Goal: Communication & Community: Answer question/provide support

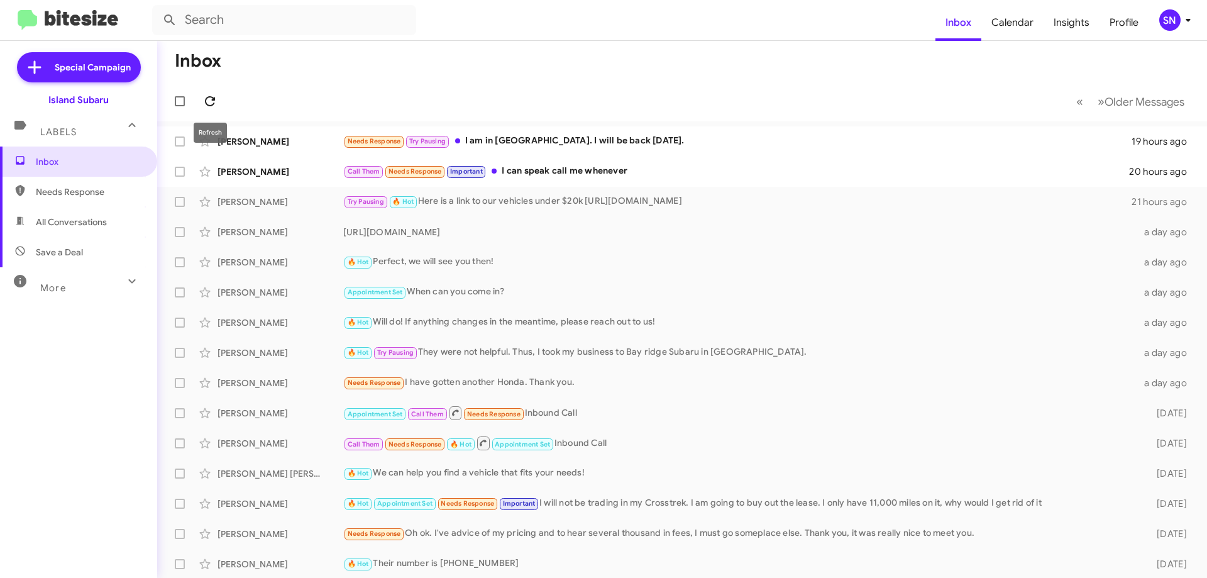
click at [206, 97] on icon at bounding box center [209, 101] width 15 height 15
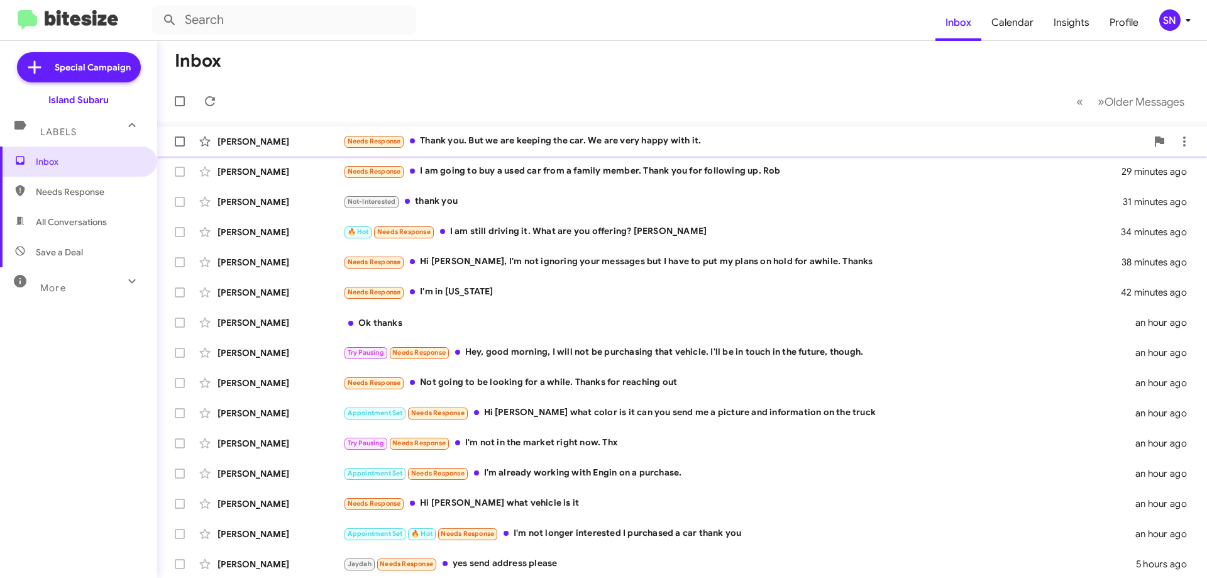
click at [595, 130] on div "[PERSON_NAME] Needs Response Thank you. But we are keeping the car. We are very…" at bounding box center [682, 141] width 1030 height 25
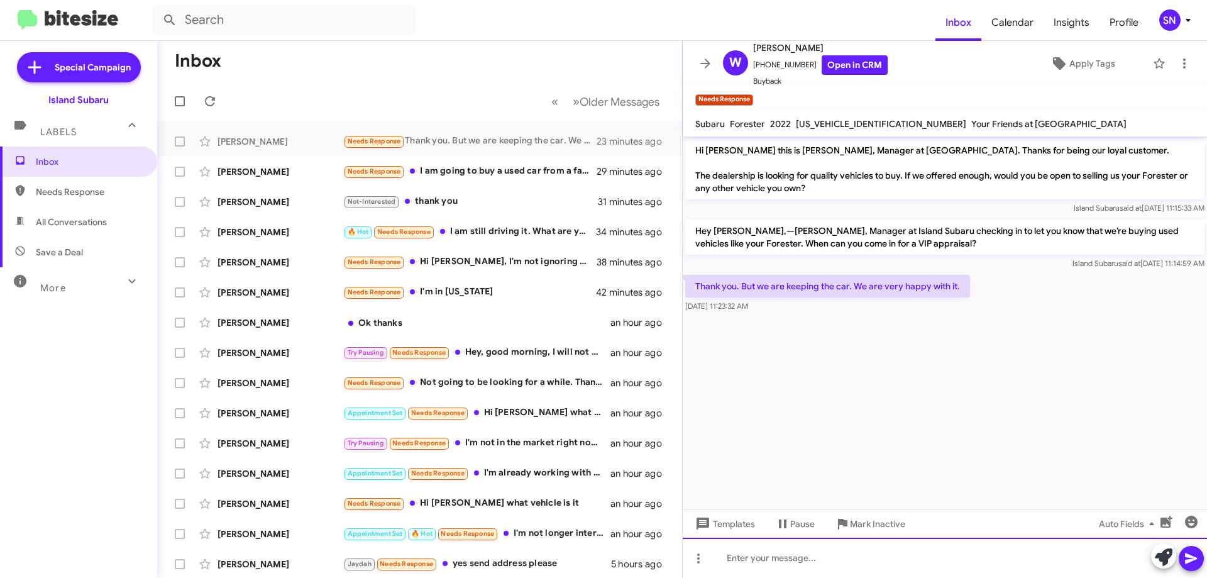
click at [791, 560] on div at bounding box center [945, 558] width 524 height 40
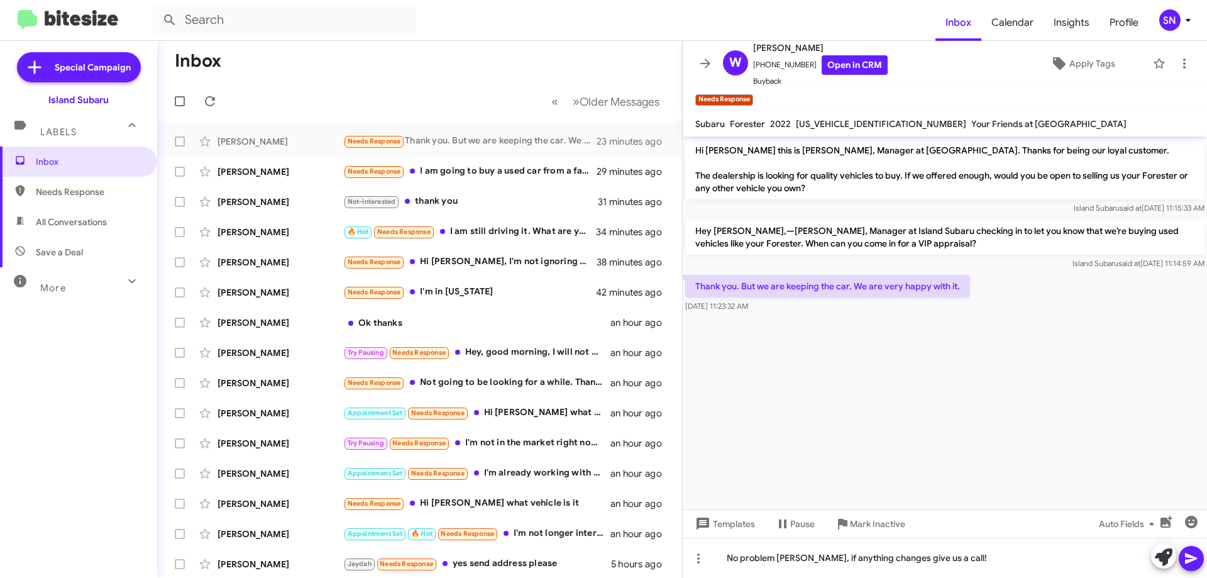
click at [1200, 565] on button at bounding box center [1191, 558] width 25 height 25
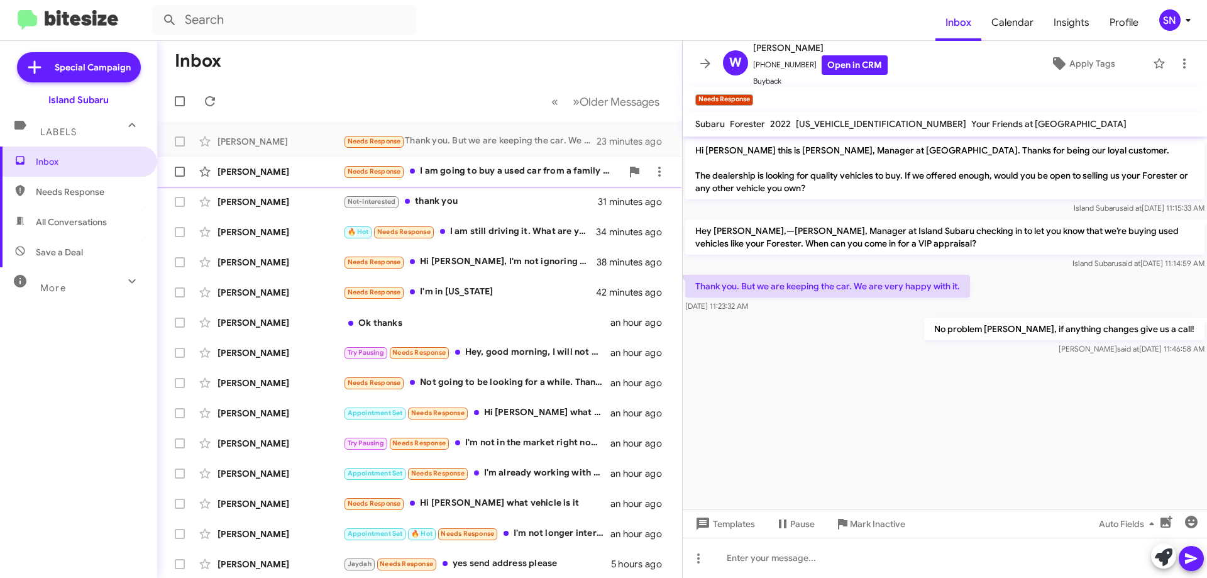
click at [456, 173] on div "Needs Response I am going to buy a used car from a family member. Thank you for…" at bounding box center [482, 171] width 279 height 14
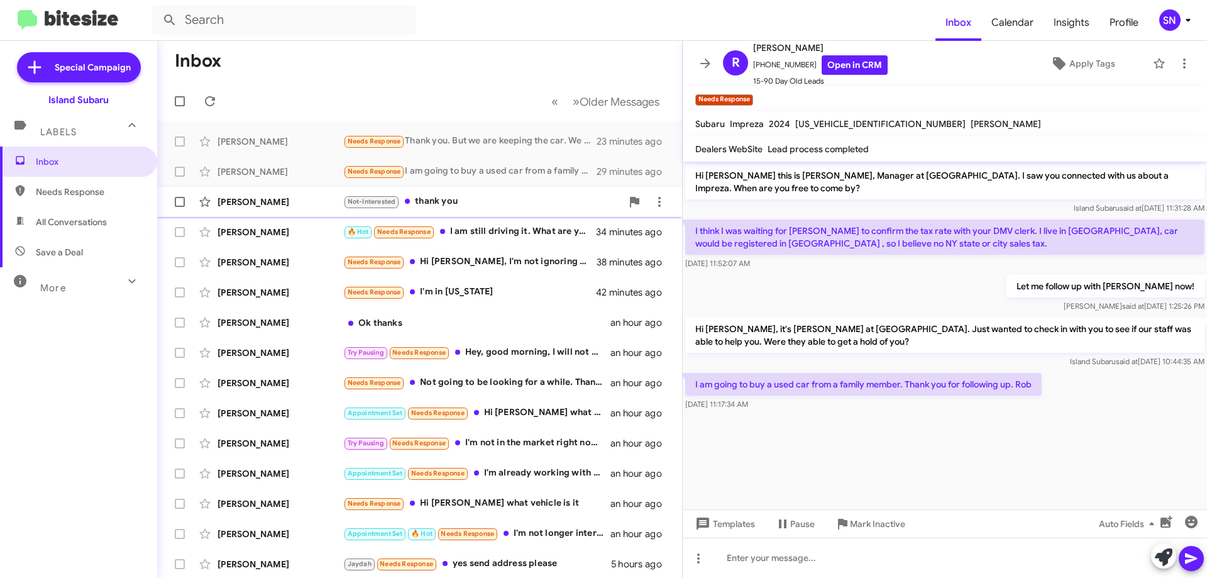
click at [477, 196] on div "Not-Interested thank you" at bounding box center [482, 201] width 279 height 14
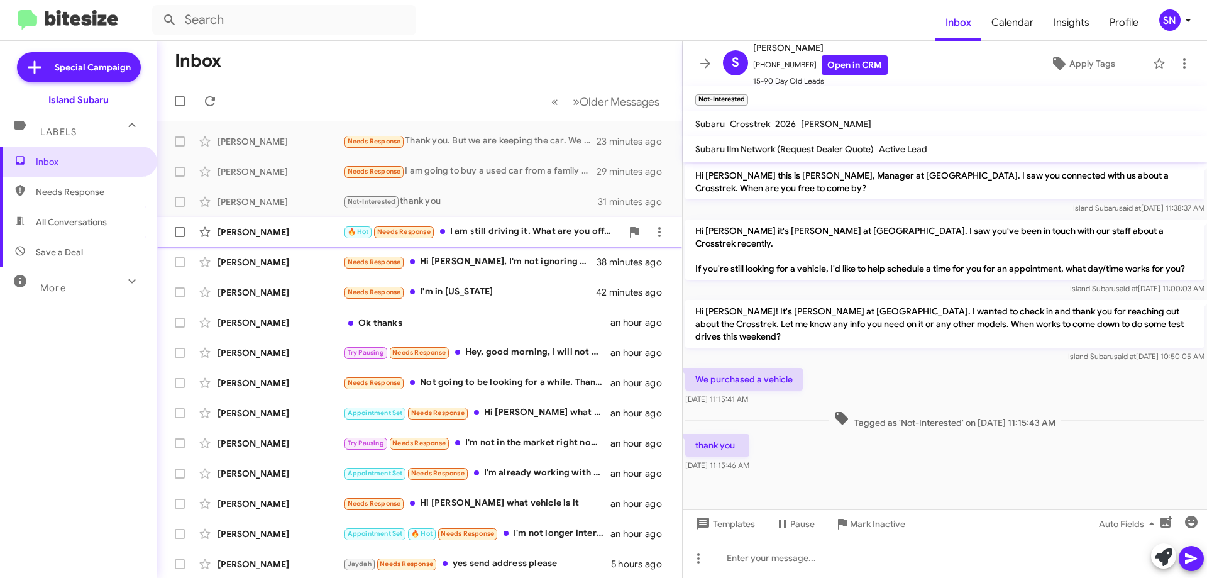
click at [474, 229] on div "🔥 Hot Needs Response I am still driving it. What are you offering? [PERSON_NAME]" at bounding box center [482, 231] width 279 height 14
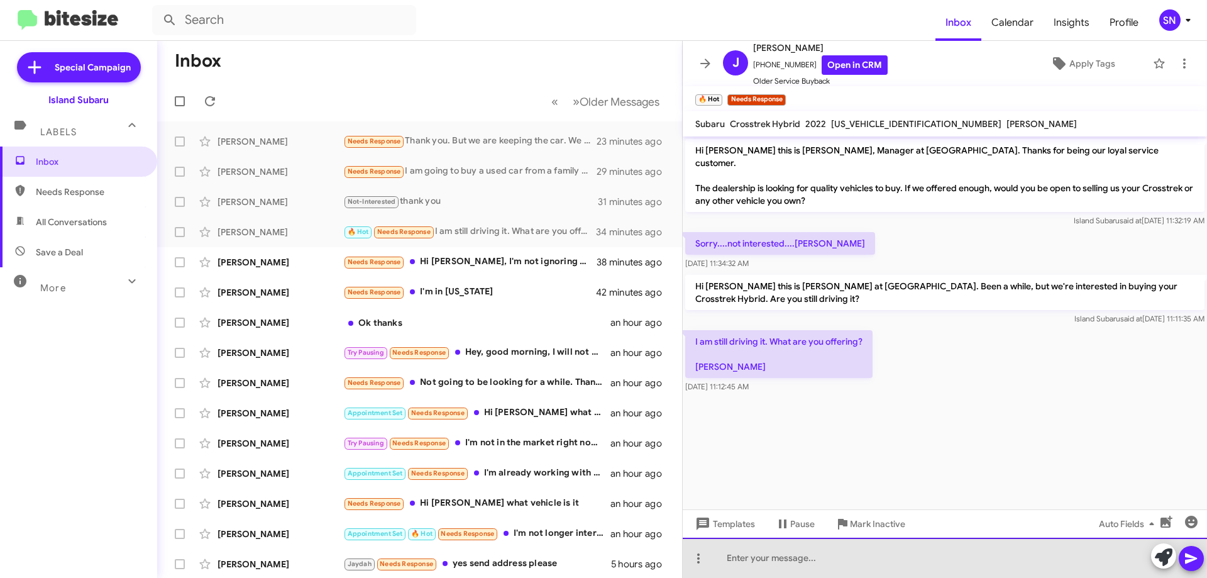
click at [773, 563] on div at bounding box center [945, 558] width 524 height 40
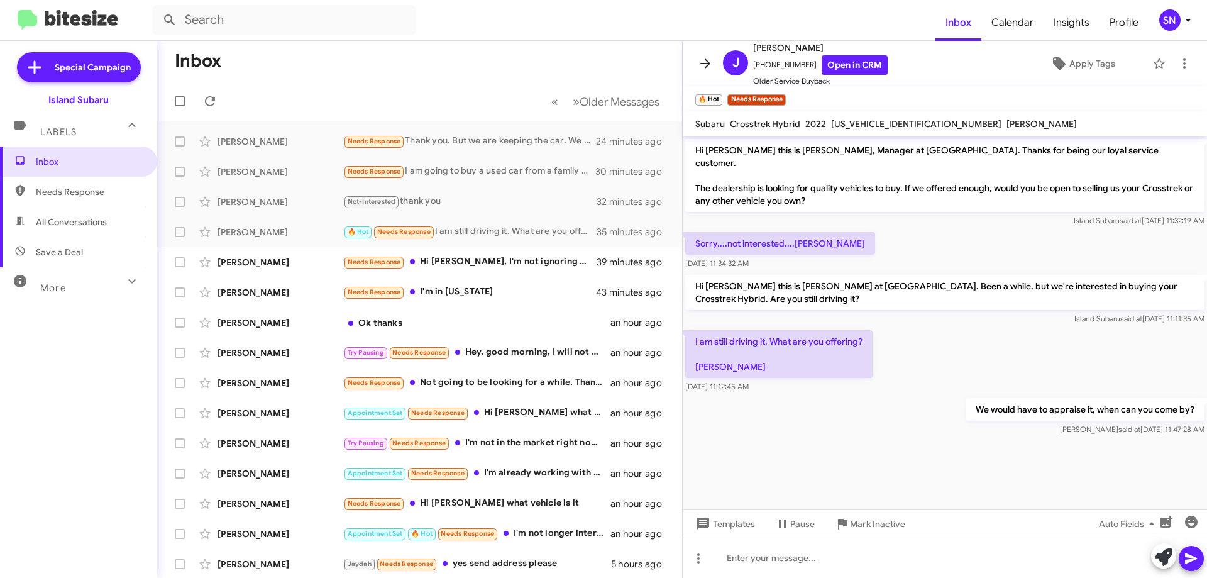
click at [714, 57] on span at bounding box center [705, 63] width 25 height 15
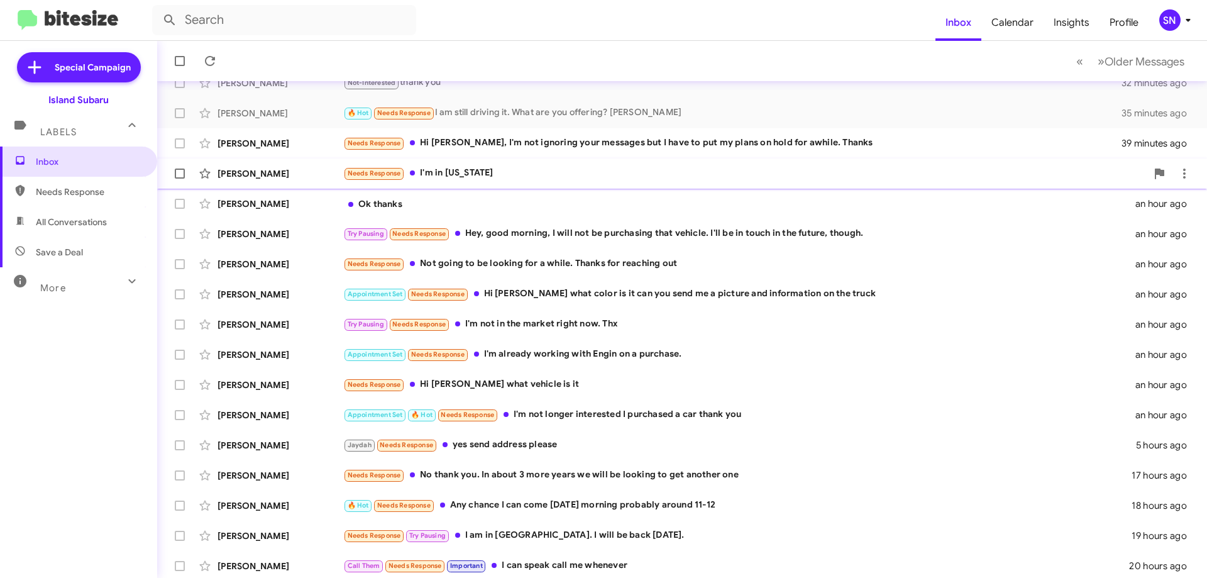
scroll to position [126, 0]
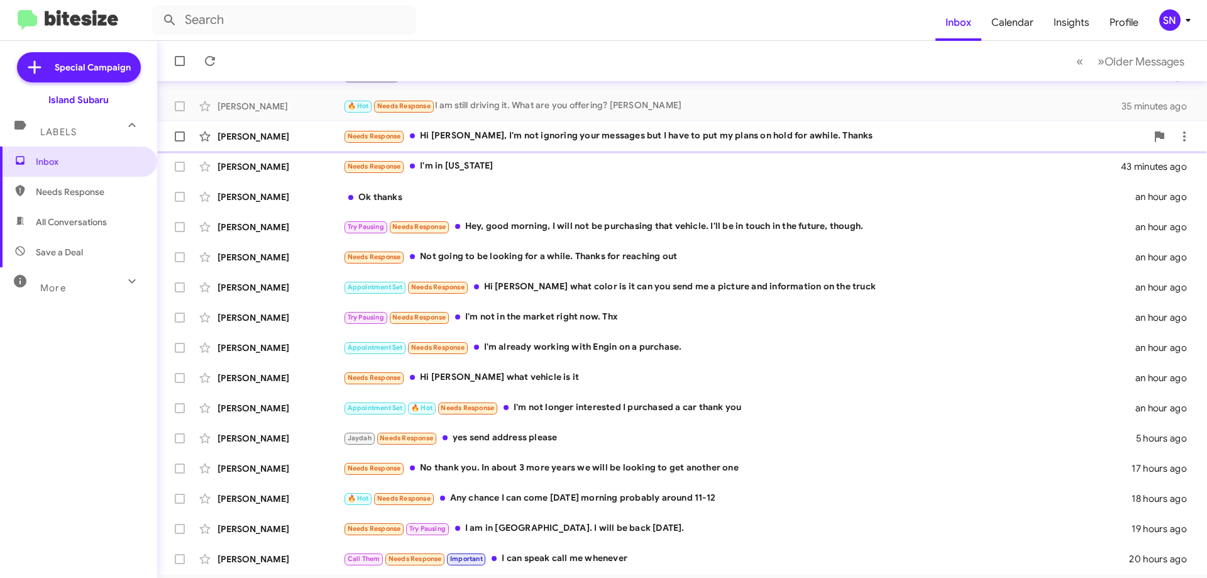
click at [650, 135] on div "Needs Response Hi [PERSON_NAME], I'm not ignoring your messages but I have to p…" at bounding box center [745, 136] width 804 height 14
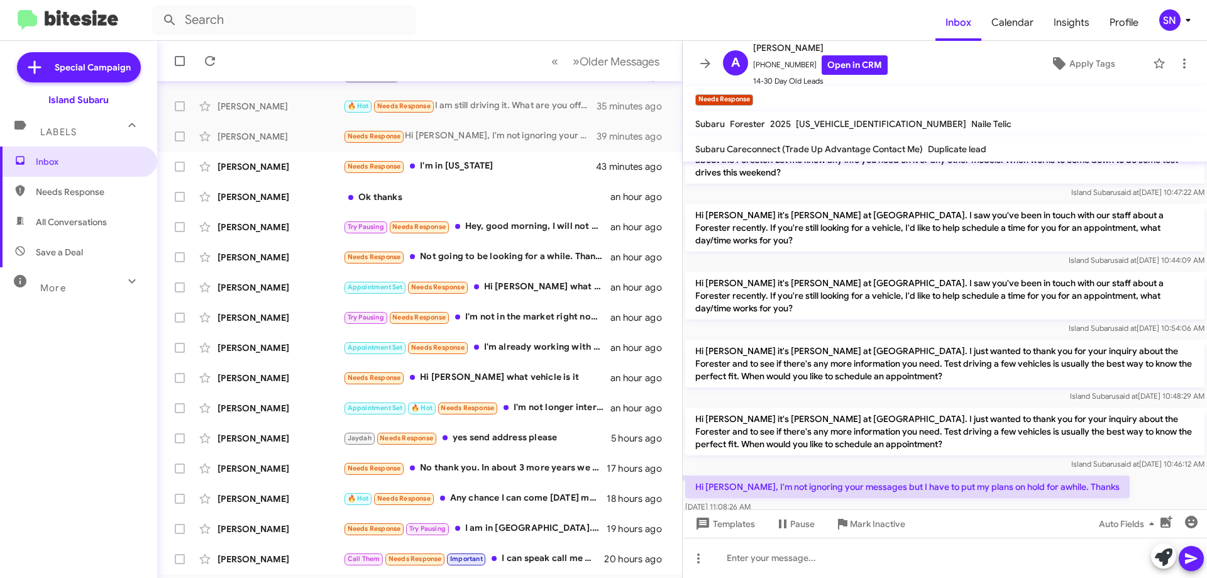
scroll to position [158, 0]
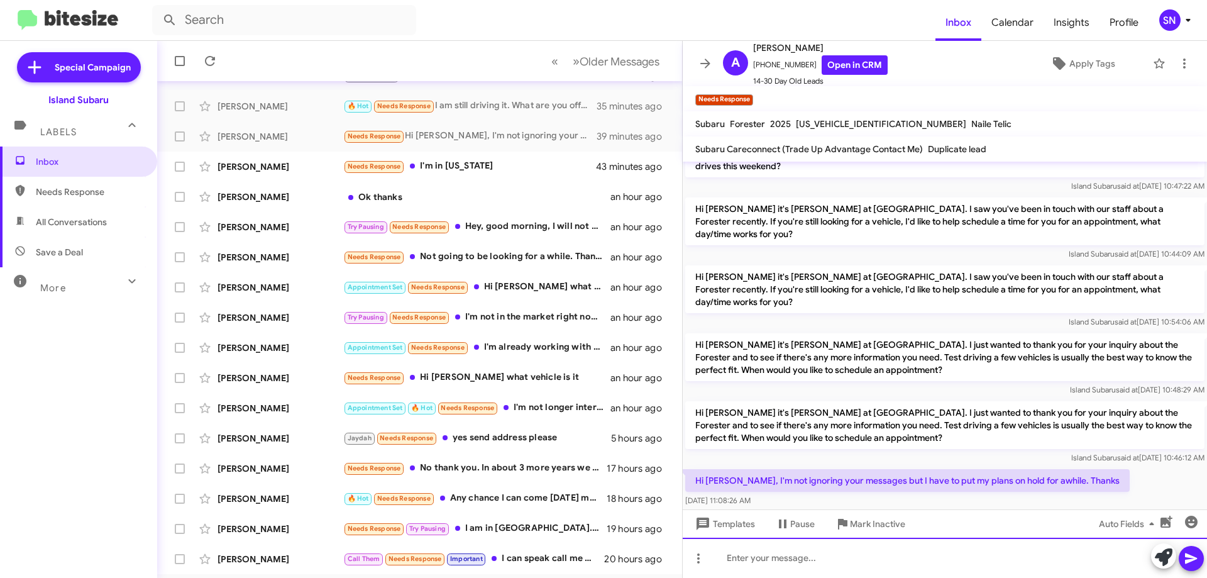
click at [820, 573] on div at bounding box center [945, 558] width 524 height 40
click at [848, 557] on div "No problem, we are here whenyou are ready!" at bounding box center [945, 558] width 524 height 40
click at [851, 554] on div "No problem, we are here whenyou are ready!" at bounding box center [945, 558] width 524 height 40
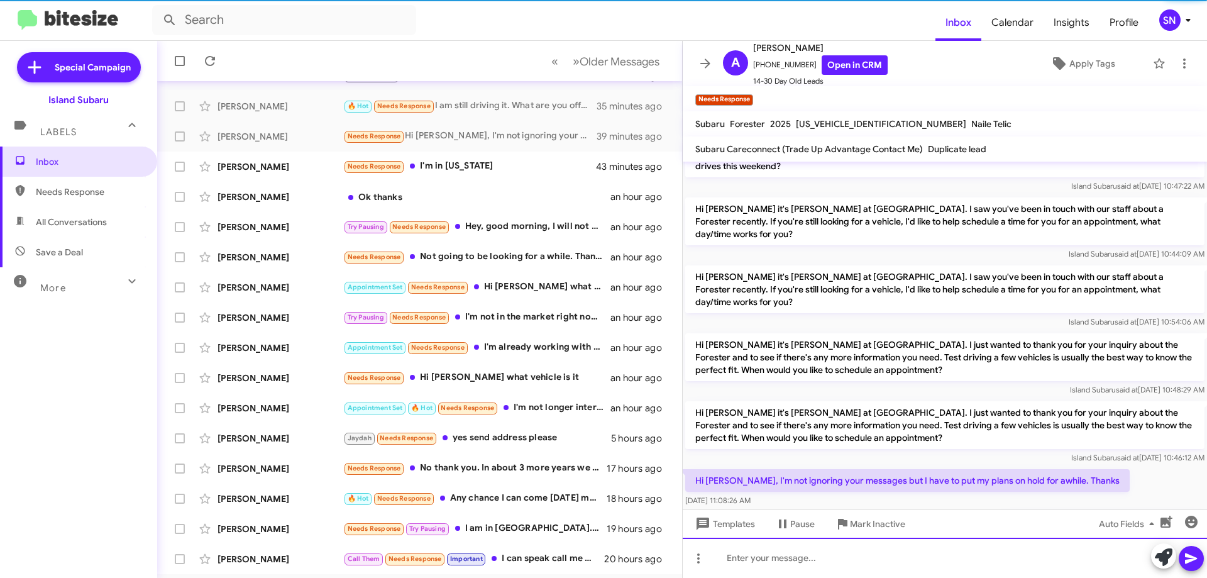
scroll to position [0, 0]
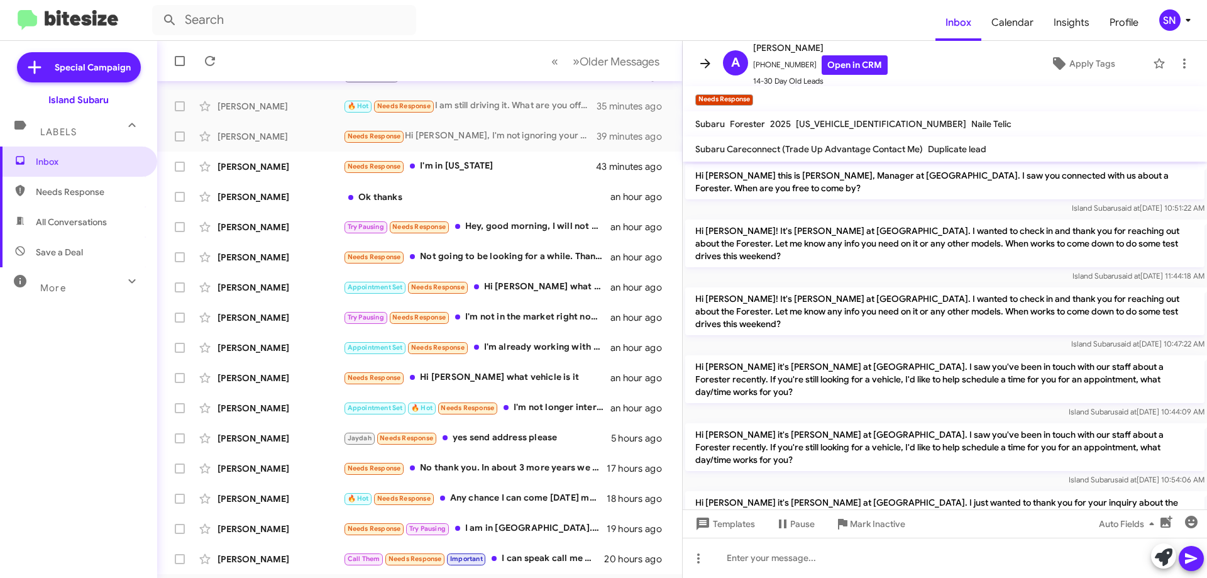
click at [709, 69] on icon at bounding box center [705, 63] width 15 height 15
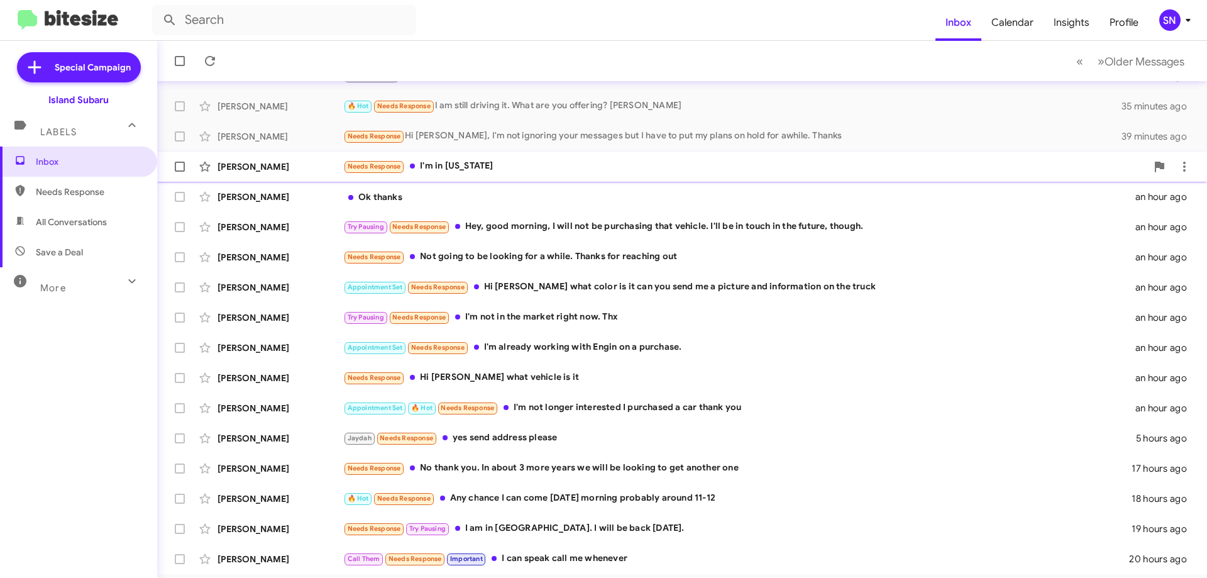
click at [517, 161] on div "Needs Response I'm in [US_STATE]" at bounding box center [745, 166] width 804 height 14
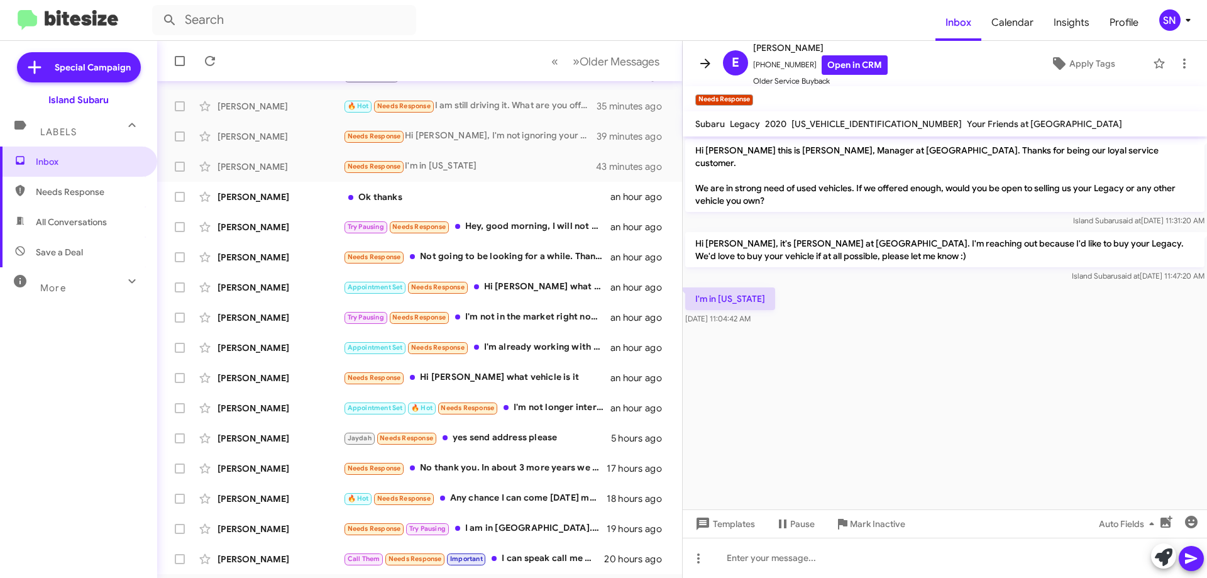
click at [704, 64] on icon at bounding box center [705, 62] width 10 height 9
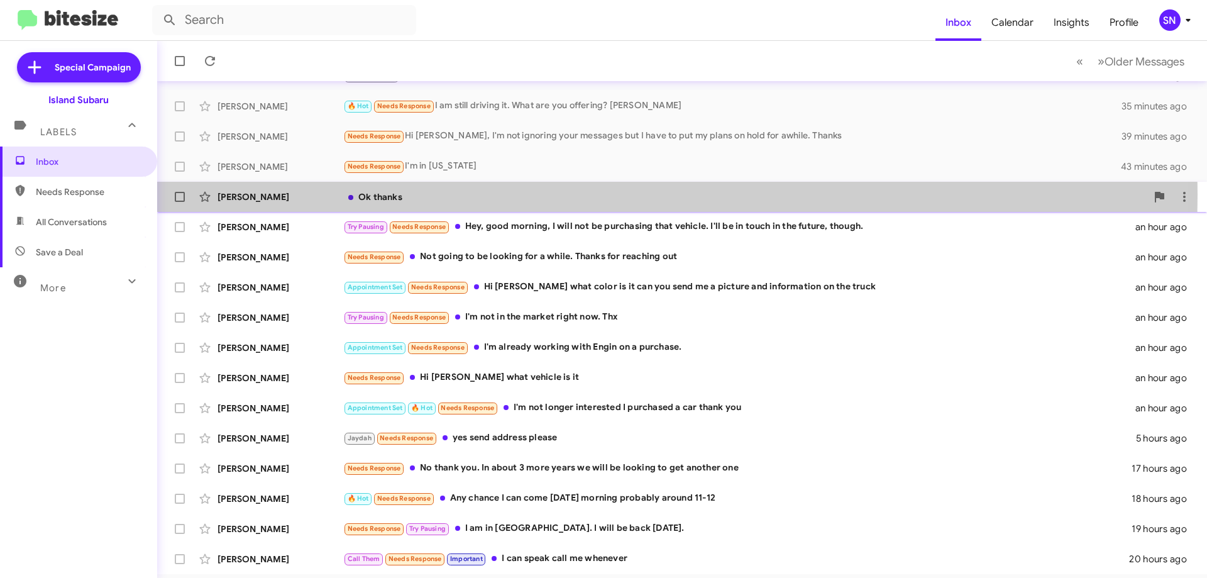
click at [474, 194] on div "Ok thanks" at bounding box center [745, 197] width 804 height 13
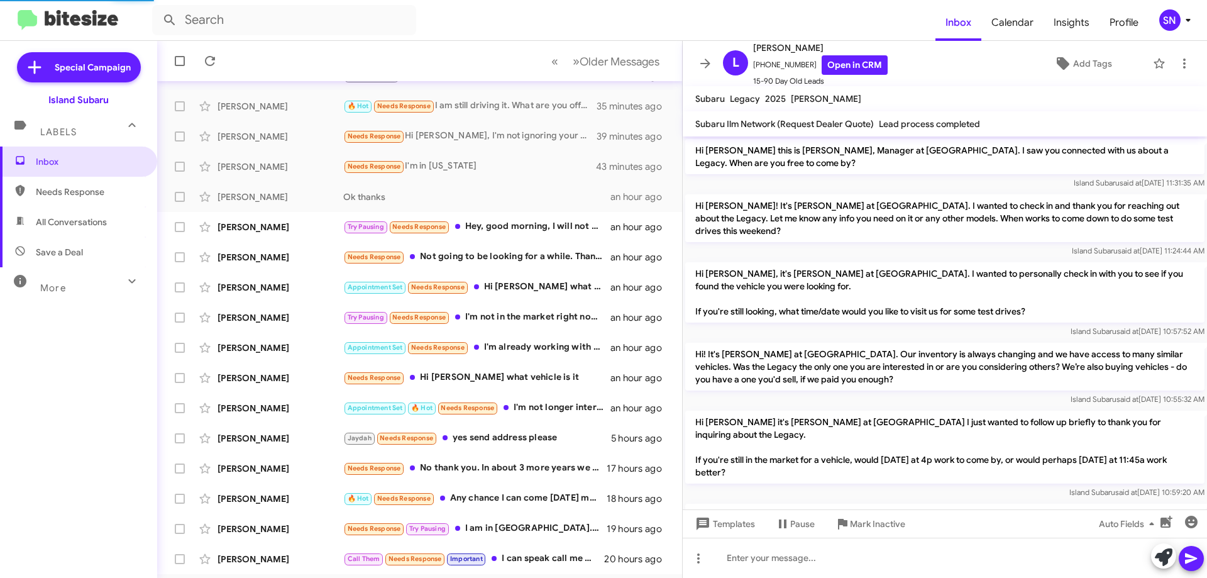
scroll to position [183, 0]
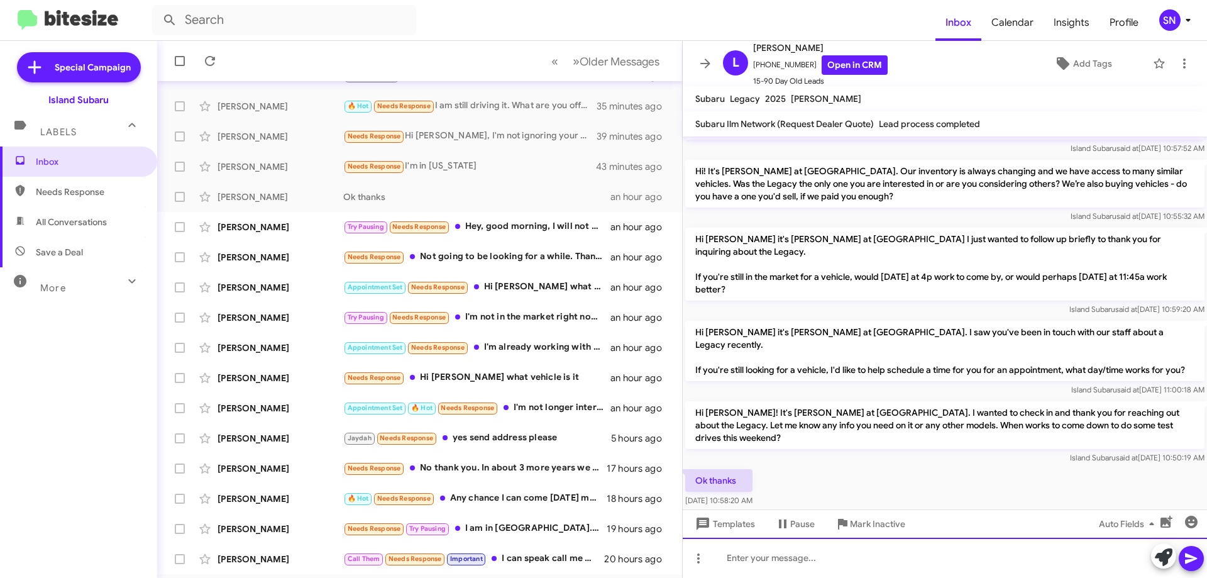
click at [762, 563] on div at bounding box center [945, 558] width 524 height 40
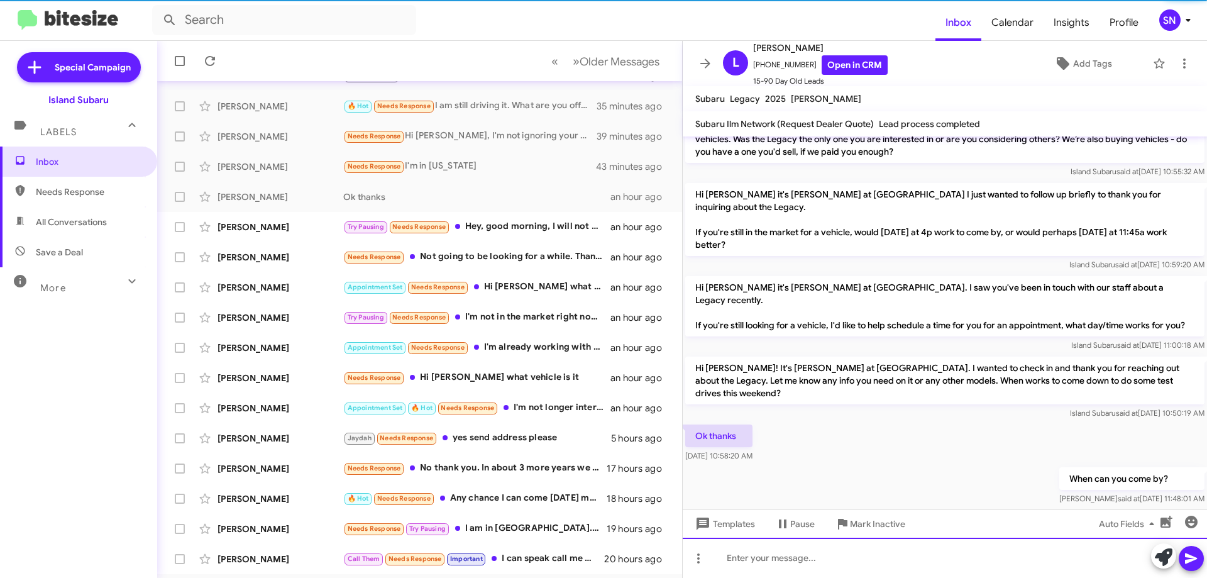
scroll to position [229, 0]
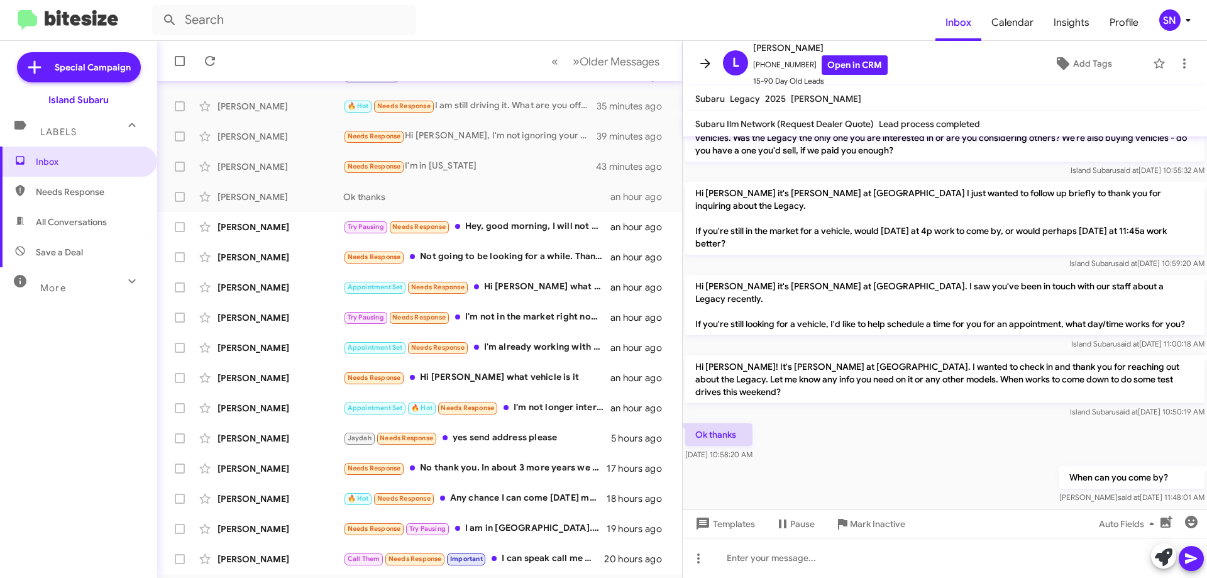
click at [702, 66] on icon at bounding box center [705, 63] width 15 height 15
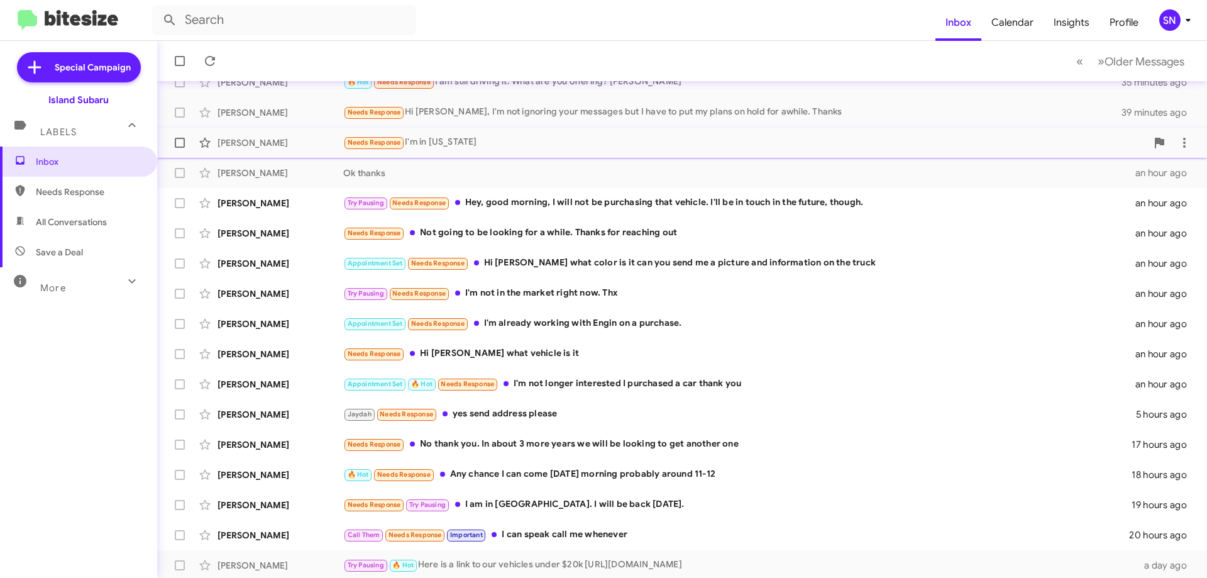
scroll to position [152, 0]
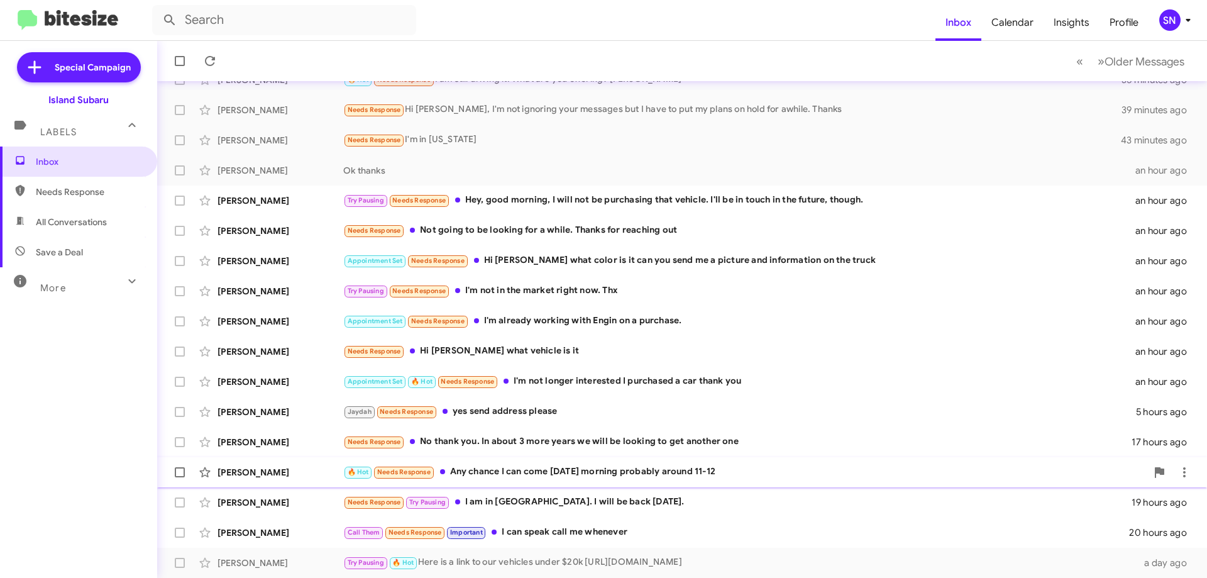
click at [532, 468] on div "🔥 Hot Needs Response Any chance I can come [DATE] morning probably around 11-12" at bounding box center [745, 472] width 804 height 14
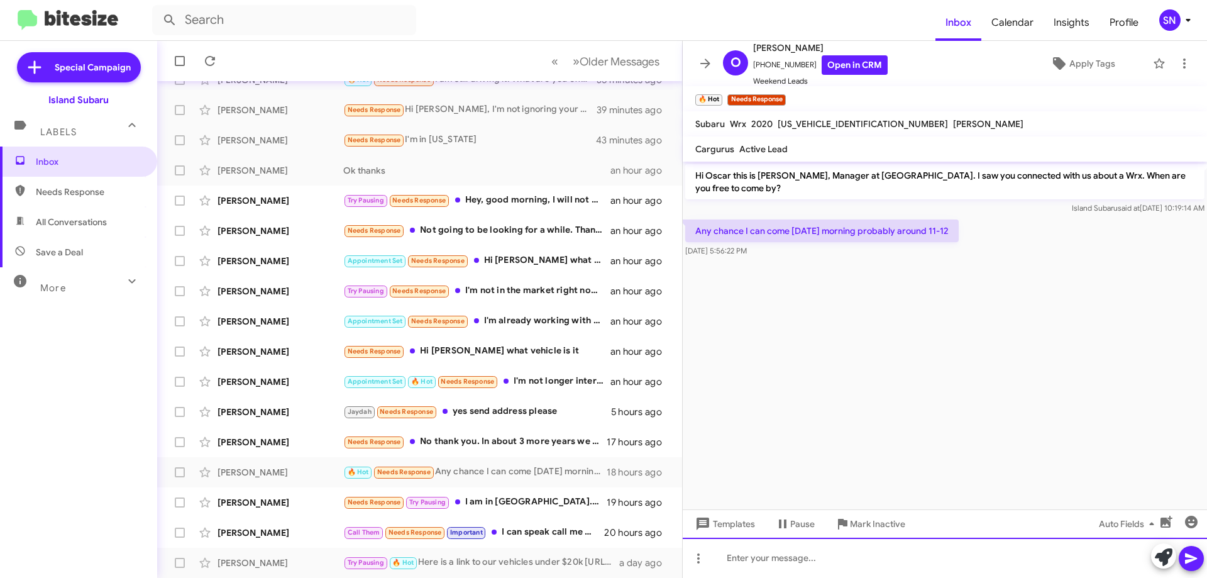
click at [811, 561] on div at bounding box center [945, 558] width 524 height 40
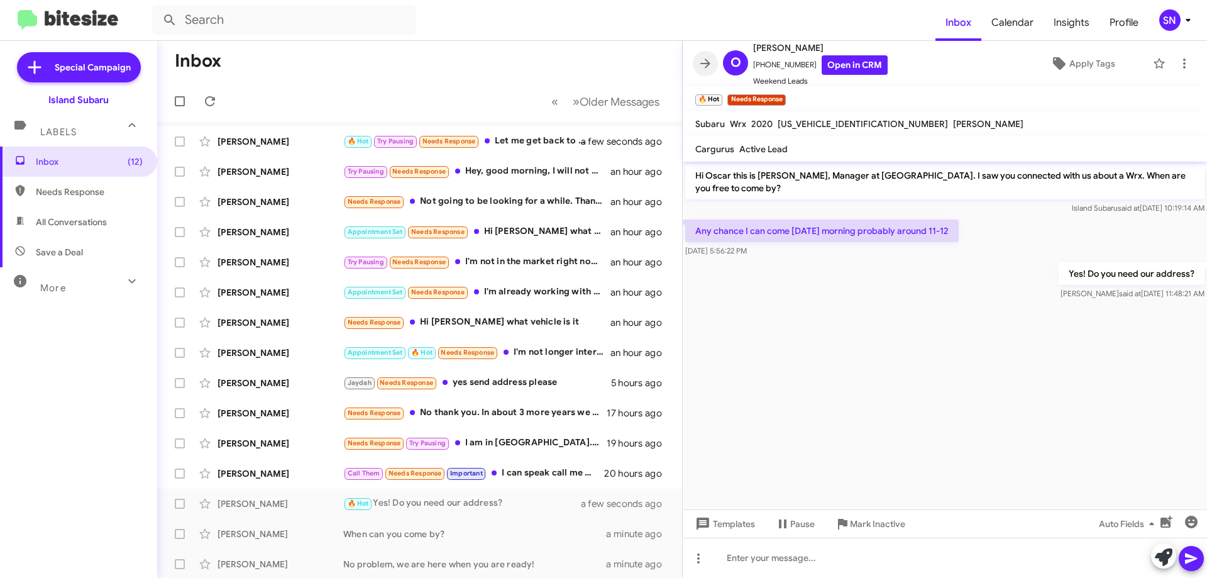
click at [711, 64] on icon at bounding box center [705, 63] width 15 height 15
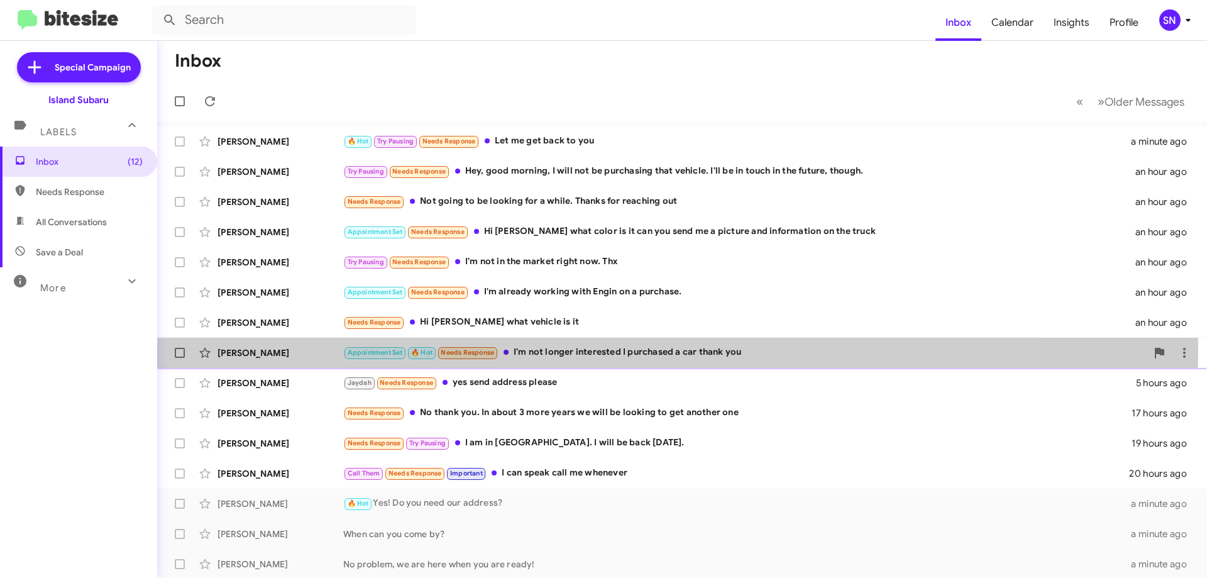
click at [559, 348] on div "Appointment Set 🔥 Hot Needs Response I'm not longer interested I purchased a ca…" at bounding box center [745, 352] width 804 height 14
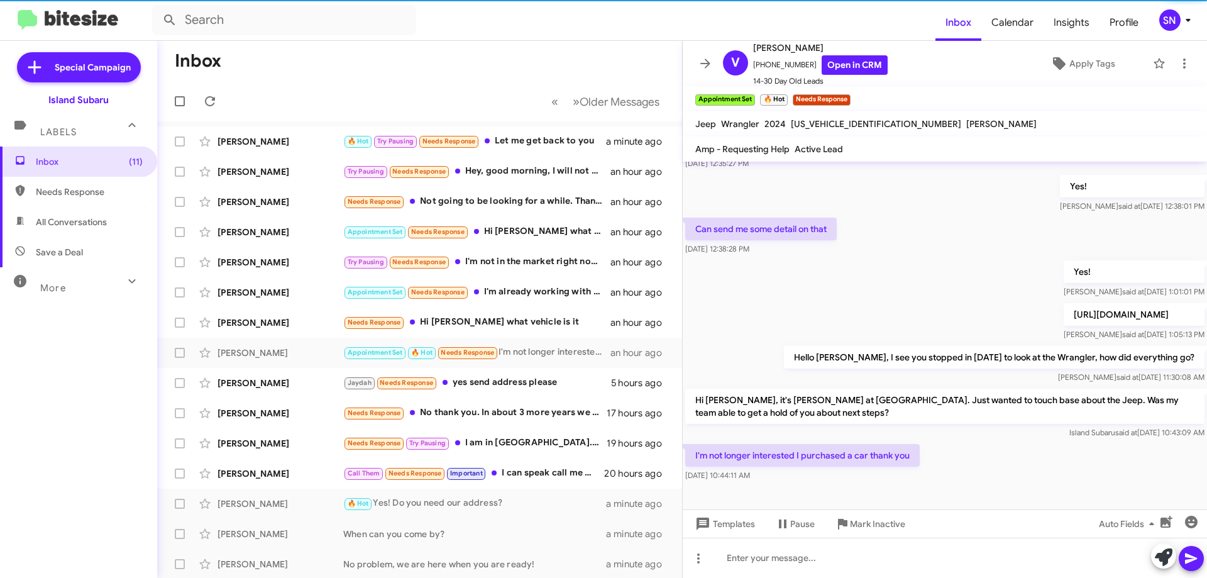
scroll to position [664, 0]
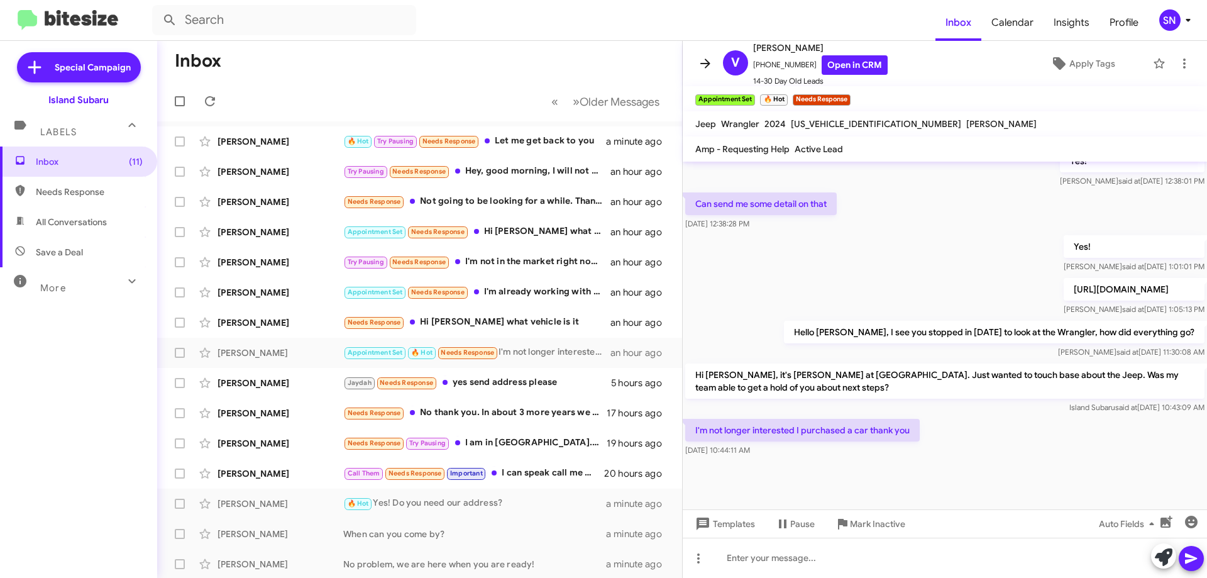
click at [706, 65] on icon at bounding box center [705, 63] width 15 height 15
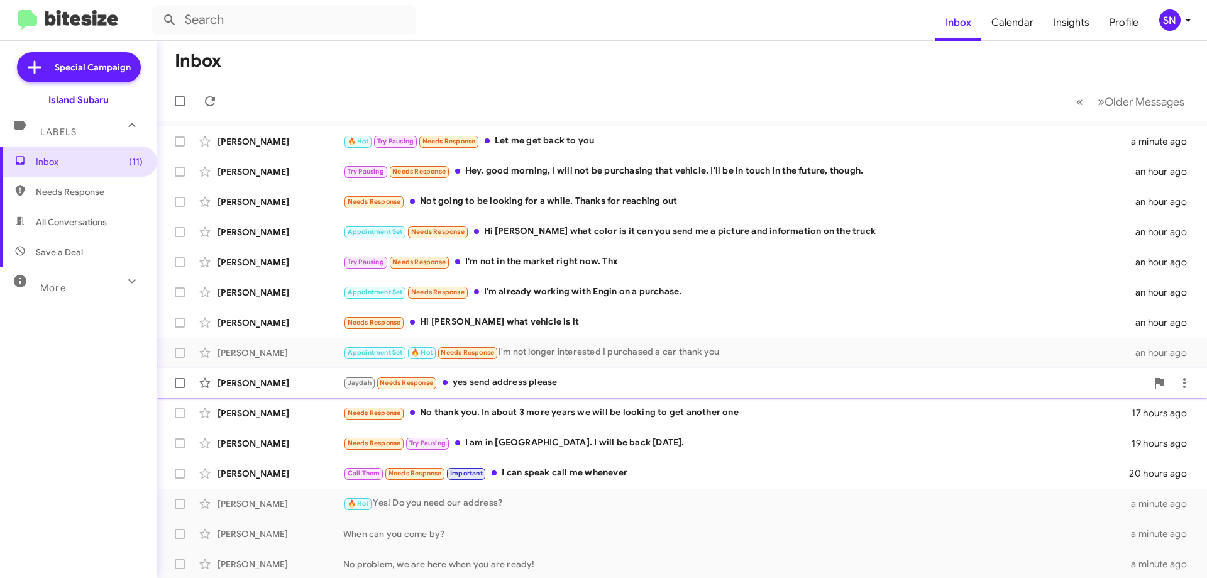
click at [573, 368] on span "[PERSON_NAME] [PERSON_NAME] Needs Response yes send address please 5 hours ago" at bounding box center [682, 383] width 1050 height 30
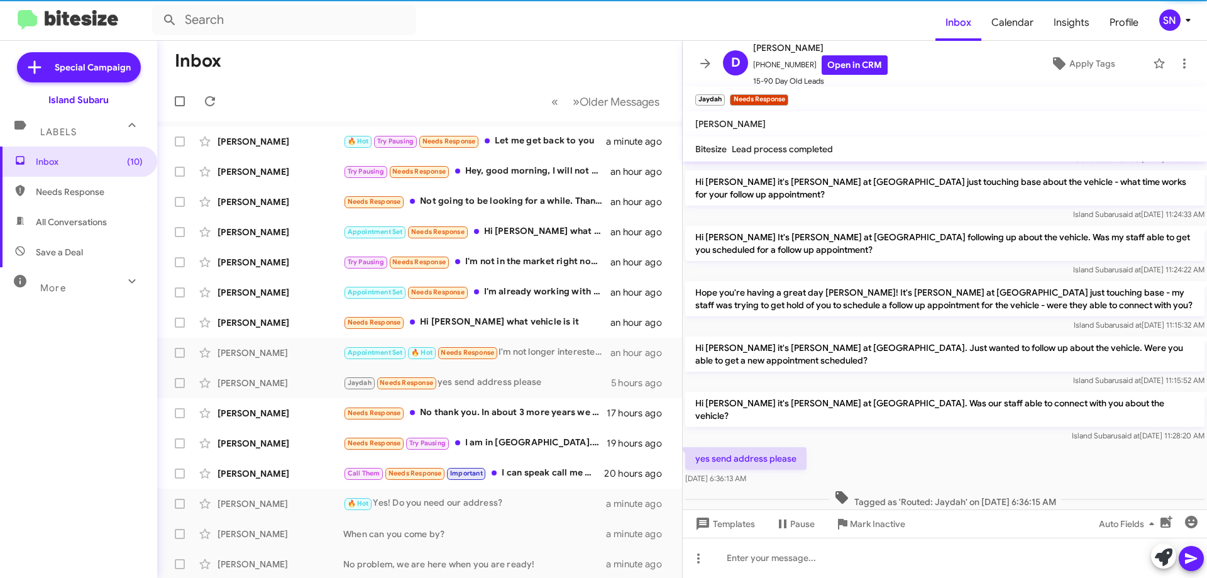
scroll to position [953, 0]
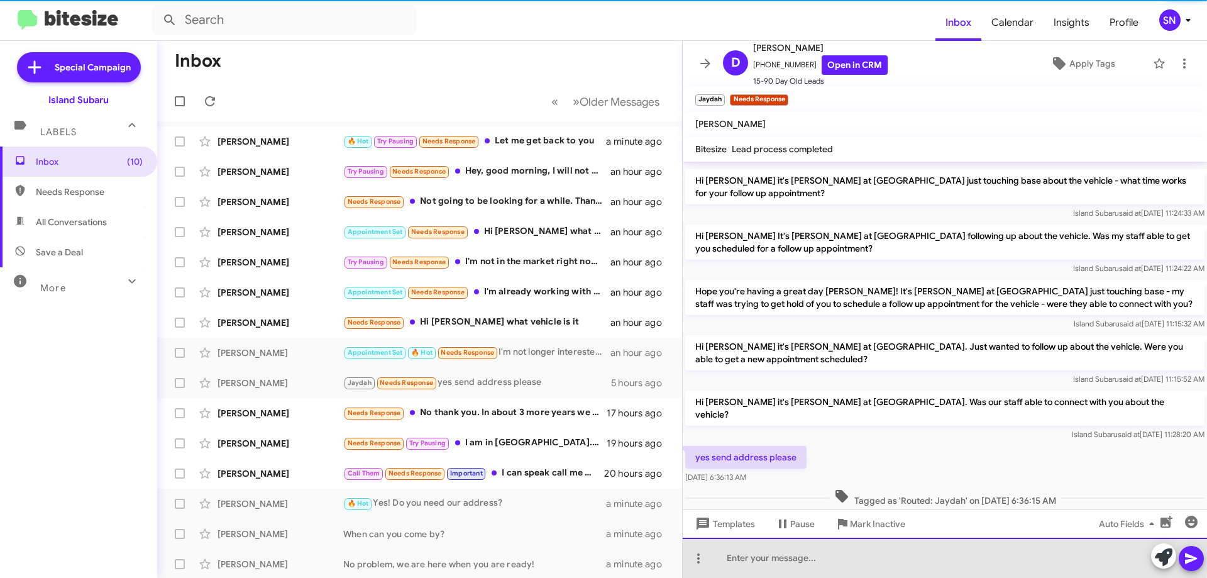
click at [824, 543] on div at bounding box center [945, 558] width 524 height 40
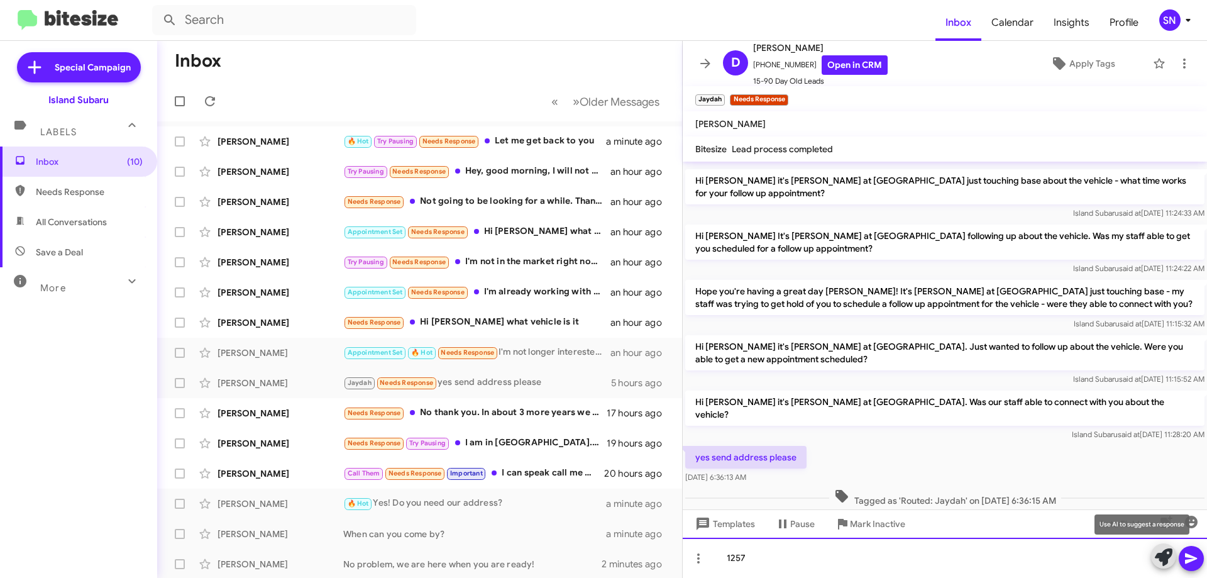
click at [857, 545] on div "1257" at bounding box center [945, 558] width 524 height 40
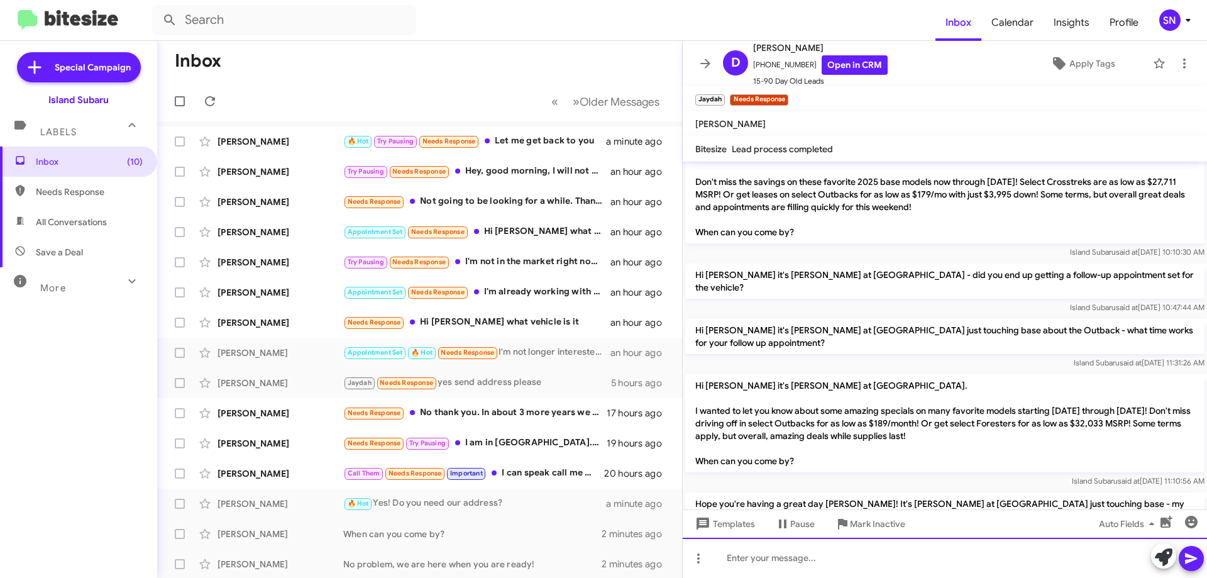
scroll to position [817, 0]
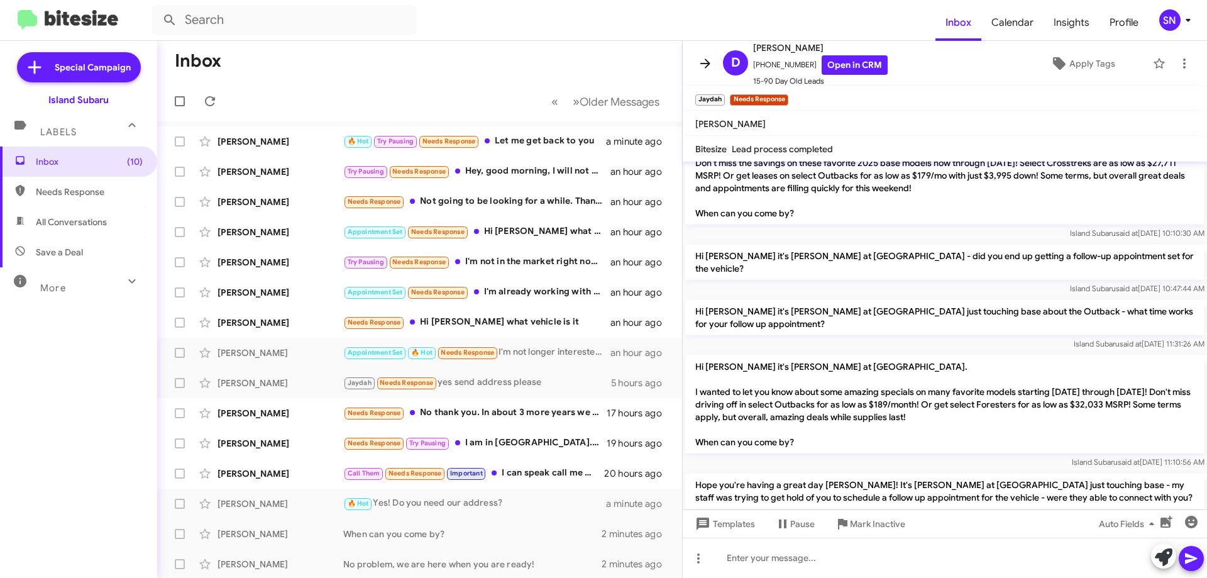
click at [704, 60] on icon at bounding box center [705, 63] width 15 height 15
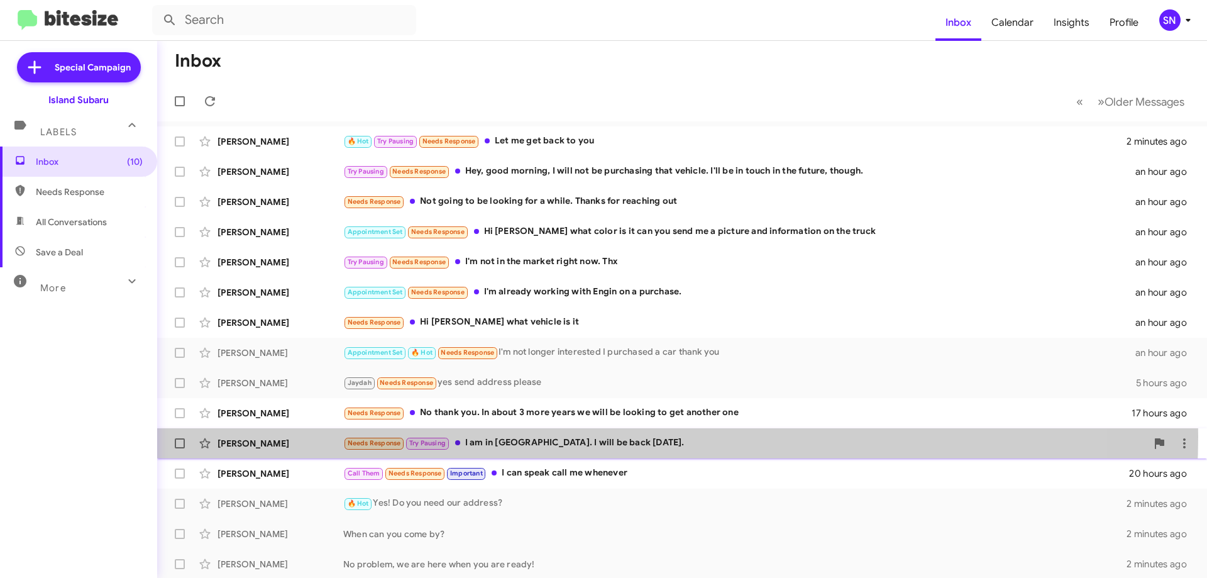
click at [594, 436] on div "Needs Response Try Pausing I am in [GEOGRAPHIC_DATA]. I will be back [DATE]." at bounding box center [745, 443] width 804 height 14
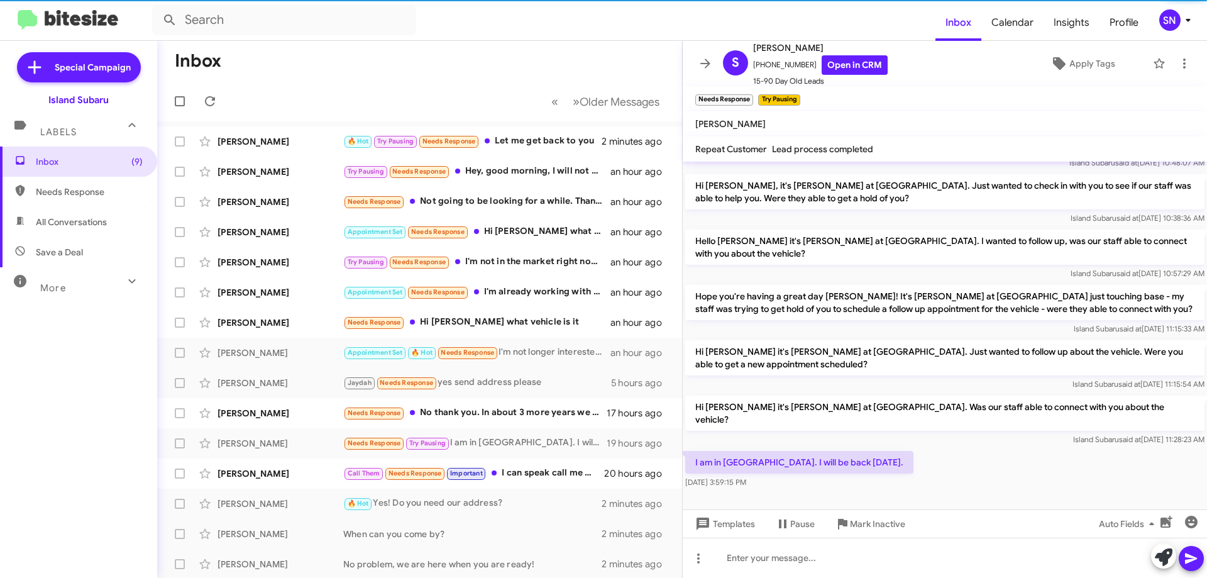
scroll to position [960, 0]
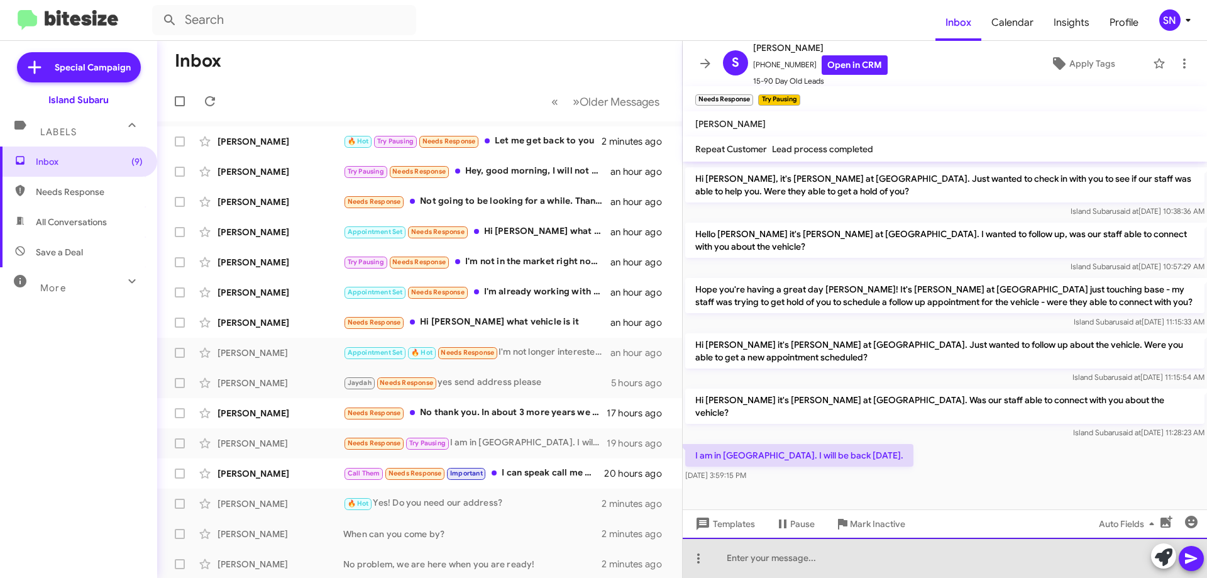
click at [745, 557] on div at bounding box center [945, 558] width 524 height 40
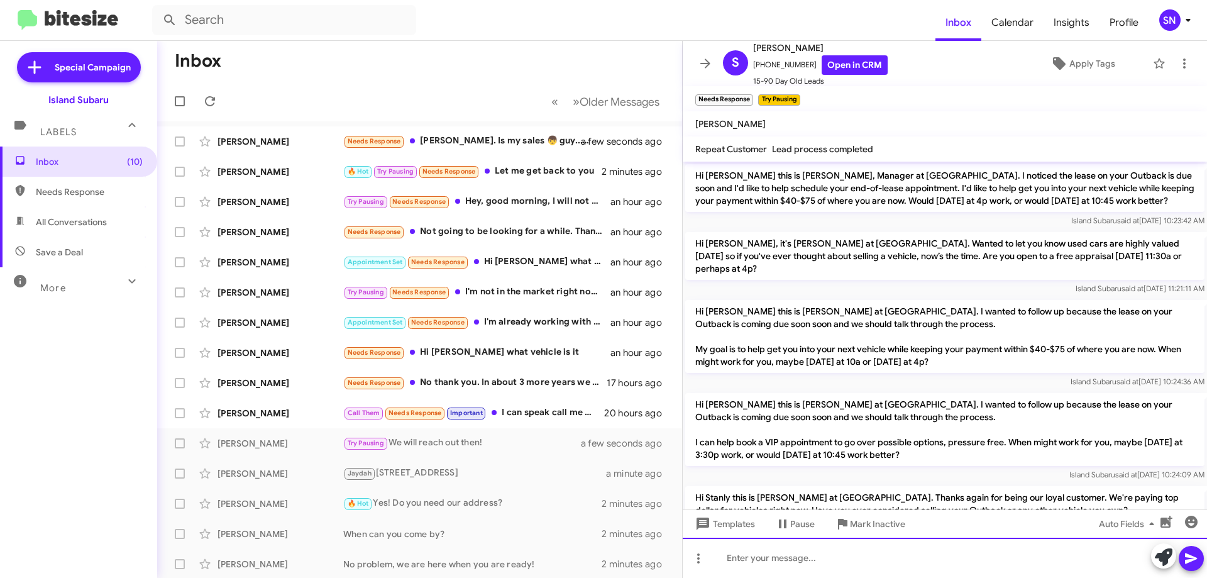
scroll to position [63, 0]
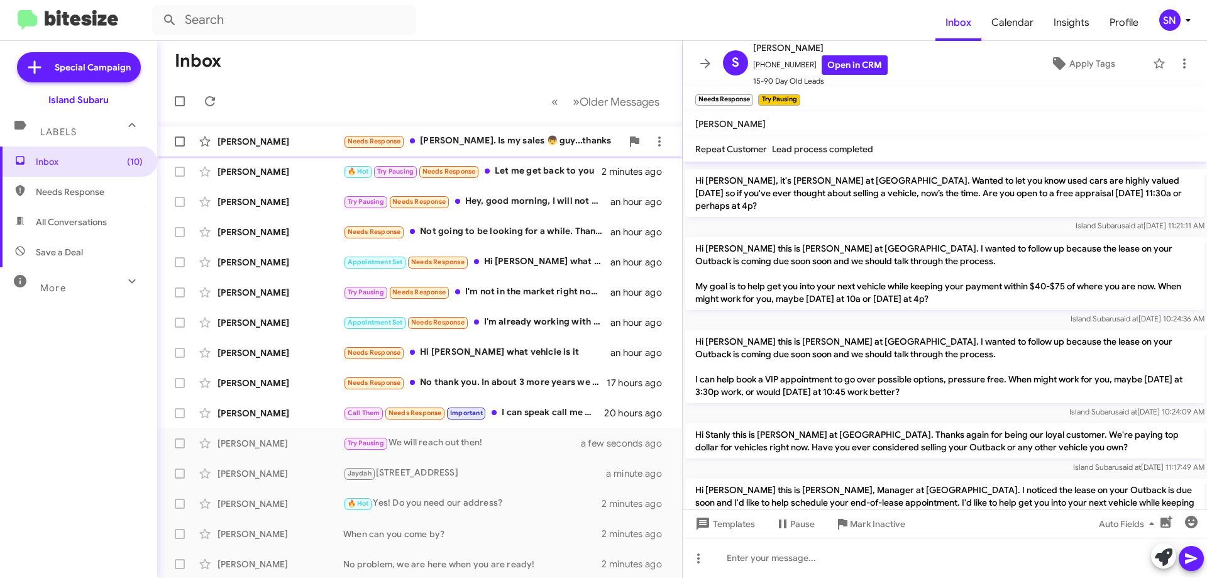
click at [484, 140] on div "Needs Response [PERSON_NAME]. Is my sales 👦 guy...thanks" at bounding box center [482, 141] width 279 height 14
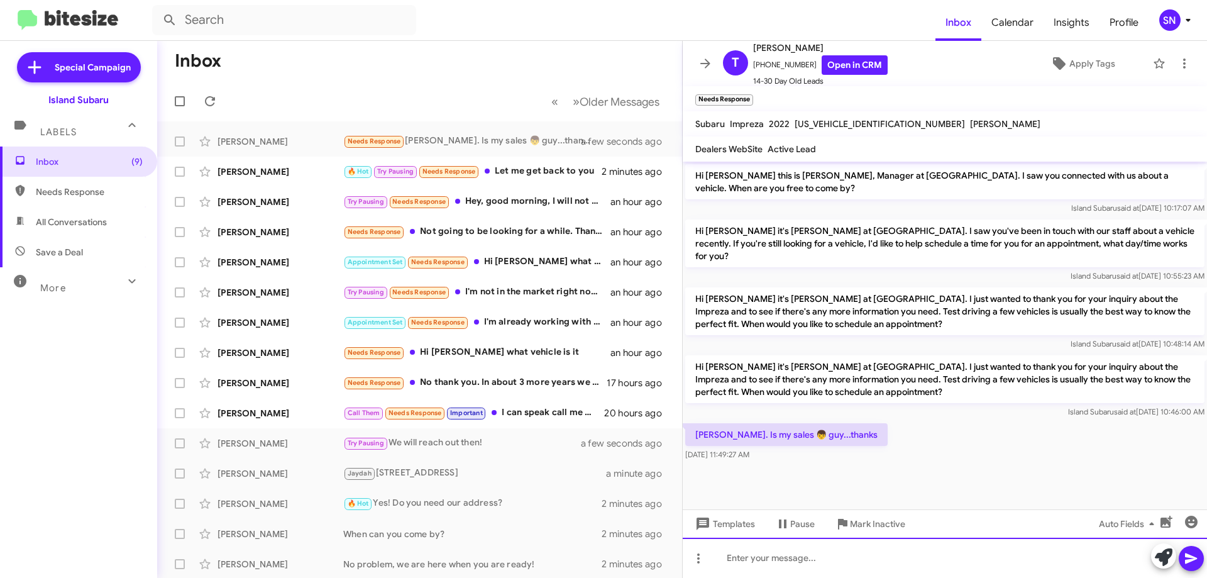
click at [785, 565] on div at bounding box center [945, 558] width 524 height 40
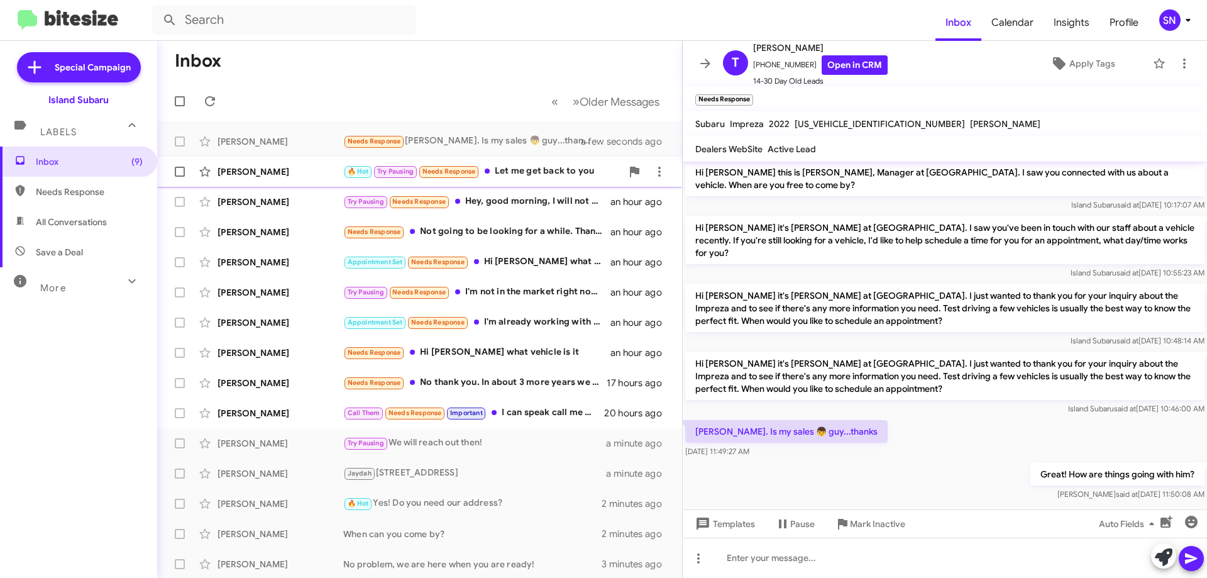
click at [548, 171] on div "🔥 Hot Try Pausing Needs Response Let me get back to you" at bounding box center [482, 171] width 279 height 14
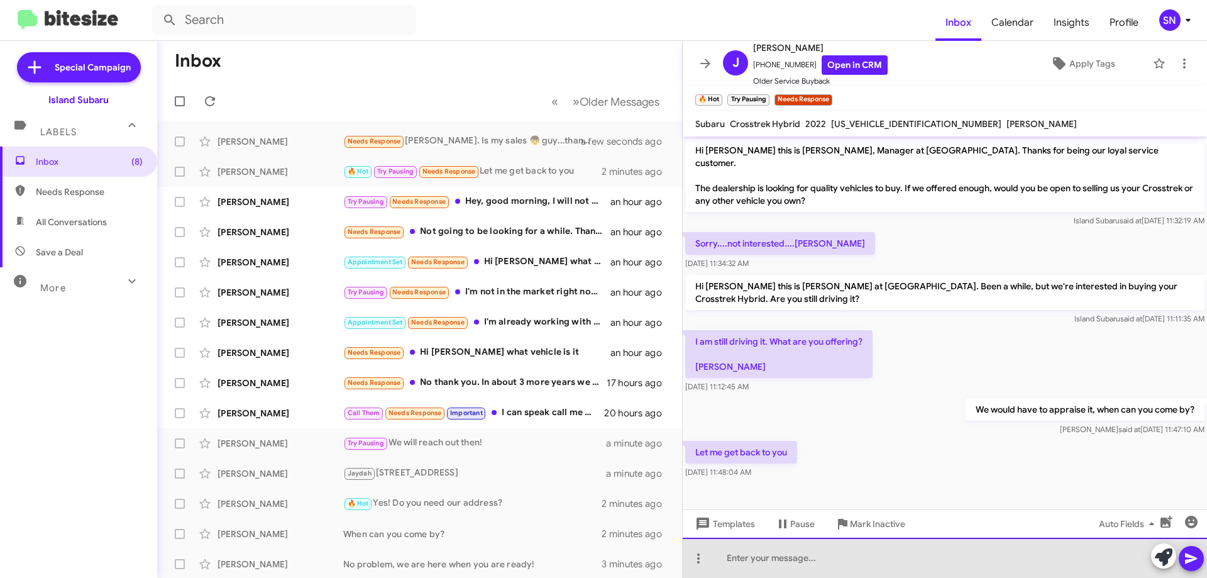
click at [748, 548] on div at bounding box center [945, 558] width 524 height 40
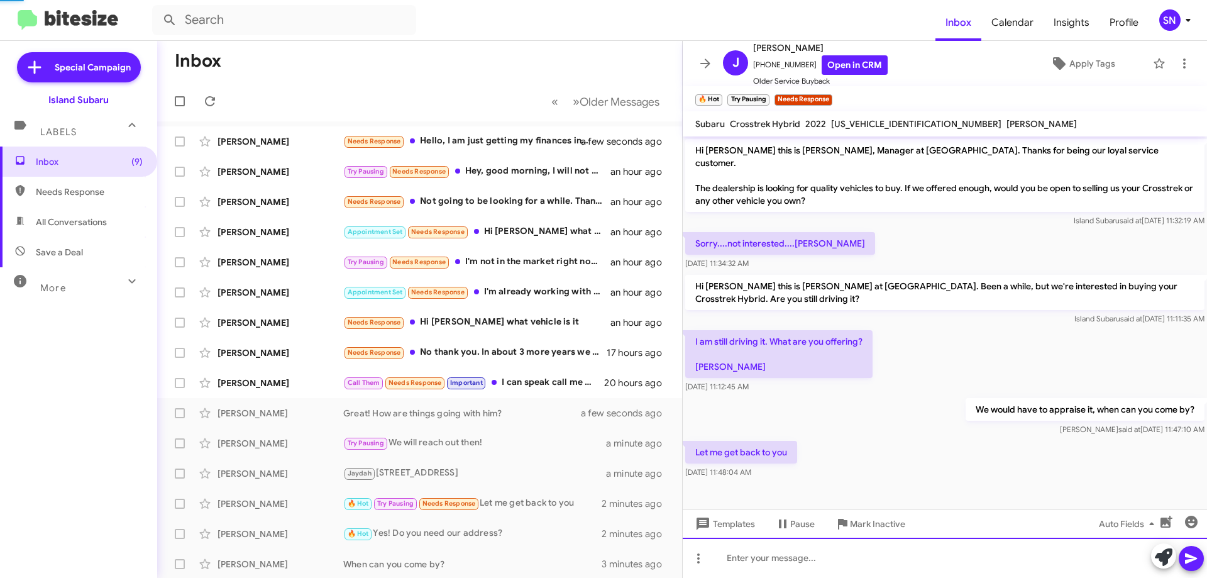
scroll to position [24, 0]
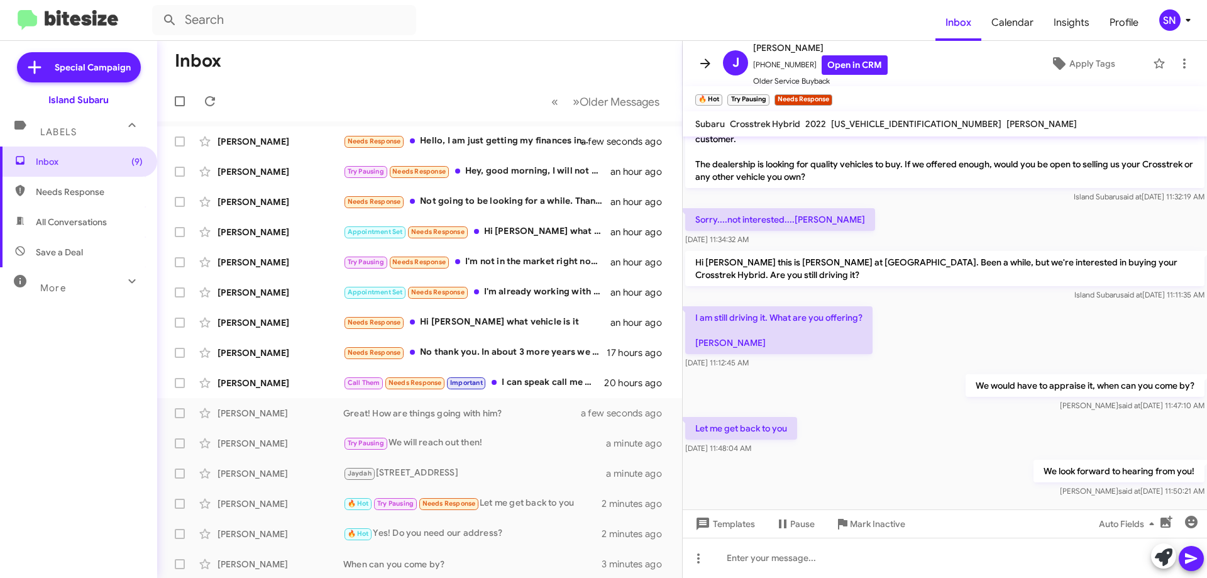
click at [707, 62] on icon at bounding box center [705, 63] width 15 height 15
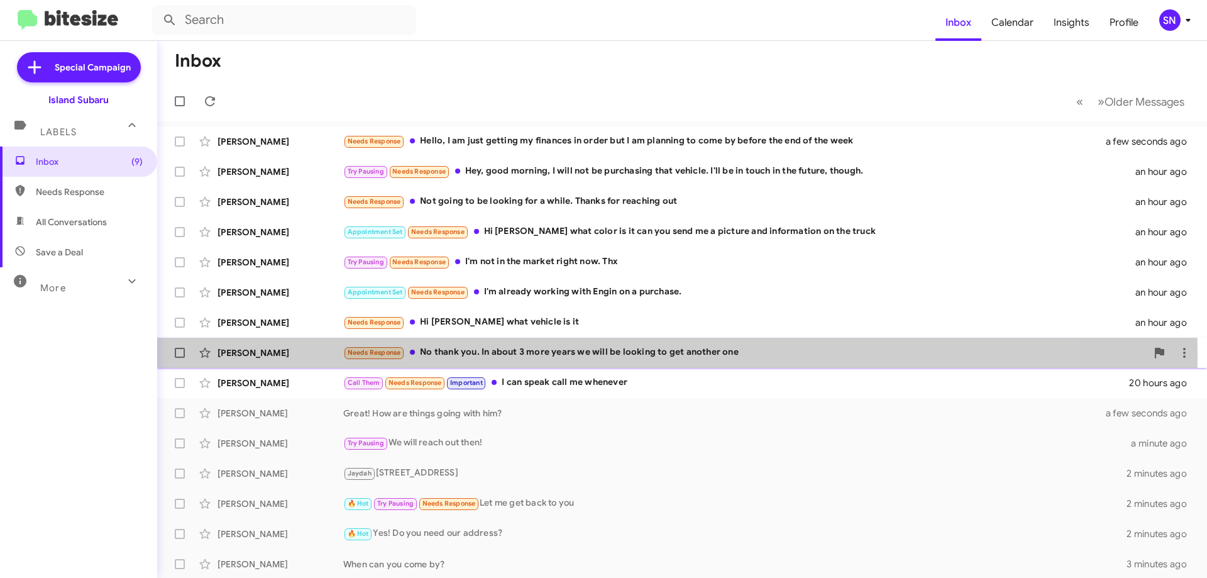
click at [580, 354] on div "Needs Response No thank you. In about 3 more years we will be looking to get an…" at bounding box center [745, 352] width 804 height 14
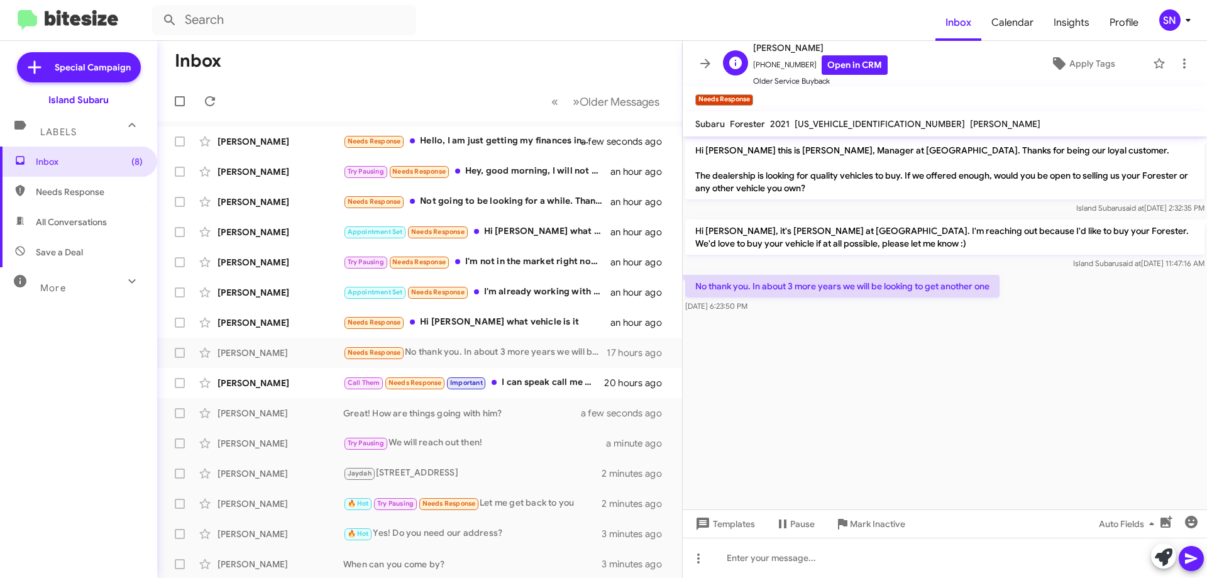
click at [719, 65] on div "[PERSON_NAME] [PHONE_NUMBER] Open in CRM Older Service Buyback" at bounding box center [803, 63] width 170 height 47
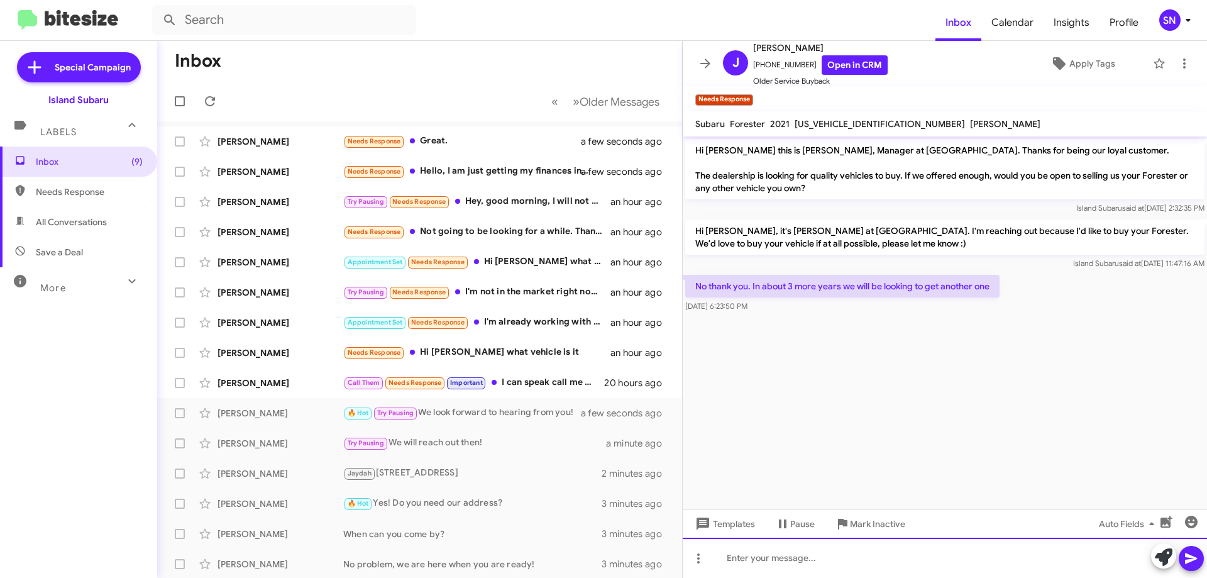
click at [787, 557] on div at bounding box center [945, 558] width 524 height 40
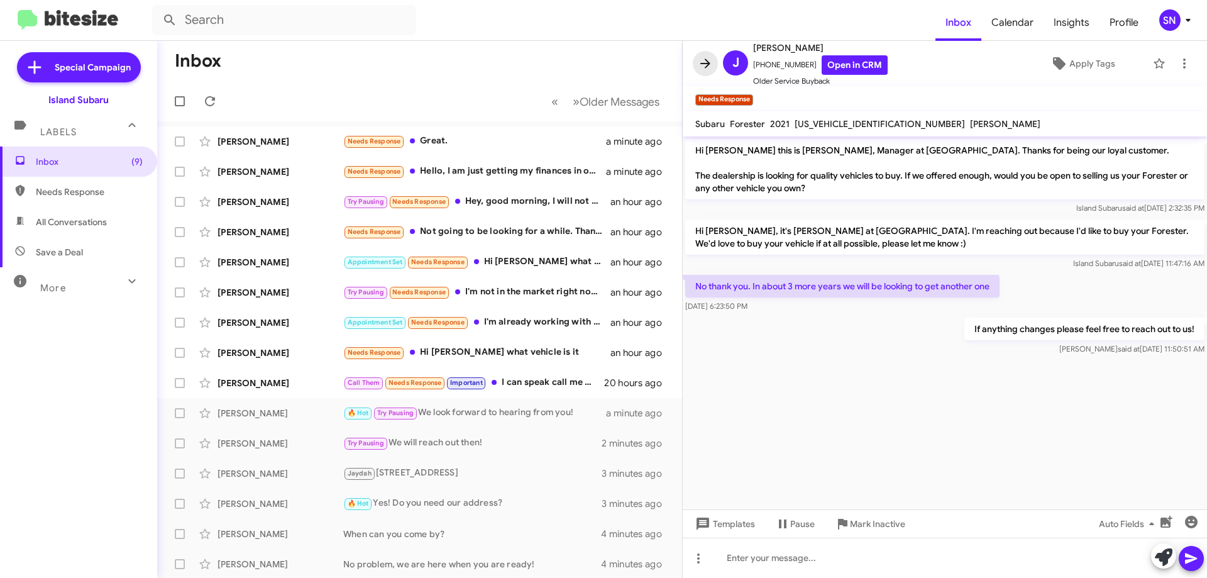
click at [702, 59] on icon at bounding box center [705, 63] width 15 height 15
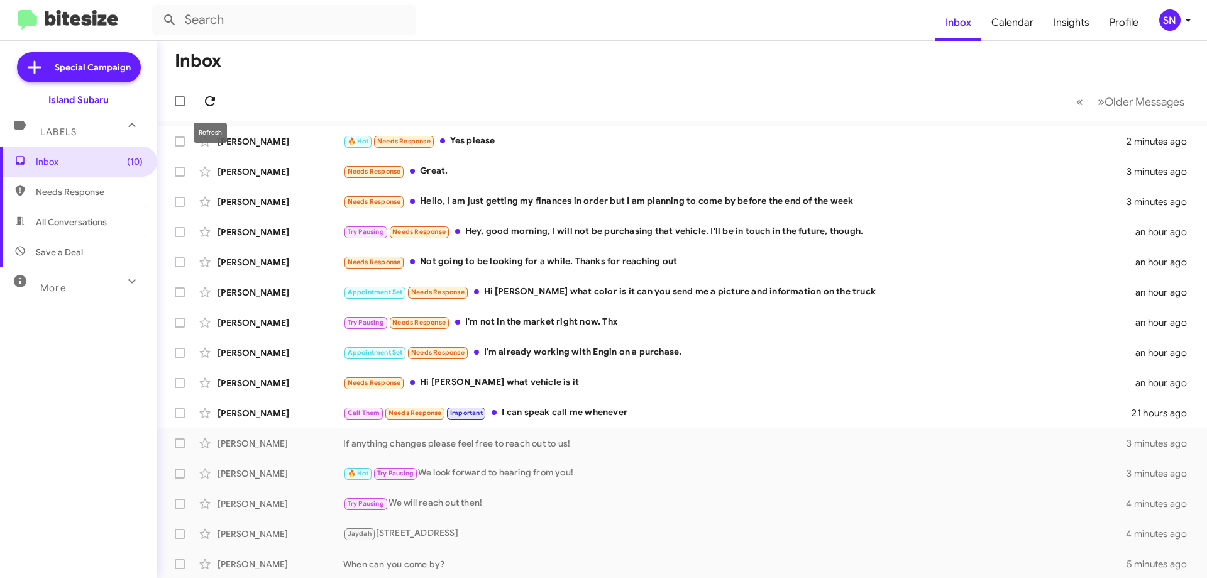
click at [212, 101] on icon at bounding box center [209, 101] width 15 height 15
click at [577, 384] on div "Needs Response Hi [PERSON_NAME] what vehicle is it" at bounding box center [745, 382] width 804 height 14
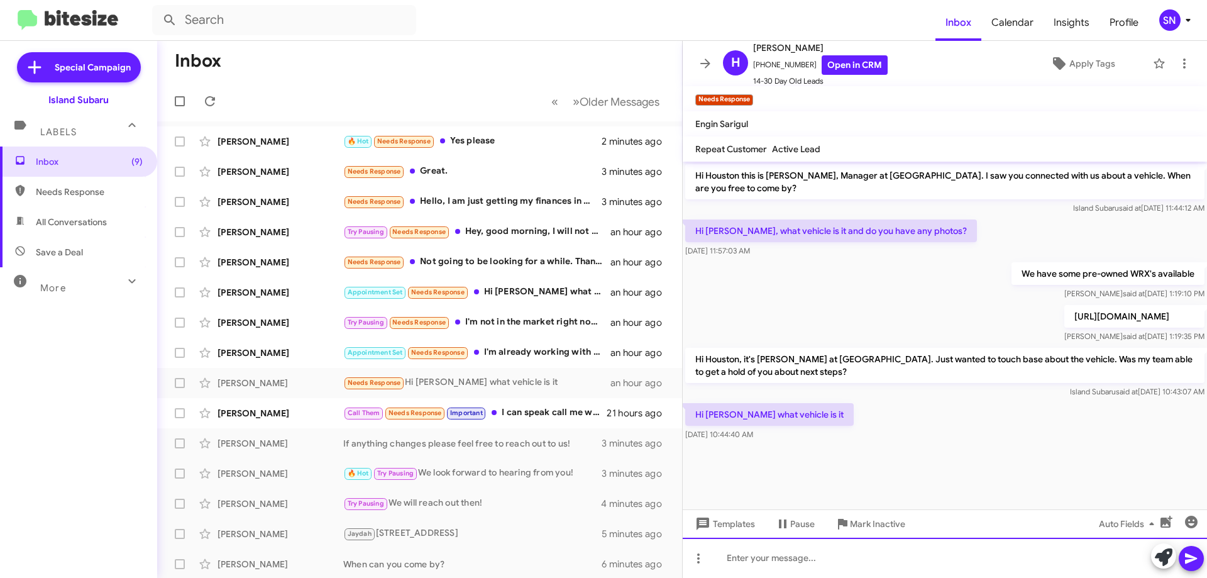
click at [804, 554] on div at bounding box center [945, 558] width 524 height 40
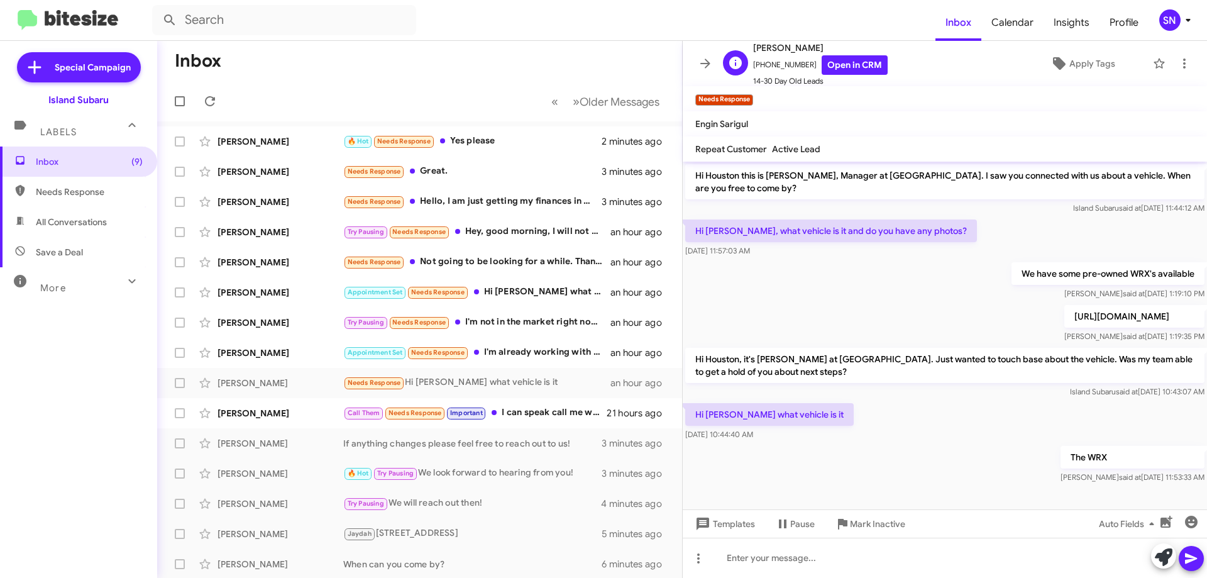
click at [718, 54] on div "[PERSON_NAME] [PHONE_NUMBER] Open in CRM 14-30 Day Old Leads" at bounding box center [803, 63] width 170 height 47
click at [698, 55] on button at bounding box center [705, 63] width 25 height 25
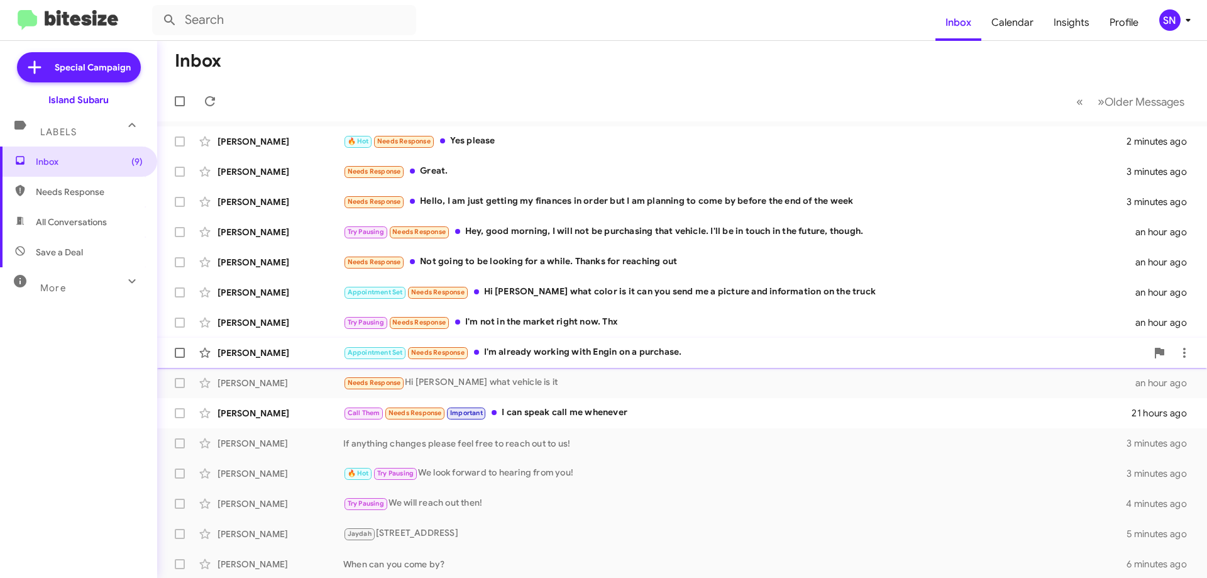
click at [666, 350] on div "Appointment Set Needs Response I'm already working with Engin on a purchase." at bounding box center [745, 352] width 804 height 14
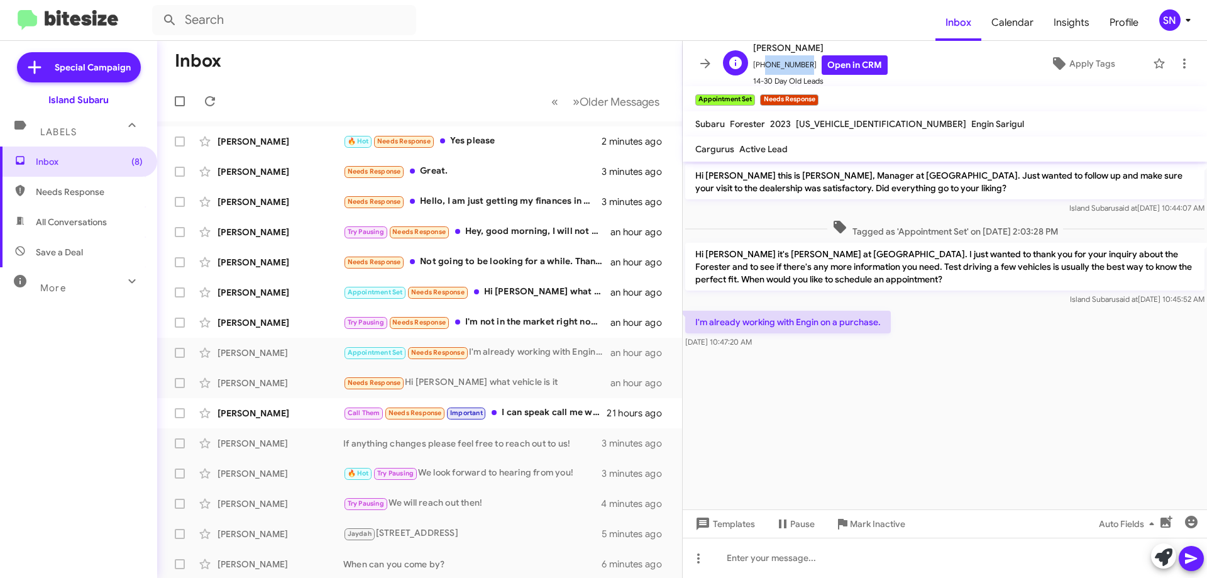
drag, startPoint x: 801, startPoint y: 61, endPoint x: 762, endPoint y: 64, distance: 39.1
click at [762, 64] on span "[PHONE_NUMBER] Open in CRM" at bounding box center [820, 64] width 135 height 19
copy span "6466960972"
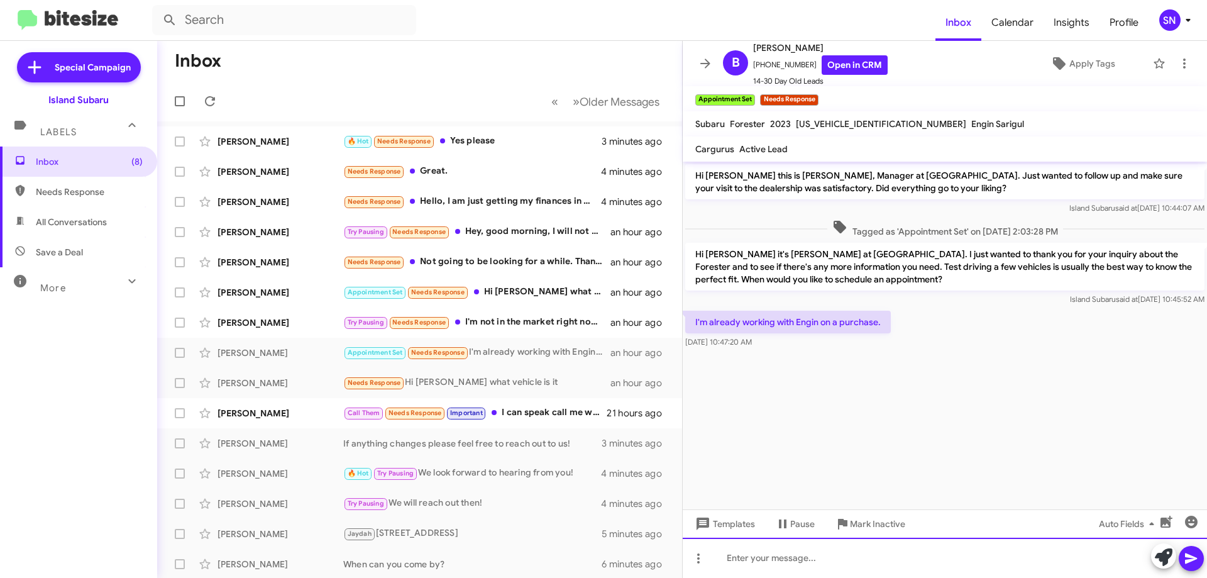
click at [816, 558] on div at bounding box center [945, 558] width 524 height 40
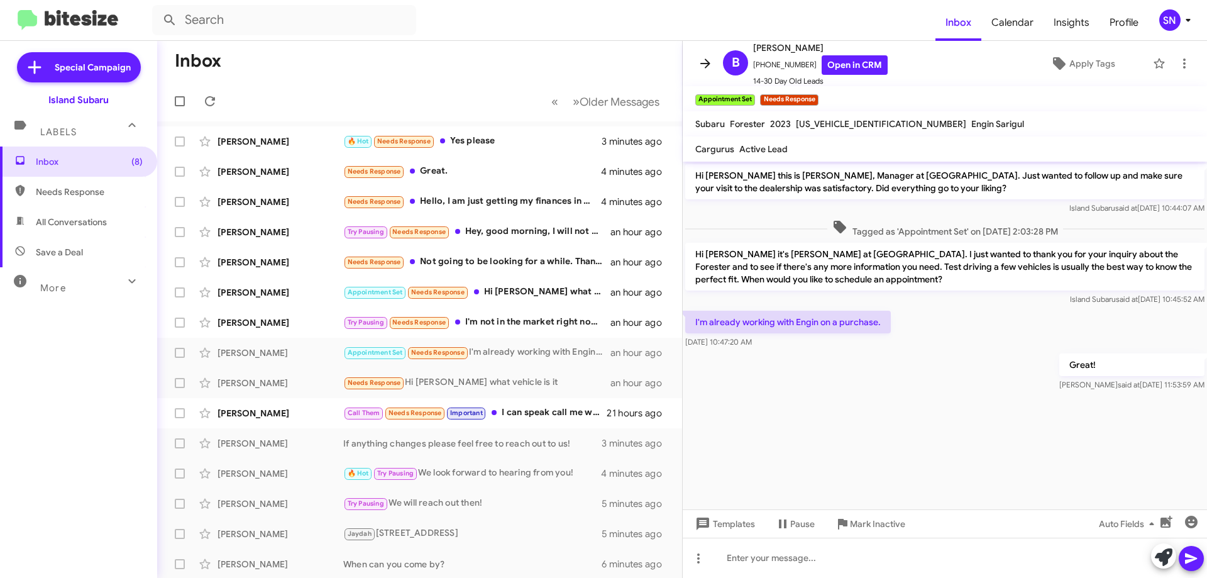
click at [702, 59] on icon at bounding box center [705, 63] width 15 height 15
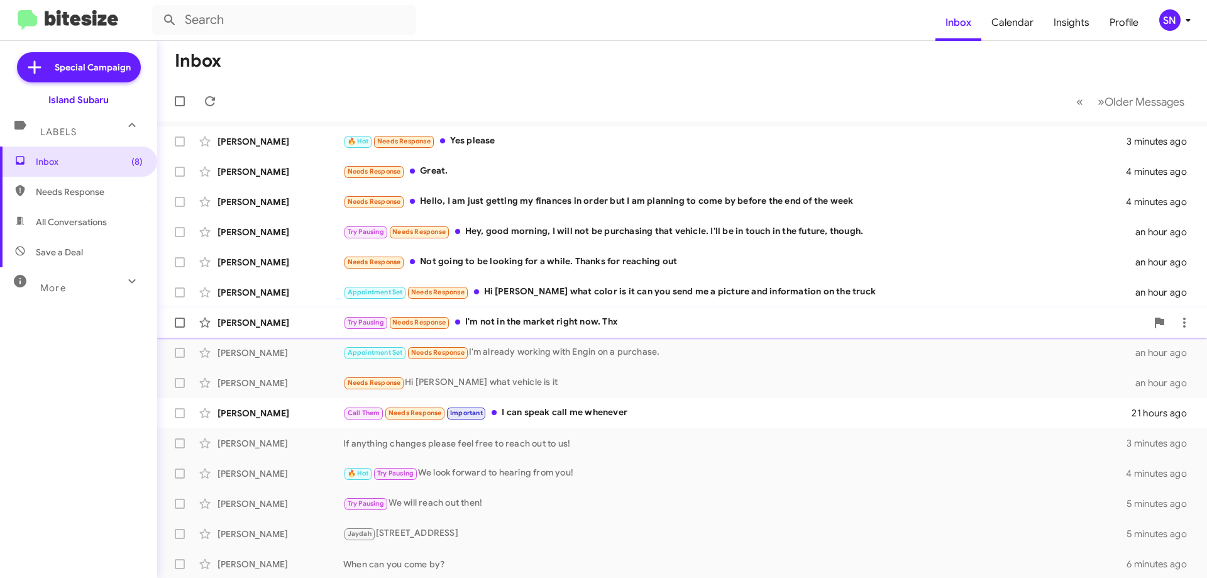
click at [653, 328] on div "Try Pausing Needs Response I'm not in the market right now. Thx" at bounding box center [745, 322] width 804 height 14
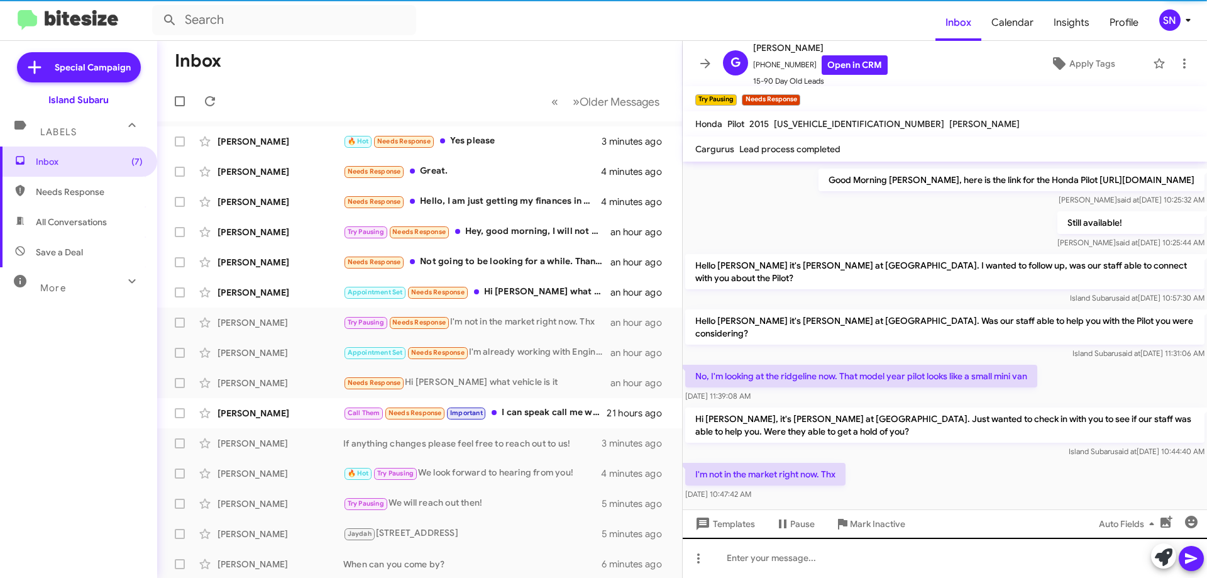
scroll to position [299, 0]
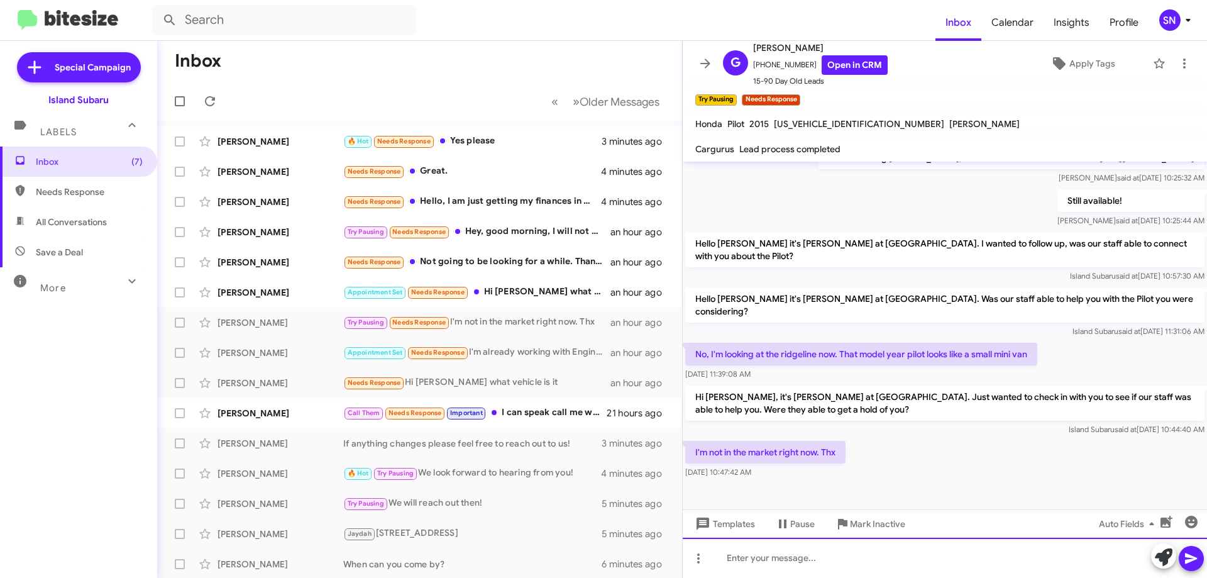
click at [807, 575] on div at bounding box center [945, 558] width 524 height 40
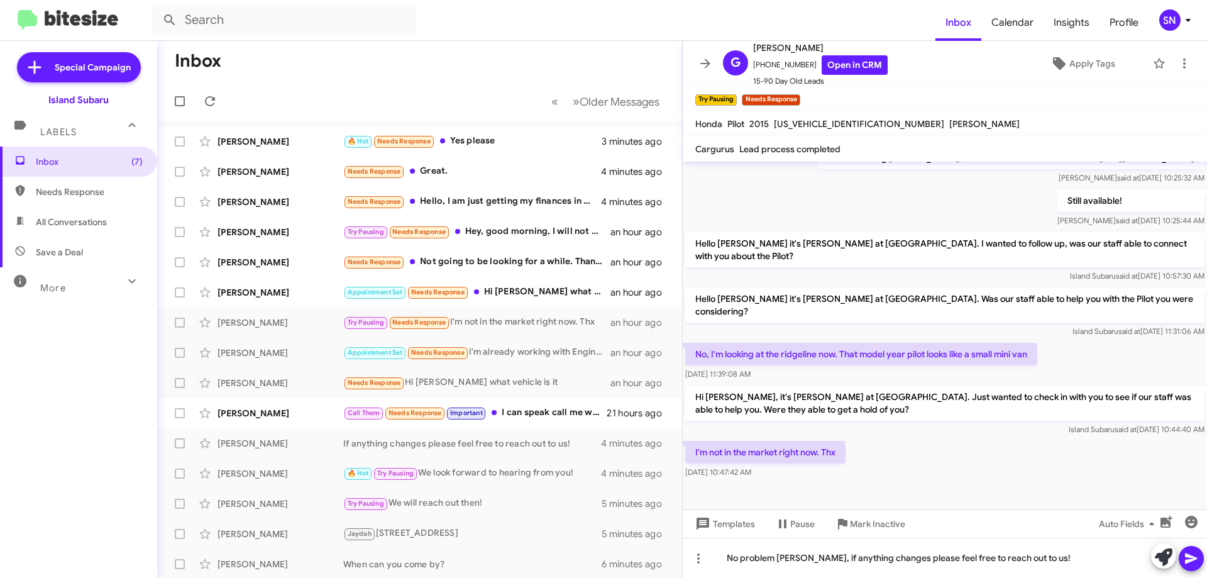
click at [1184, 556] on icon at bounding box center [1191, 558] width 15 height 15
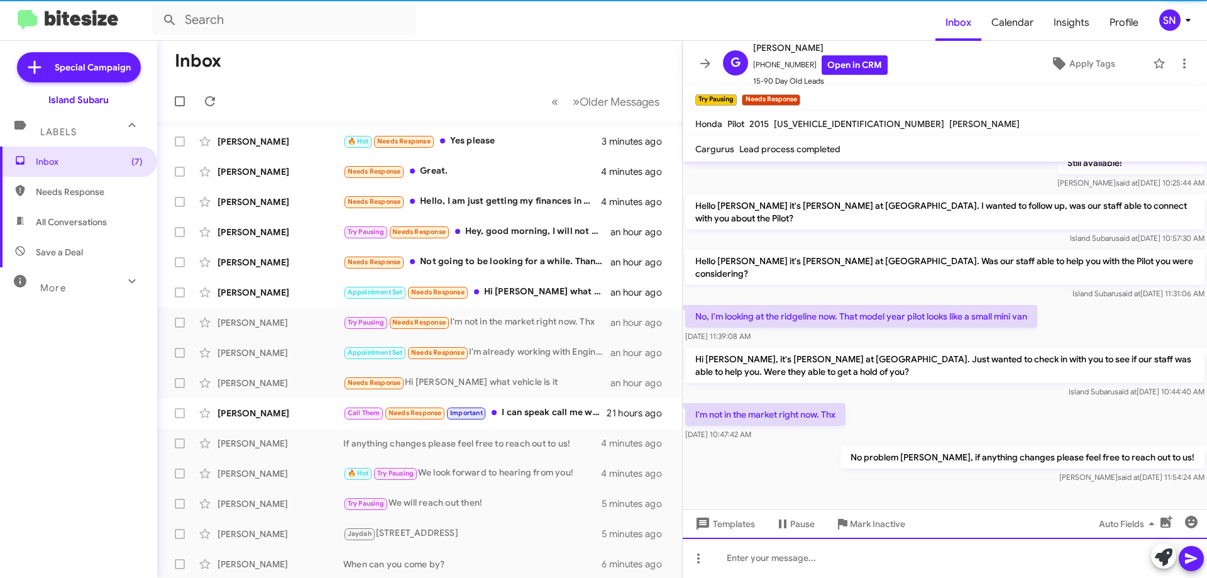
scroll to position [345, 0]
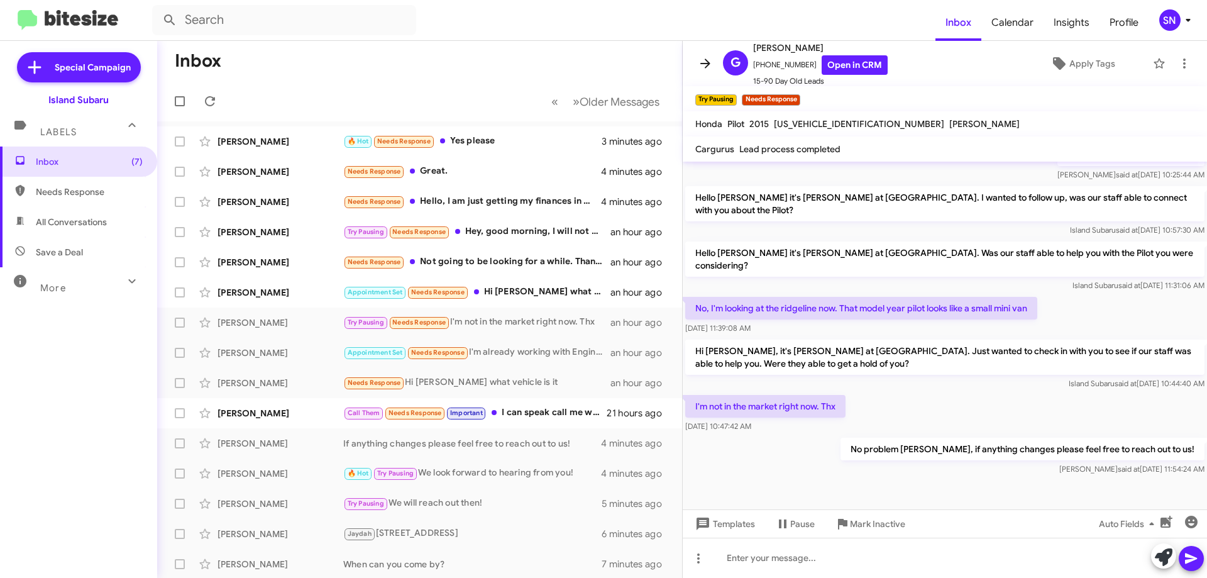
click at [711, 60] on icon at bounding box center [705, 63] width 15 height 15
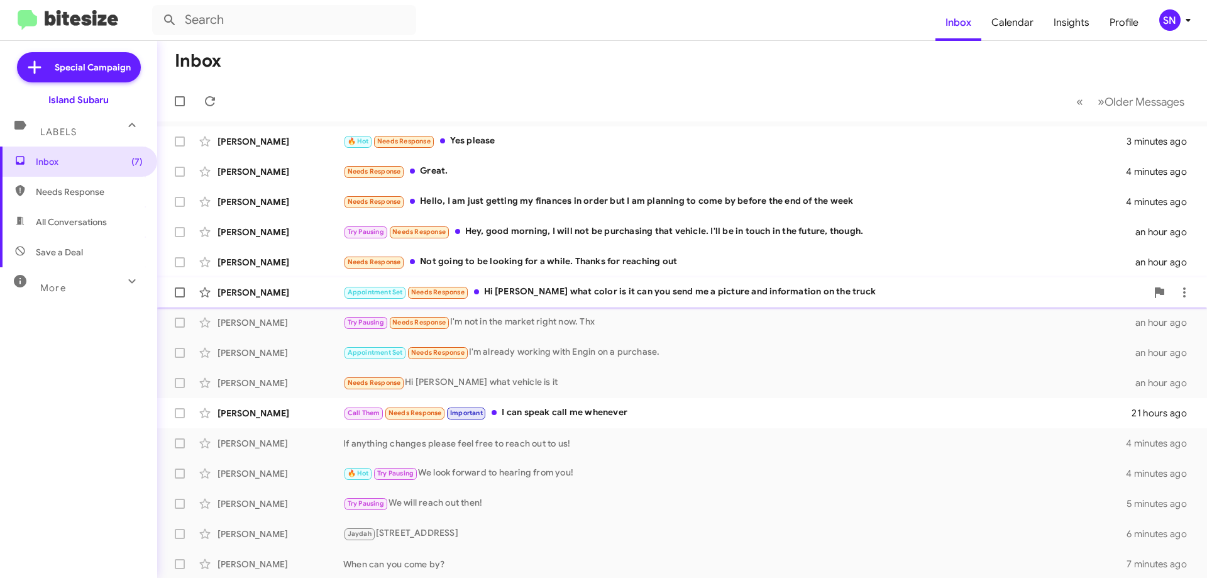
click at [606, 286] on div "Appointment Set Needs Response Hi [PERSON_NAME] what color is it can you send m…" at bounding box center [745, 292] width 804 height 14
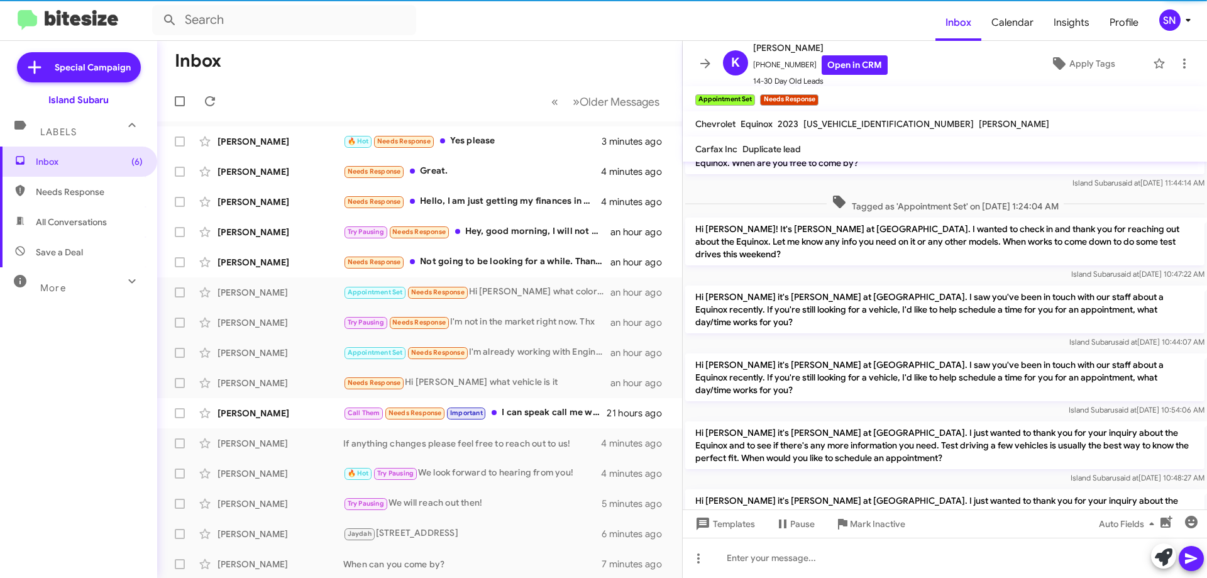
scroll to position [101, 0]
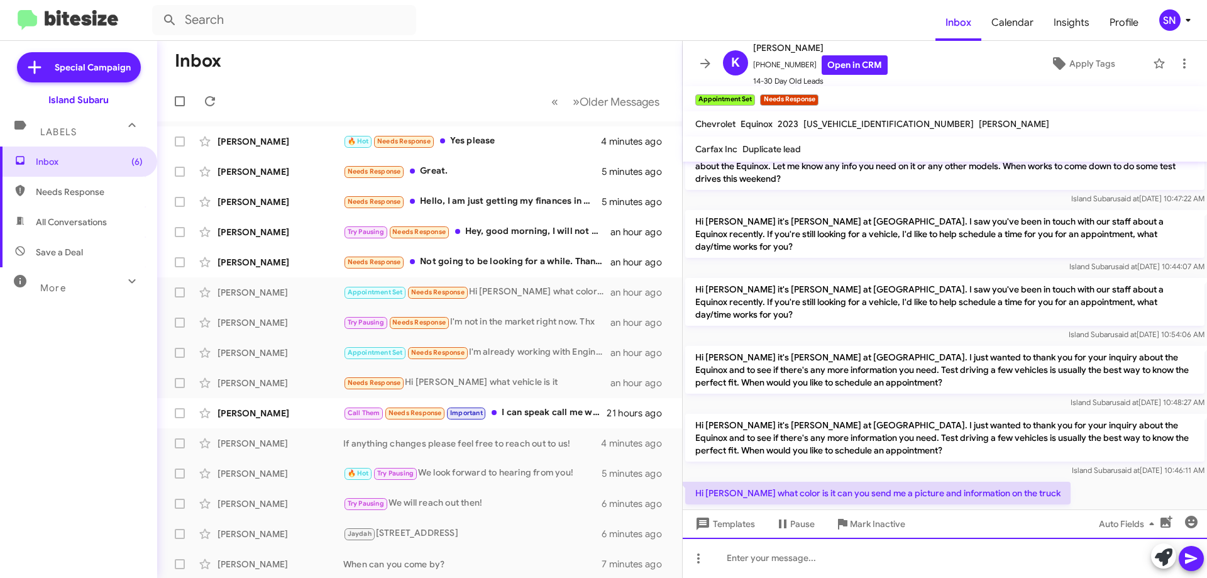
click at [753, 560] on div at bounding box center [945, 558] width 524 height 40
click at [744, 560] on div at bounding box center [945, 558] width 524 height 40
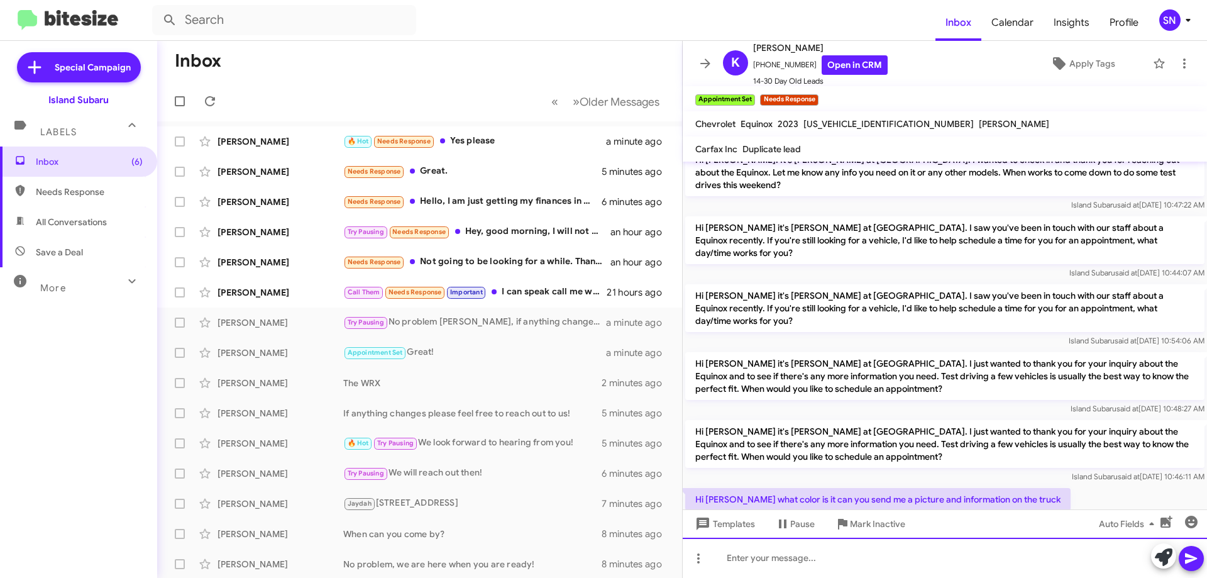
scroll to position [147, 0]
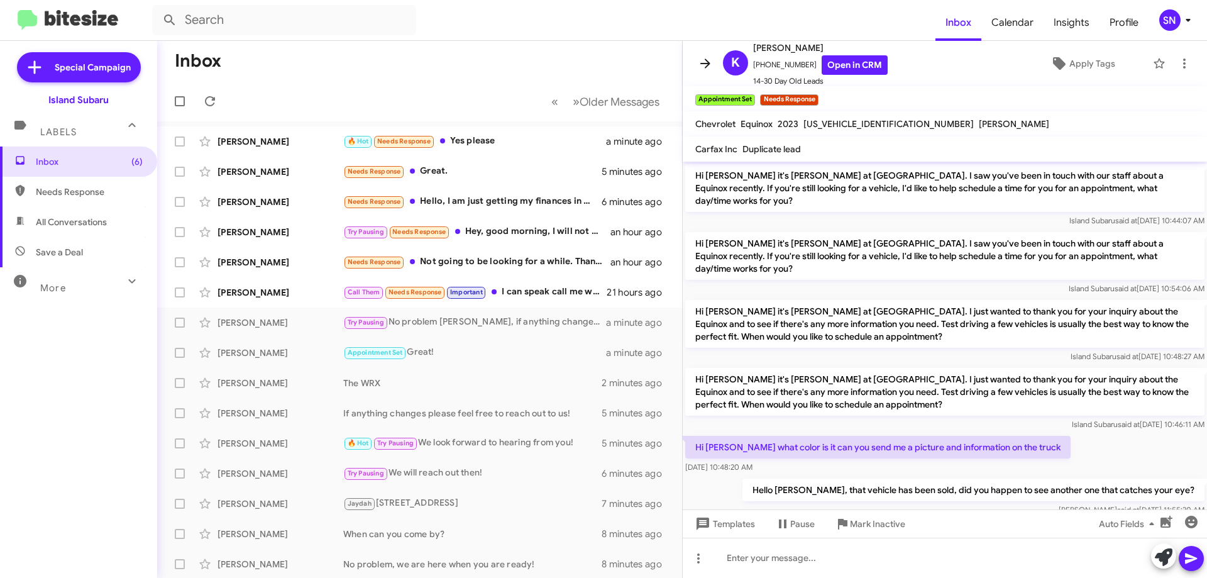
click at [703, 70] on icon at bounding box center [705, 63] width 15 height 15
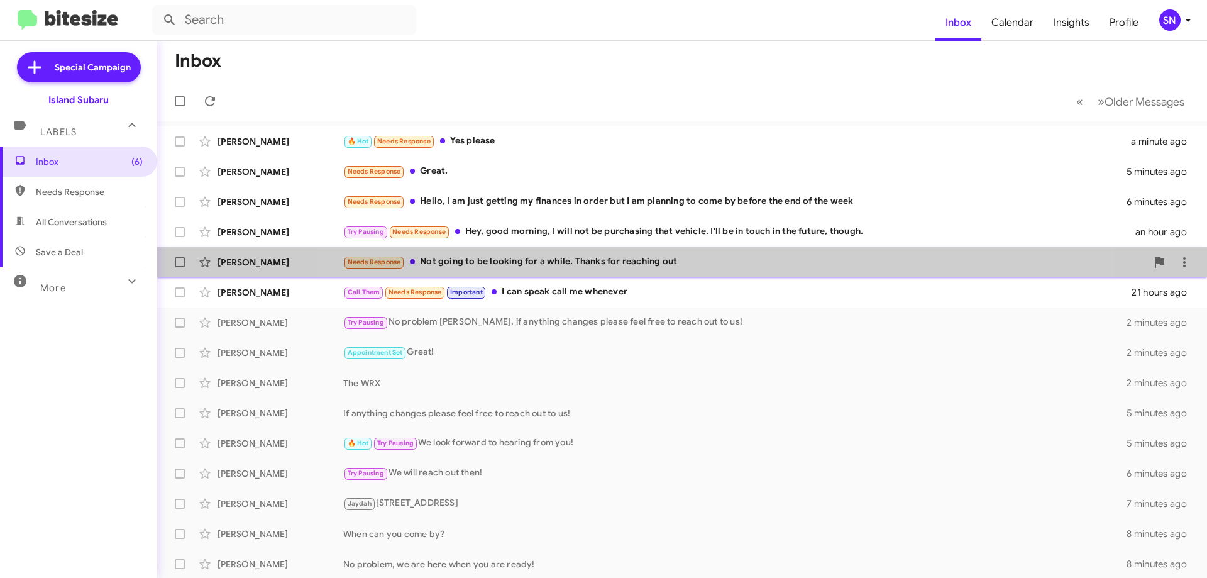
click at [699, 257] on div "Needs Response Not going to be looking for a while. Thanks for reaching out" at bounding box center [745, 262] width 804 height 14
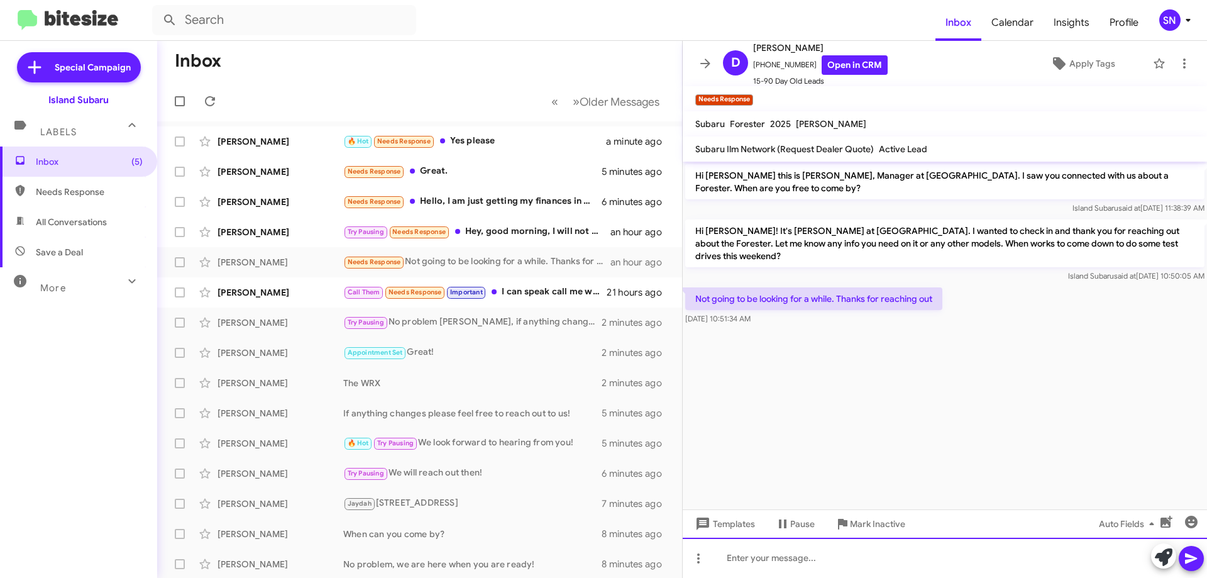
click at [788, 560] on div at bounding box center [945, 558] width 524 height 40
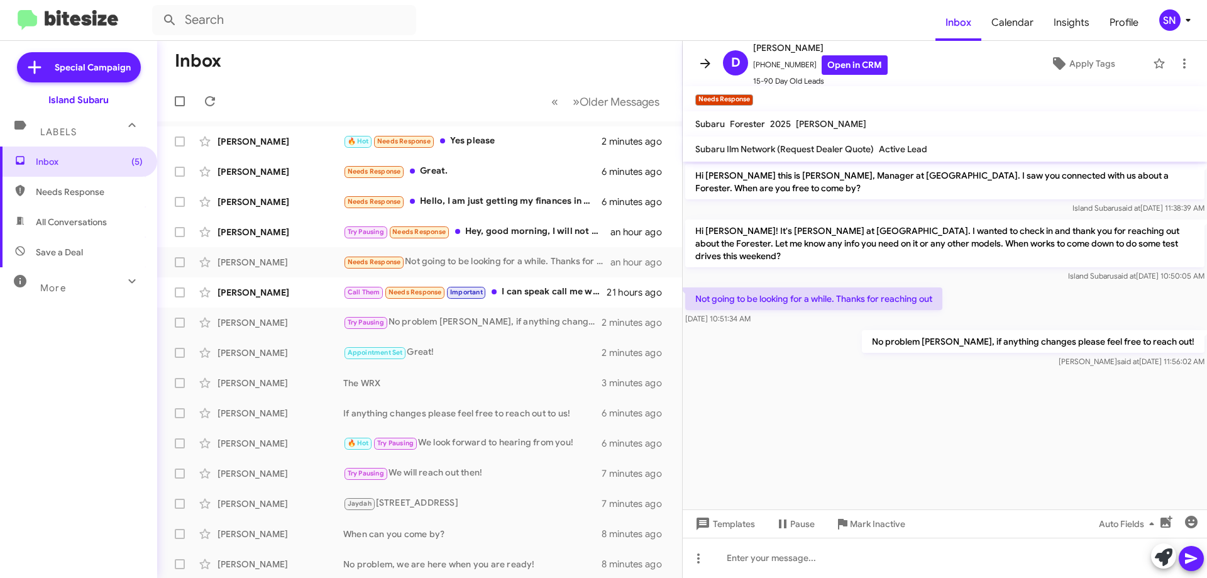
click at [700, 57] on icon at bounding box center [705, 63] width 15 height 15
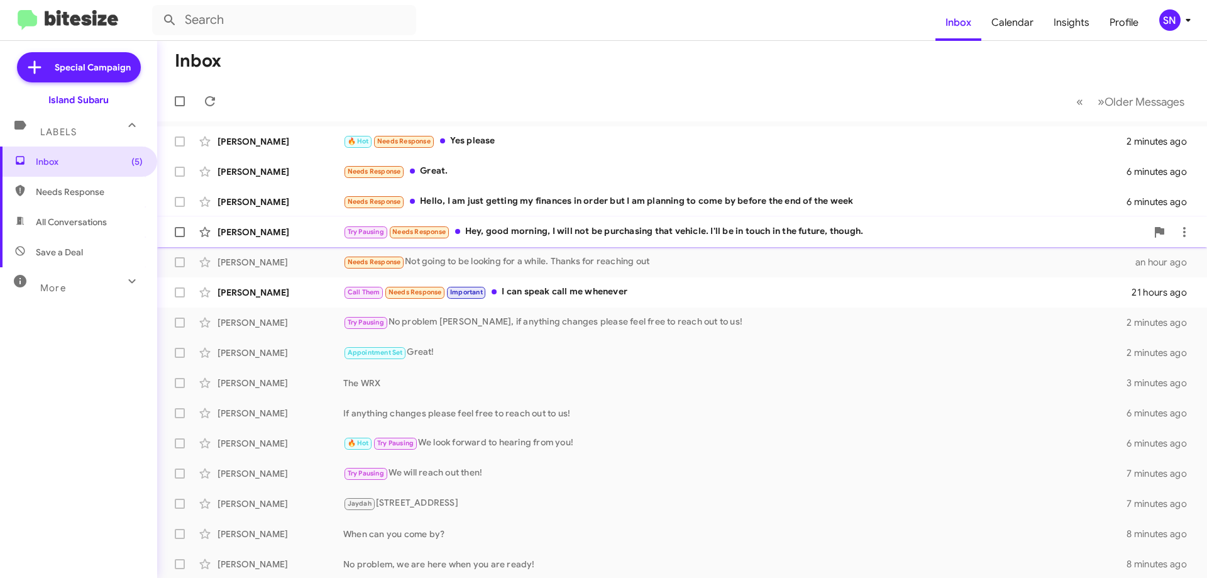
click at [697, 229] on div "Try Pausing Needs Response Hey, good morning, I will not be purchasing that veh…" at bounding box center [745, 231] width 804 height 14
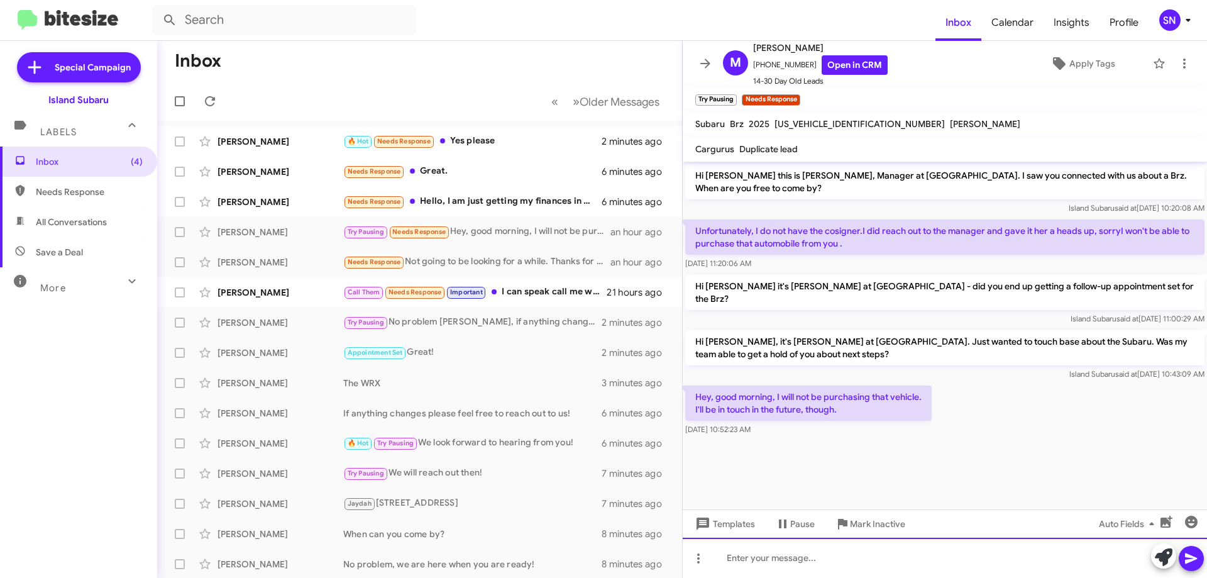
click at [743, 571] on div at bounding box center [945, 558] width 524 height 40
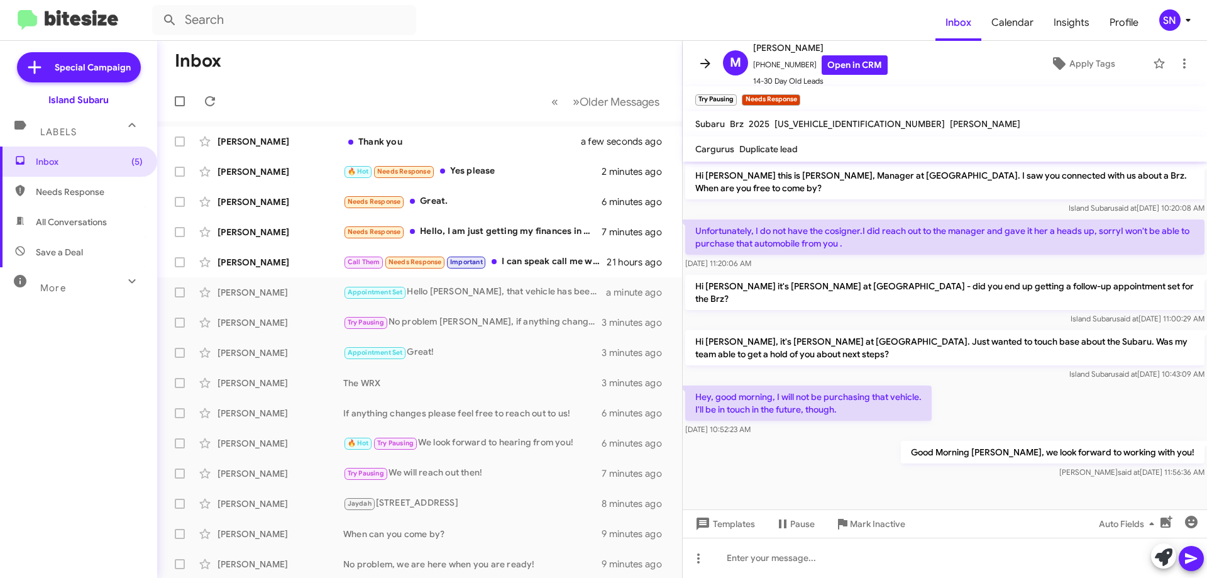
click at [709, 64] on icon at bounding box center [705, 62] width 10 height 9
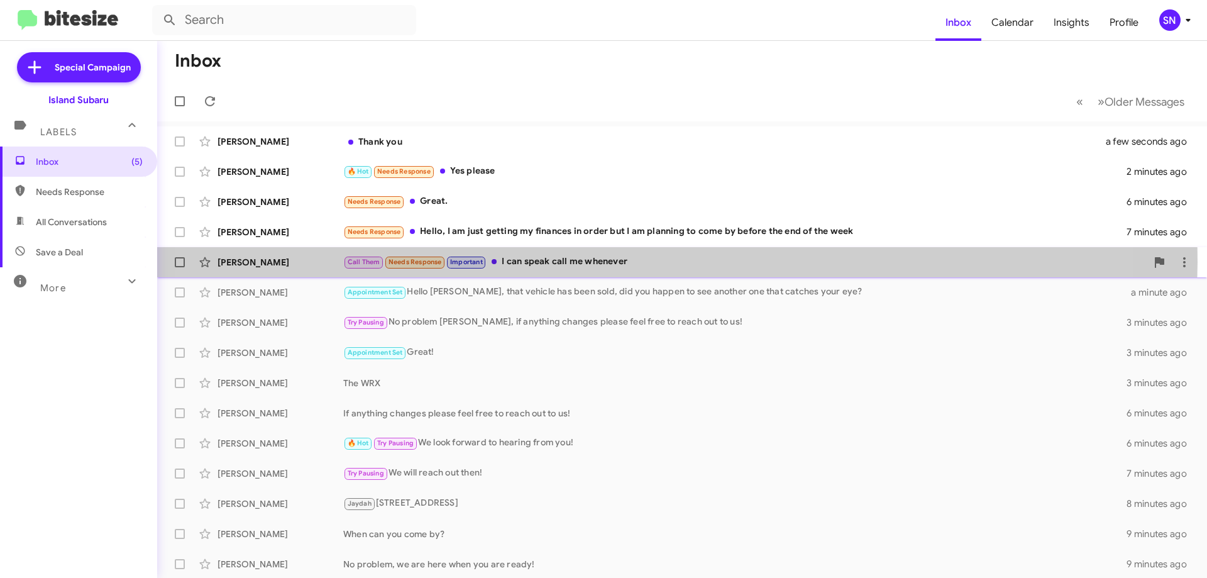
click at [606, 262] on div "Call Them Needs Response Important I can speak call me whenever" at bounding box center [745, 262] width 804 height 14
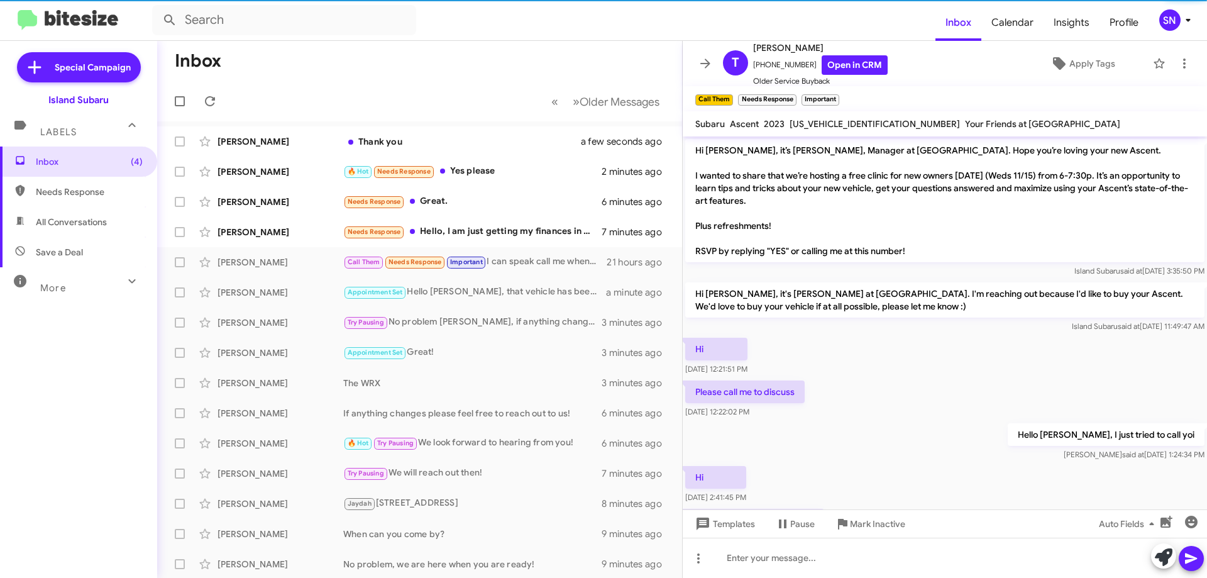
scroll to position [62, 0]
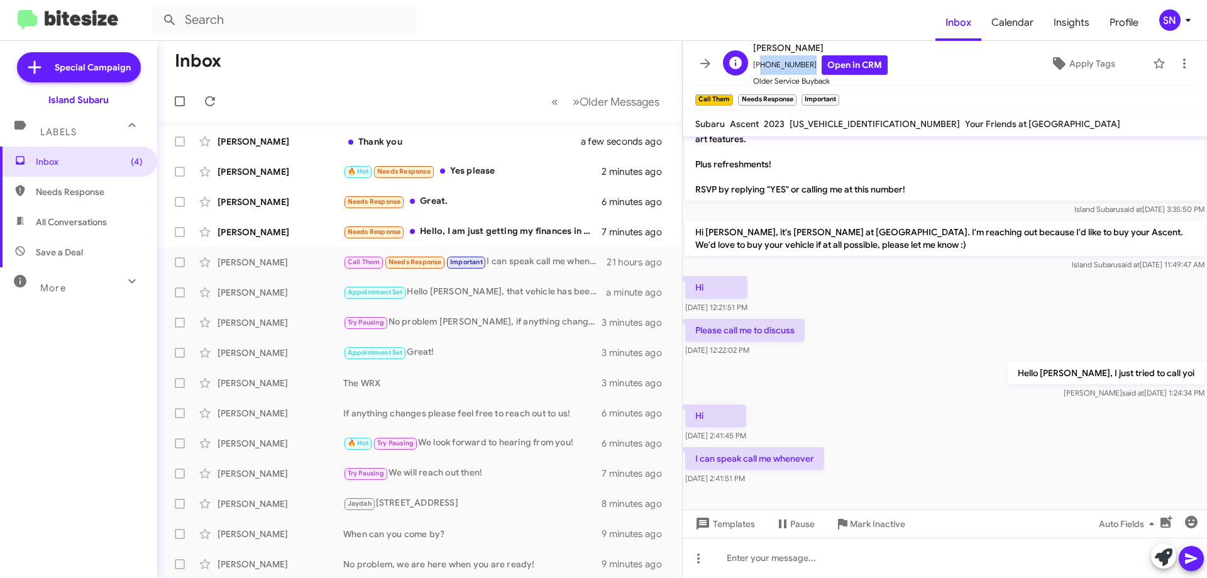
drag, startPoint x: 804, startPoint y: 63, endPoint x: 768, endPoint y: 64, distance: 35.9
click at [760, 66] on span "[PHONE_NUMBER] Open in CRM" at bounding box center [820, 64] width 135 height 19
copy span "9172805299"
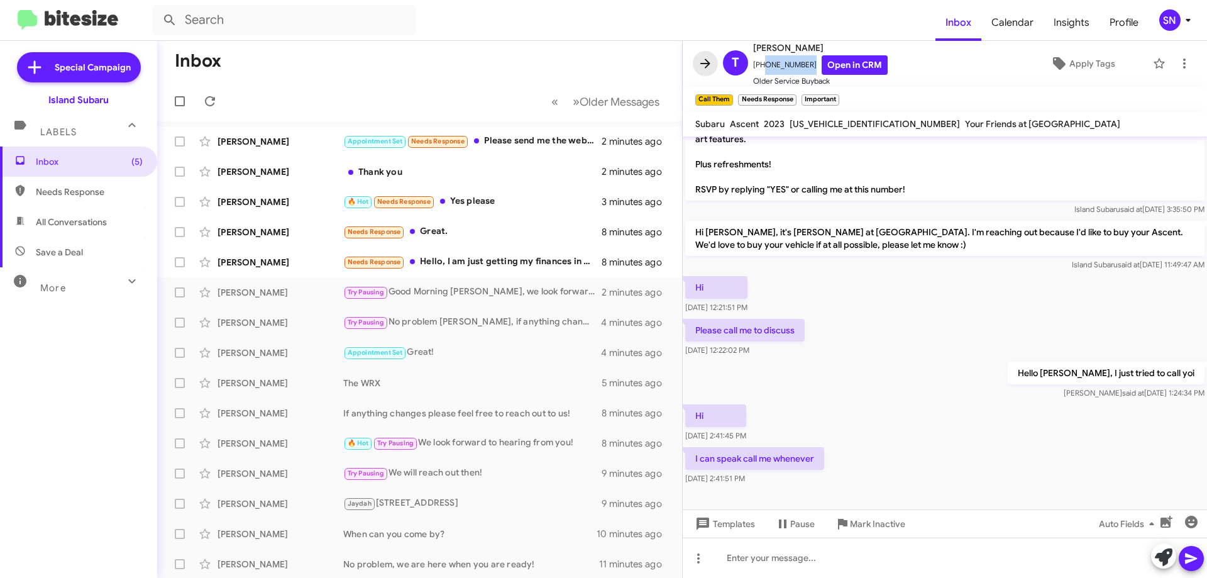
click at [709, 58] on icon at bounding box center [705, 63] width 15 height 15
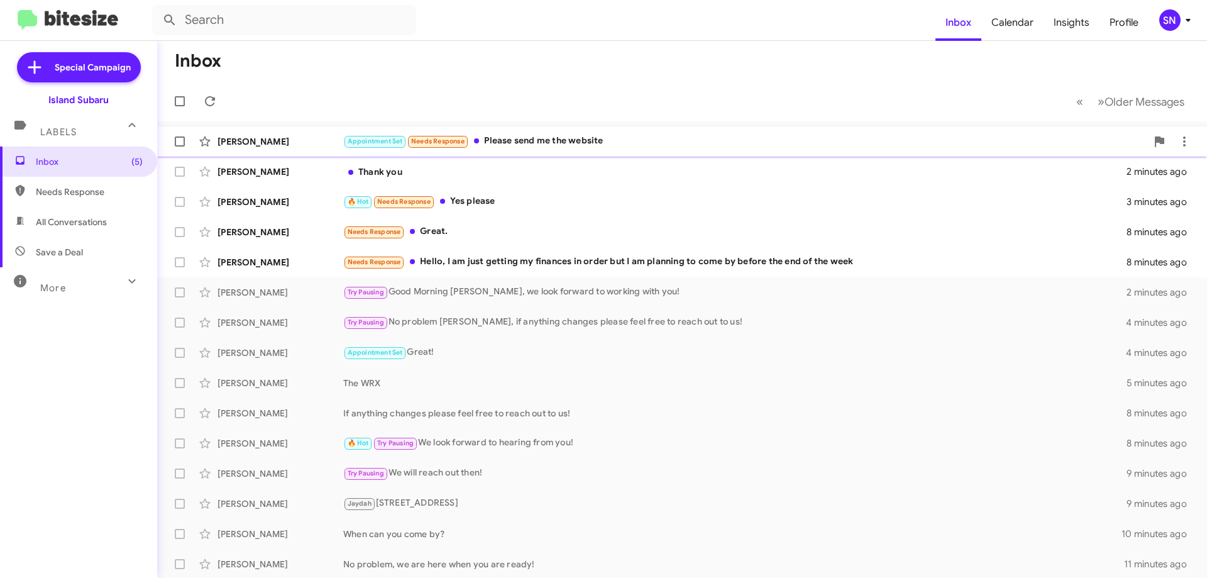
click at [650, 128] on span "[PERSON_NAME] Appointment Set Needs Response Please send me the website 2 minut…" at bounding box center [682, 141] width 1050 height 30
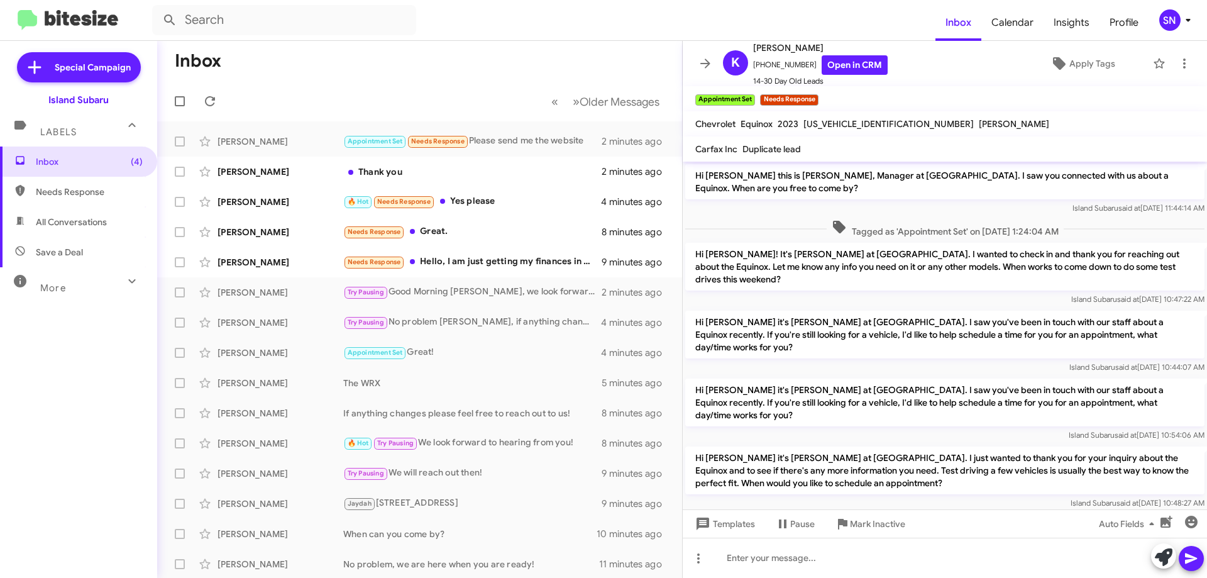
scroll to position [192, 0]
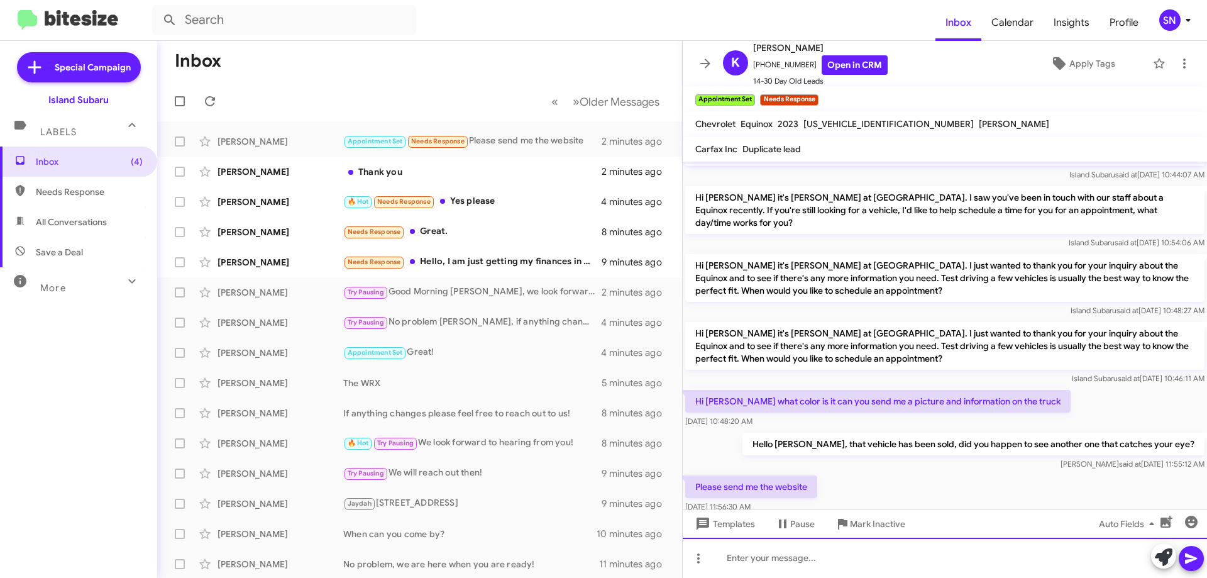
paste div
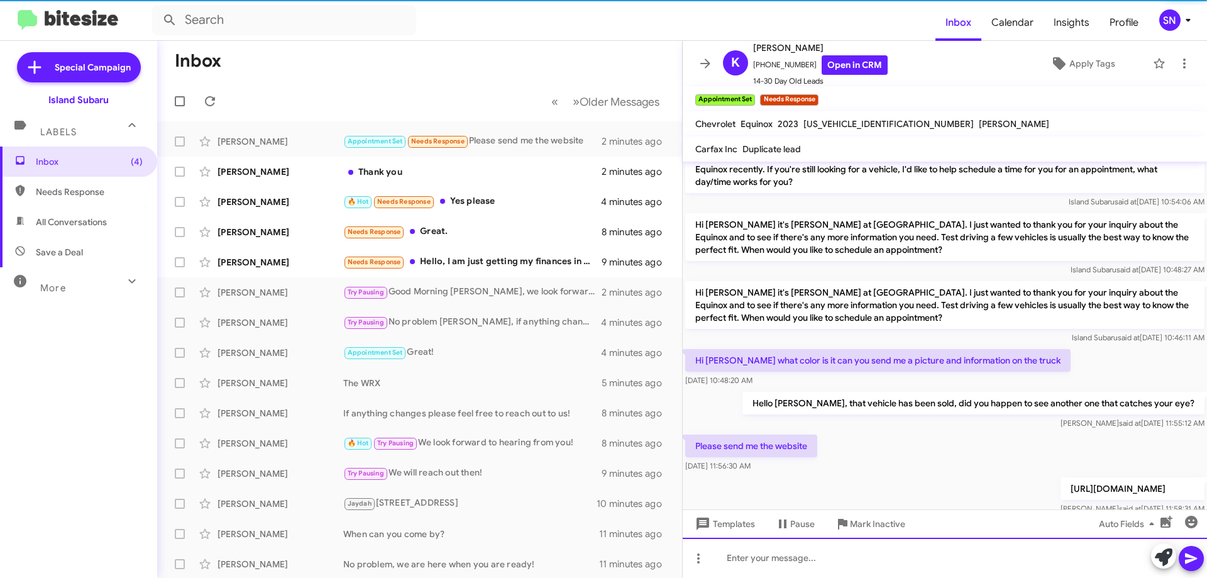
scroll to position [238, 0]
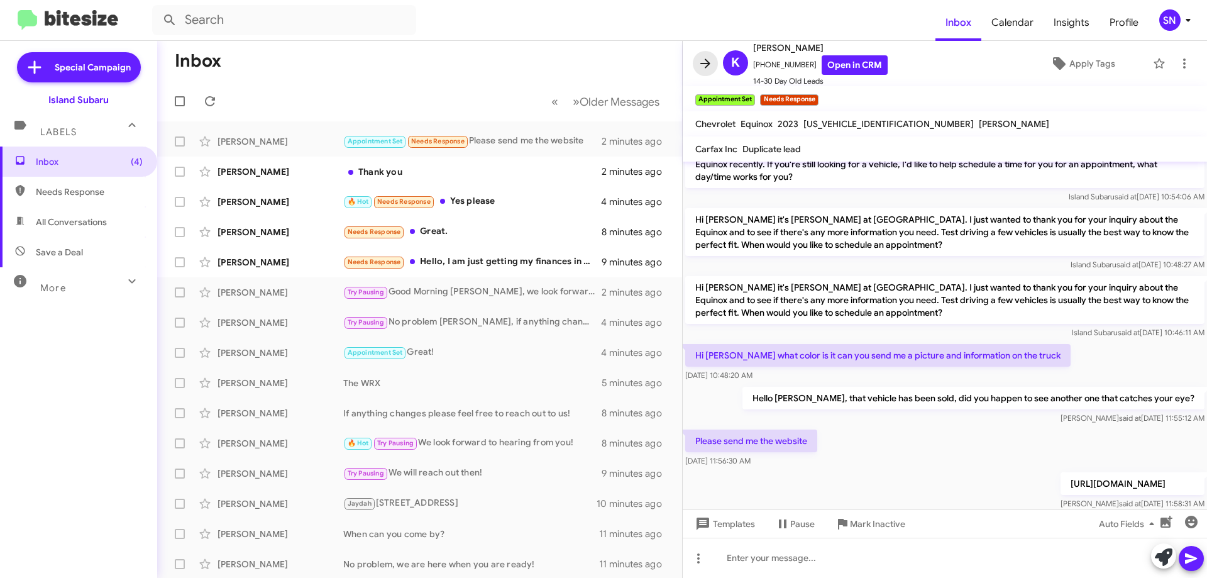
click at [705, 64] on icon at bounding box center [705, 62] width 10 height 9
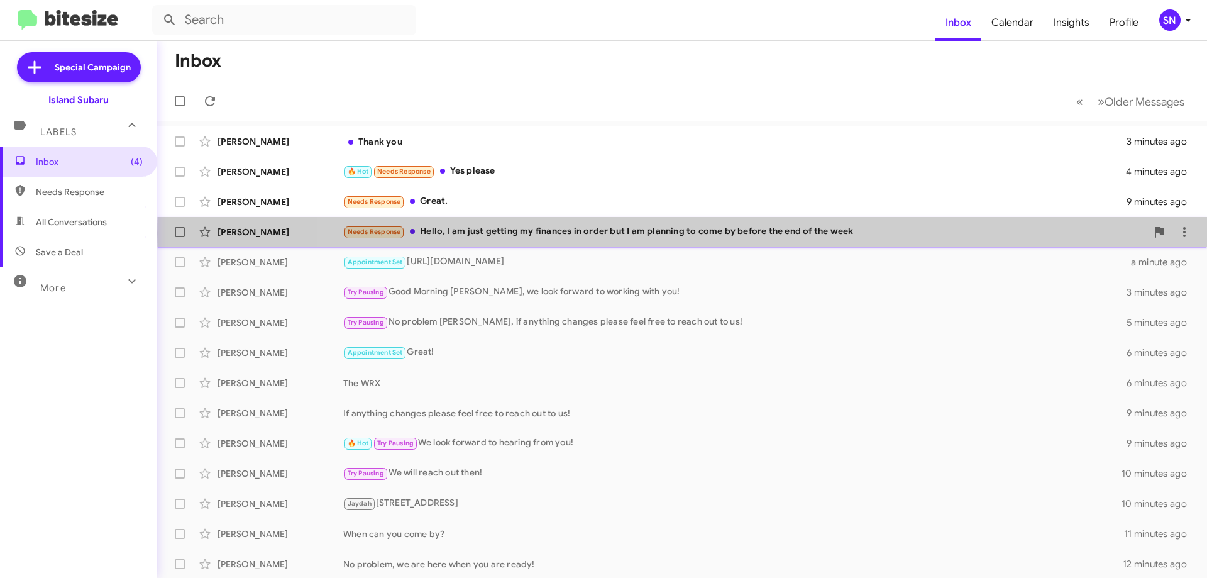
click at [761, 234] on div "Needs Response Hello, I am just getting my finances in order but I am planning …" at bounding box center [745, 231] width 804 height 14
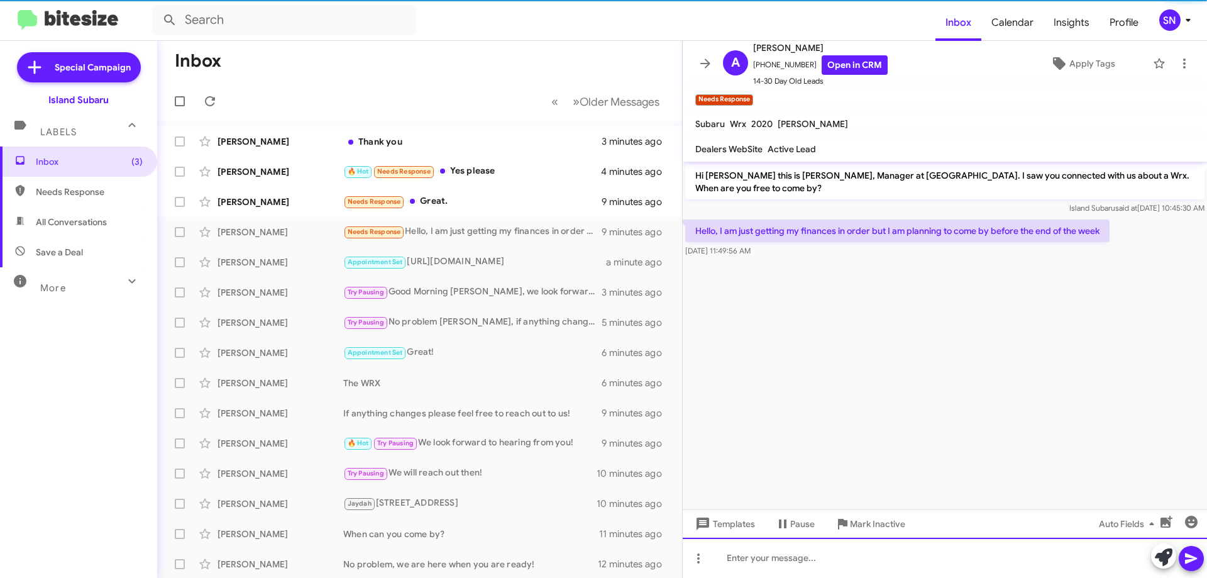
click at [784, 570] on div at bounding box center [945, 558] width 524 height 40
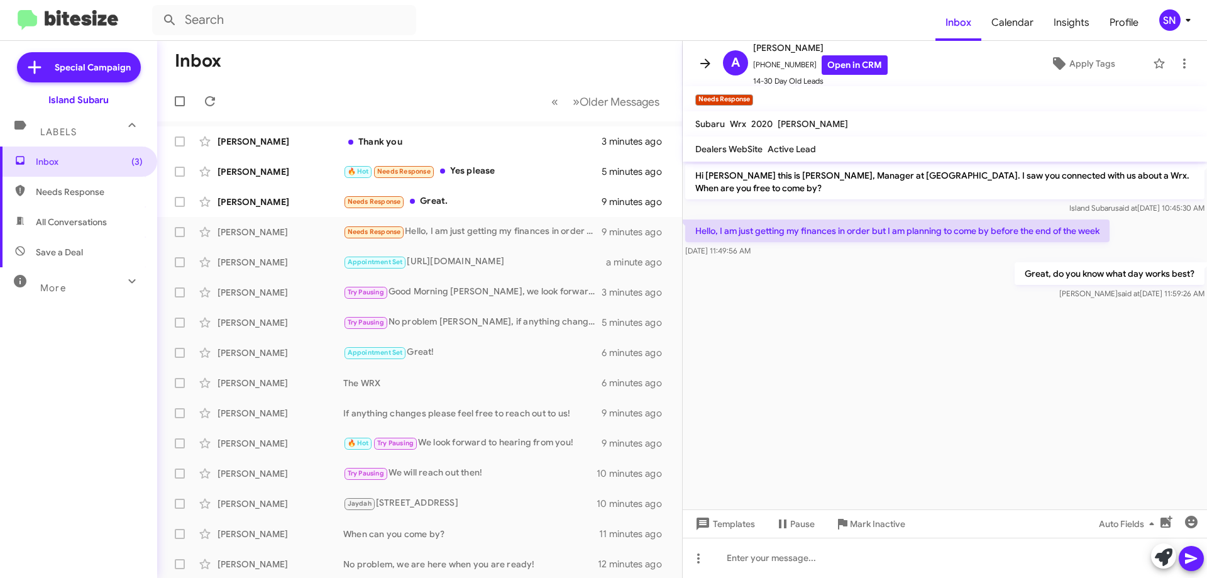
click at [700, 61] on icon at bounding box center [705, 63] width 15 height 15
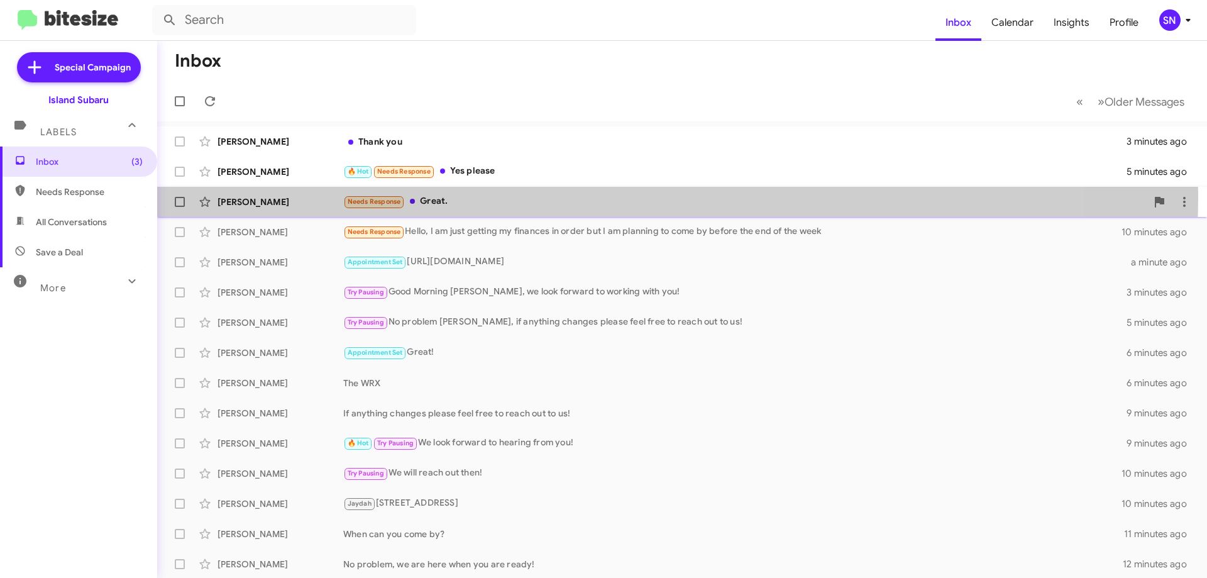
click at [502, 196] on div "Needs Response Great." at bounding box center [745, 201] width 804 height 14
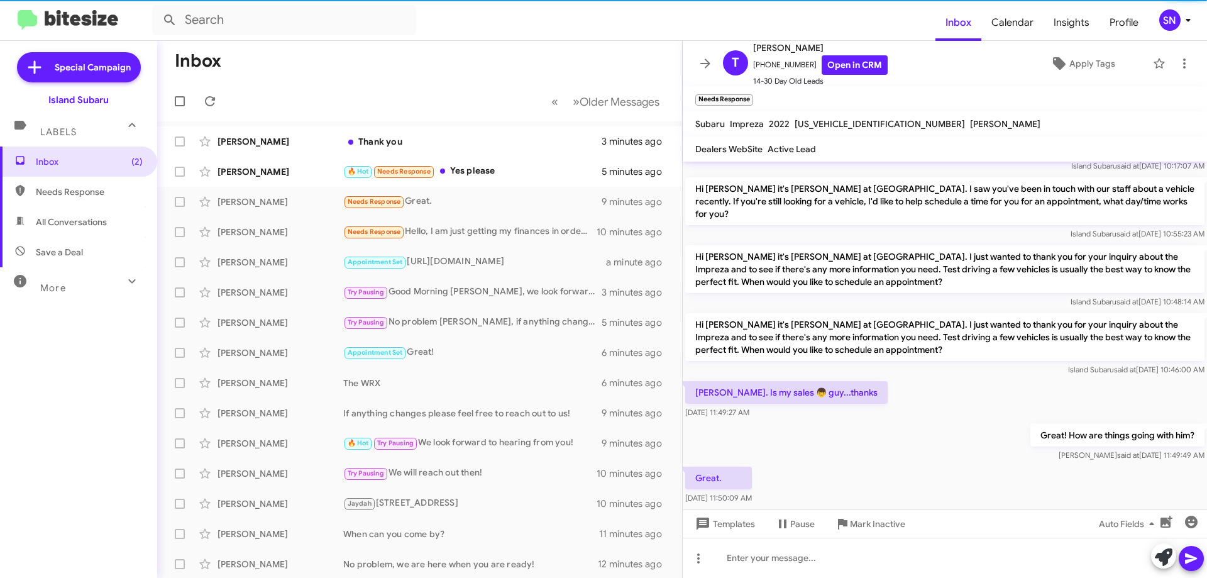
scroll to position [49, 0]
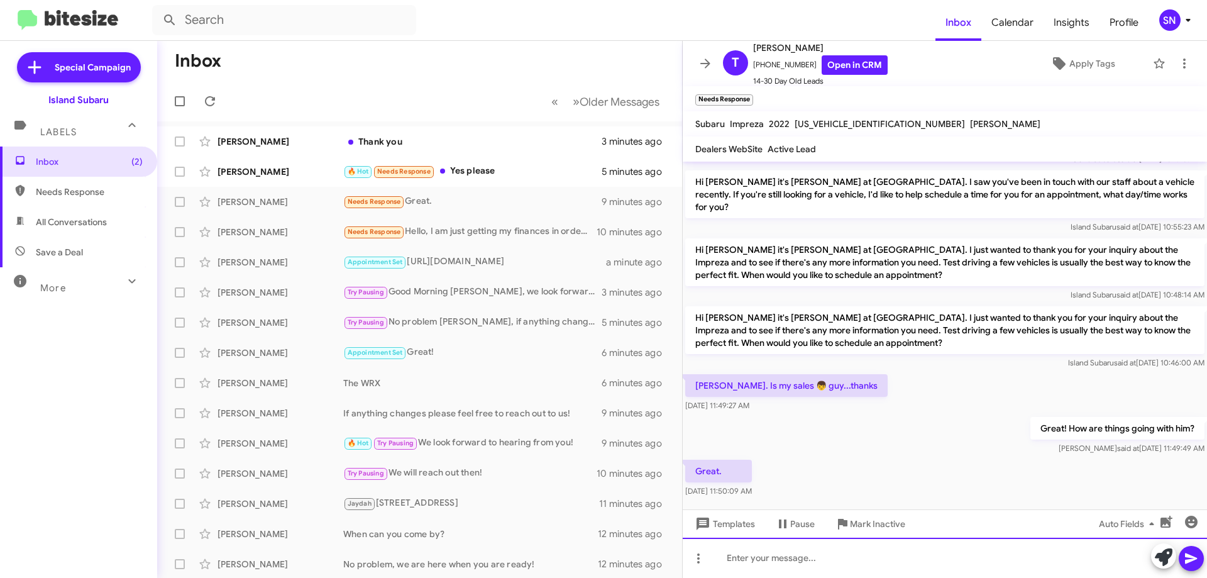
click at [770, 543] on div at bounding box center [945, 558] width 524 height 40
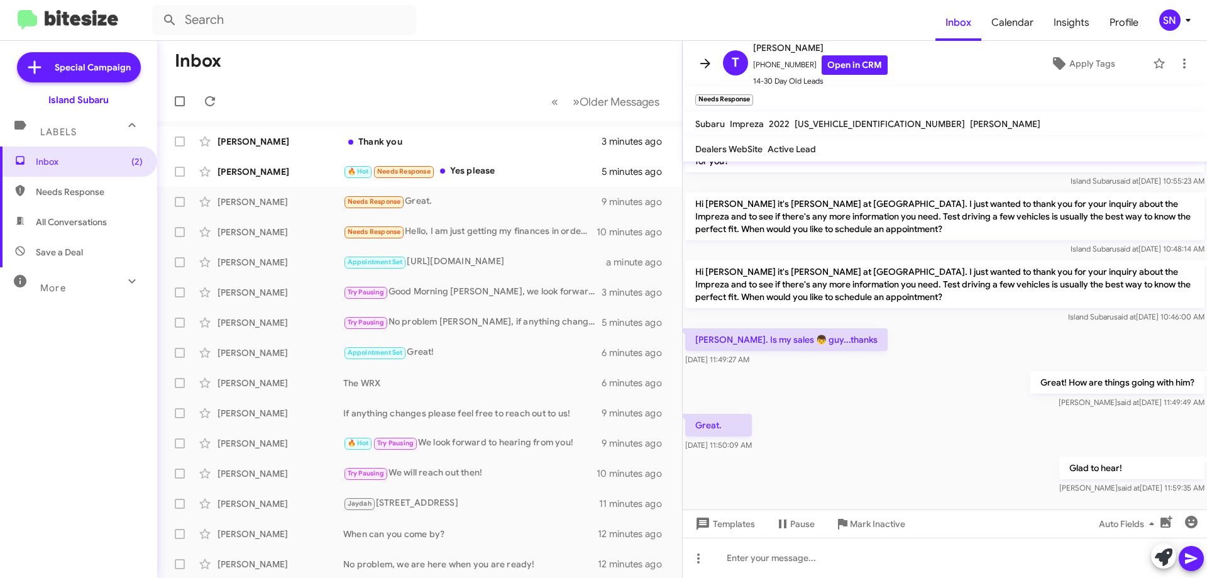
click at [707, 57] on icon at bounding box center [705, 63] width 15 height 15
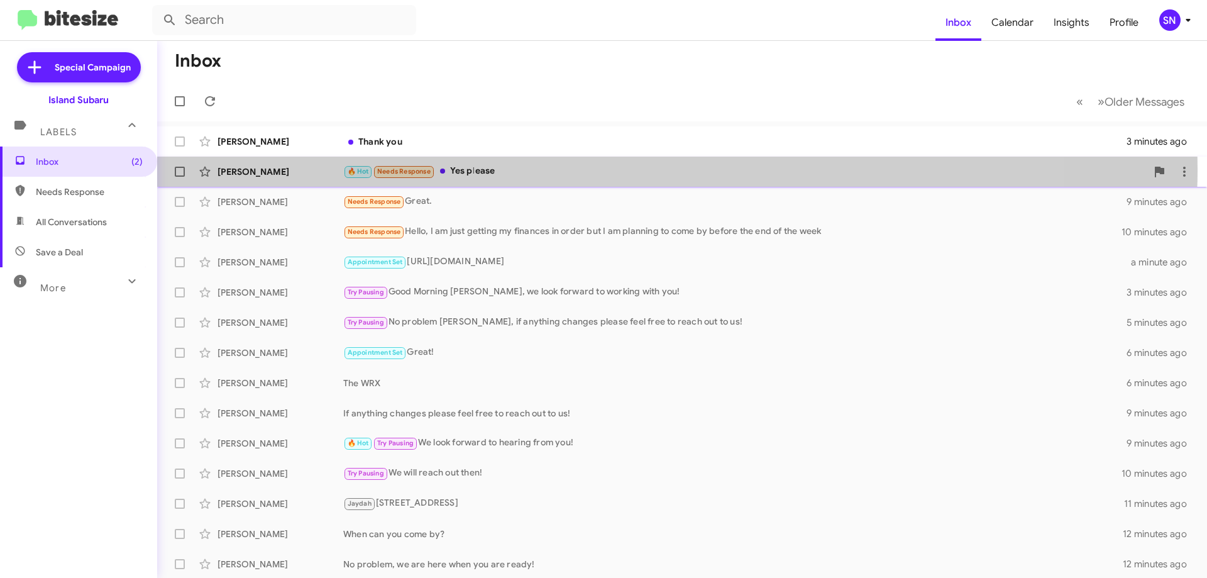
click at [572, 169] on div "🔥 Hot Needs Response Yes please" at bounding box center [745, 171] width 804 height 14
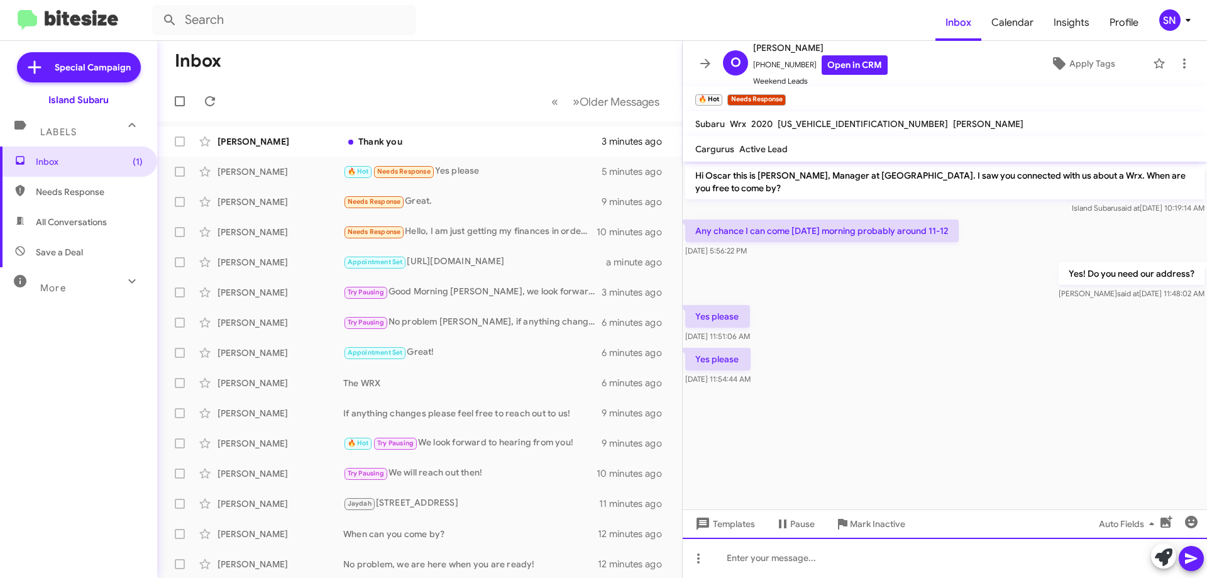
click at [763, 568] on div at bounding box center [945, 558] width 524 height 40
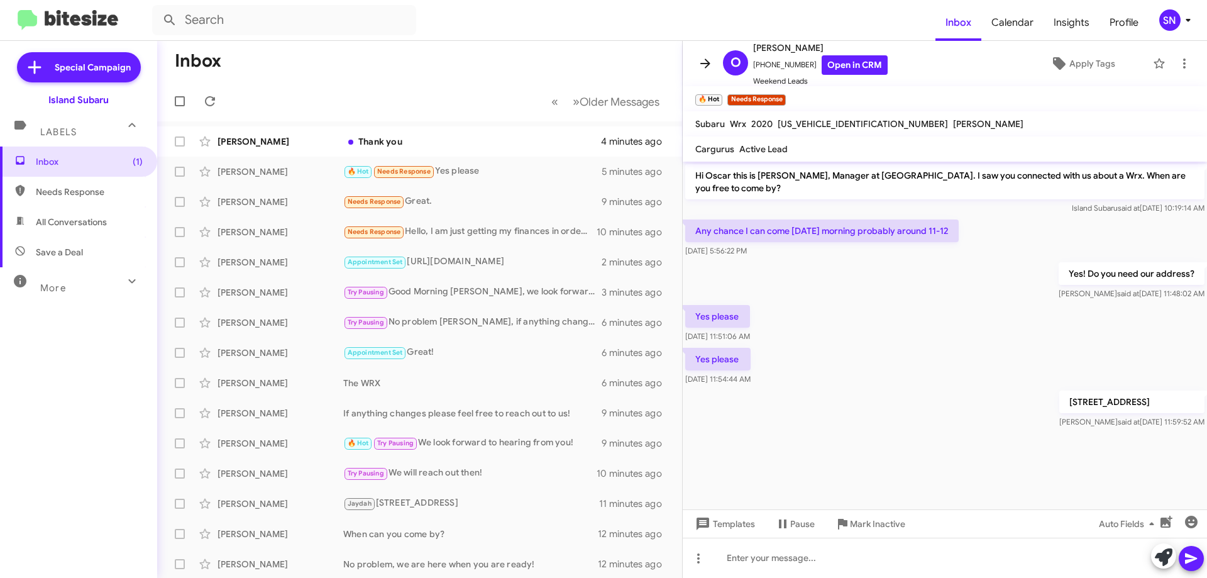
click at [711, 61] on icon at bounding box center [705, 63] width 15 height 15
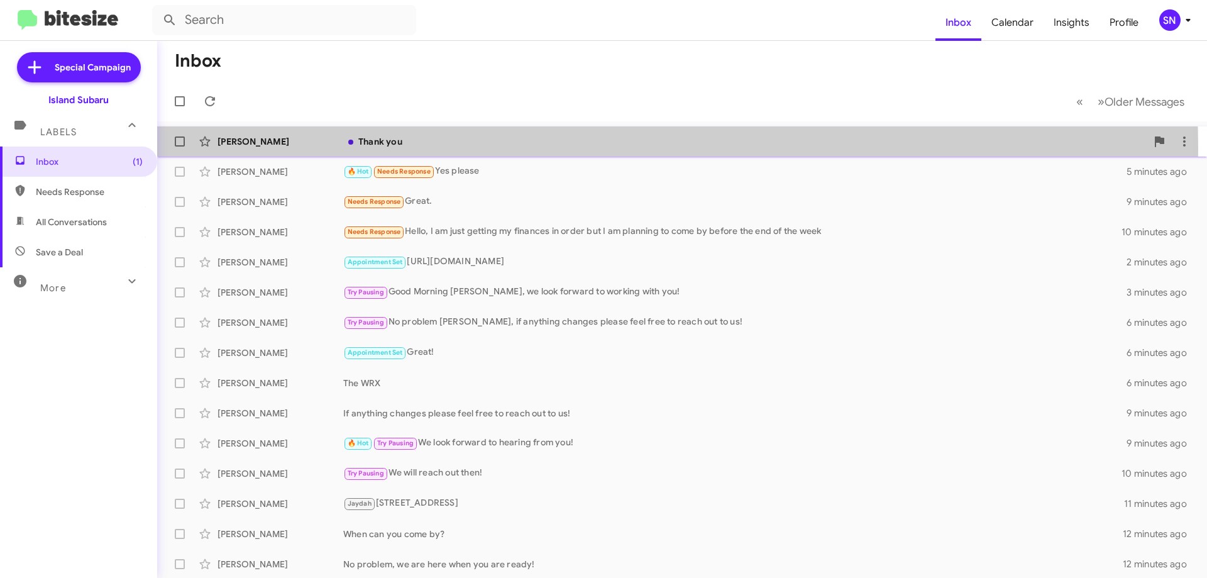
click at [477, 149] on div "[PERSON_NAME] Thank you 4 minutes ago" at bounding box center [682, 141] width 1030 height 25
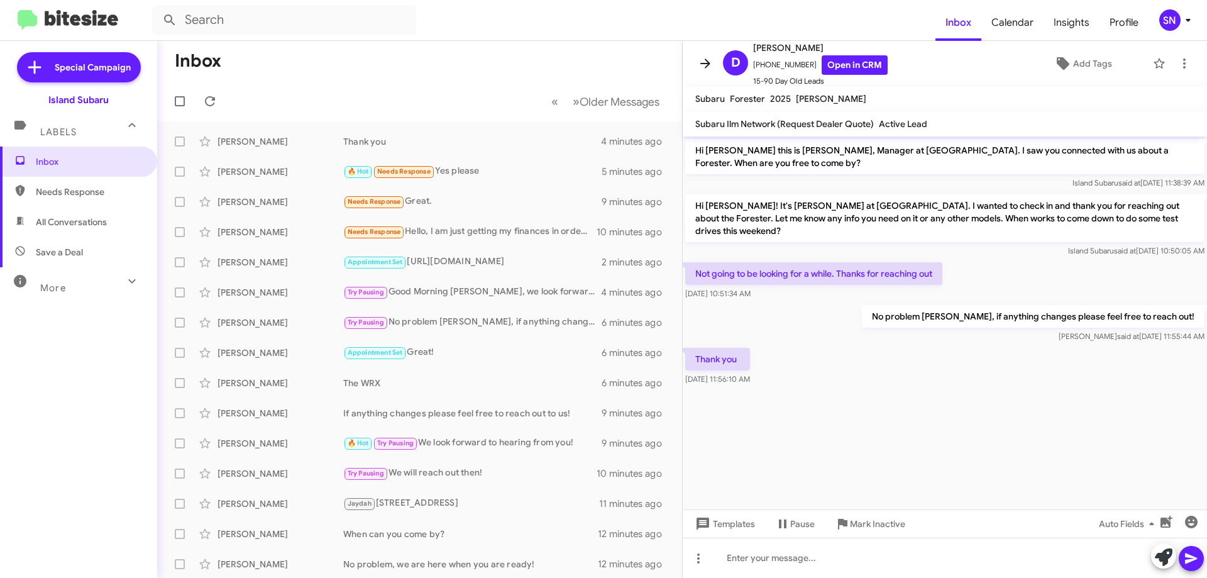
click at [706, 64] on icon at bounding box center [705, 62] width 10 height 9
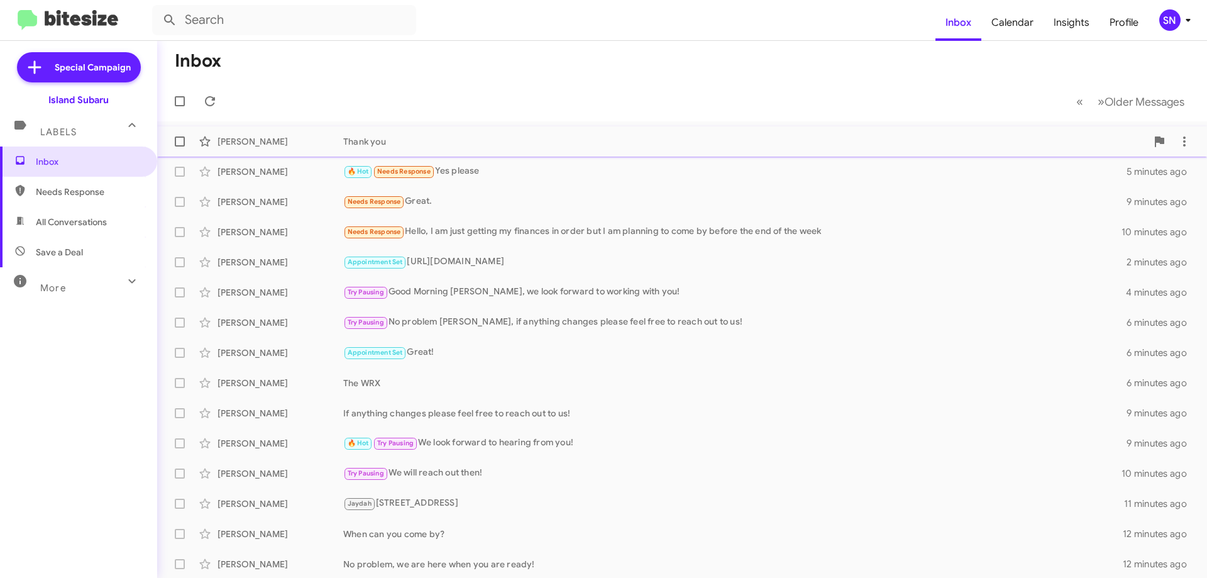
click at [534, 138] on div "Thank you" at bounding box center [745, 141] width 804 height 13
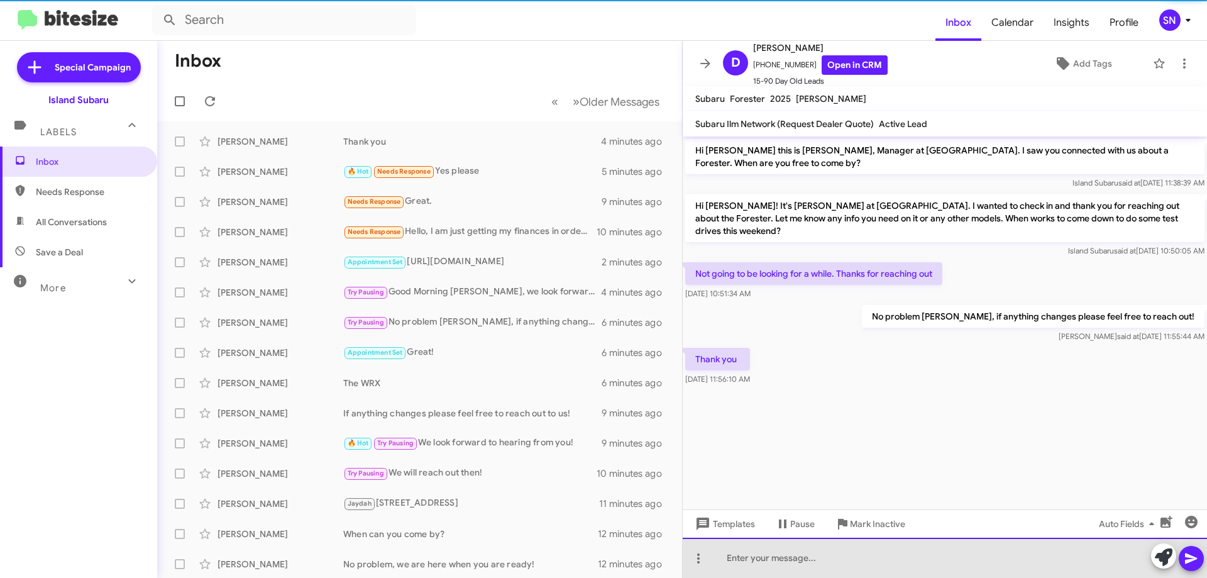
click at [844, 540] on div at bounding box center [945, 558] width 524 height 40
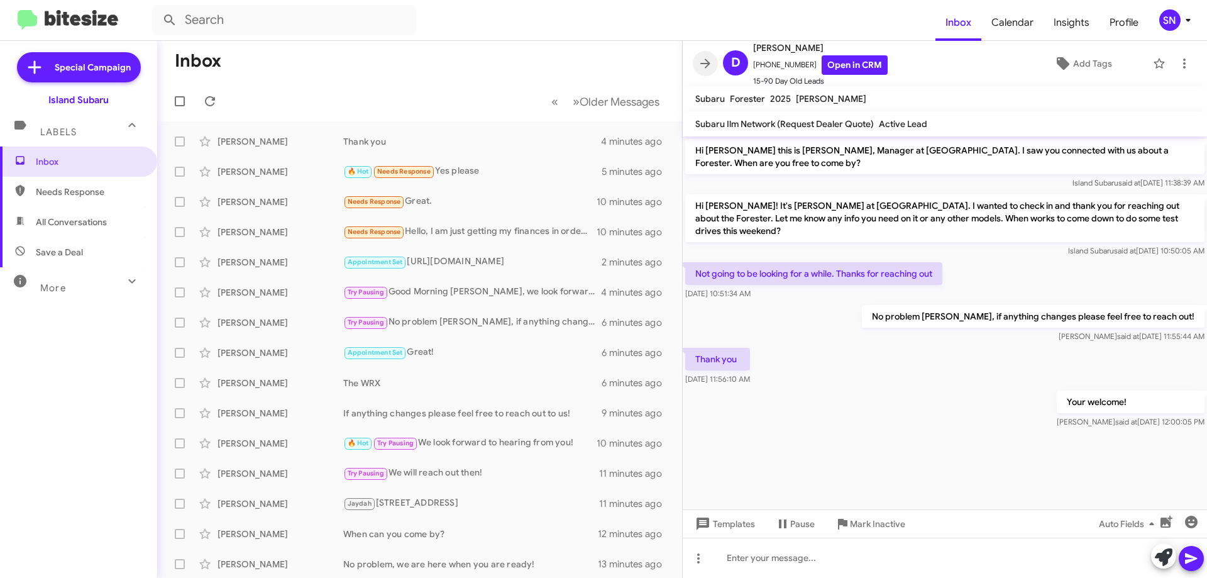
drag, startPoint x: 705, startPoint y: 60, endPoint x: 697, endPoint y: 59, distance: 8.2
click at [707, 59] on icon at bounding box center [705, 63] width 15 height 15
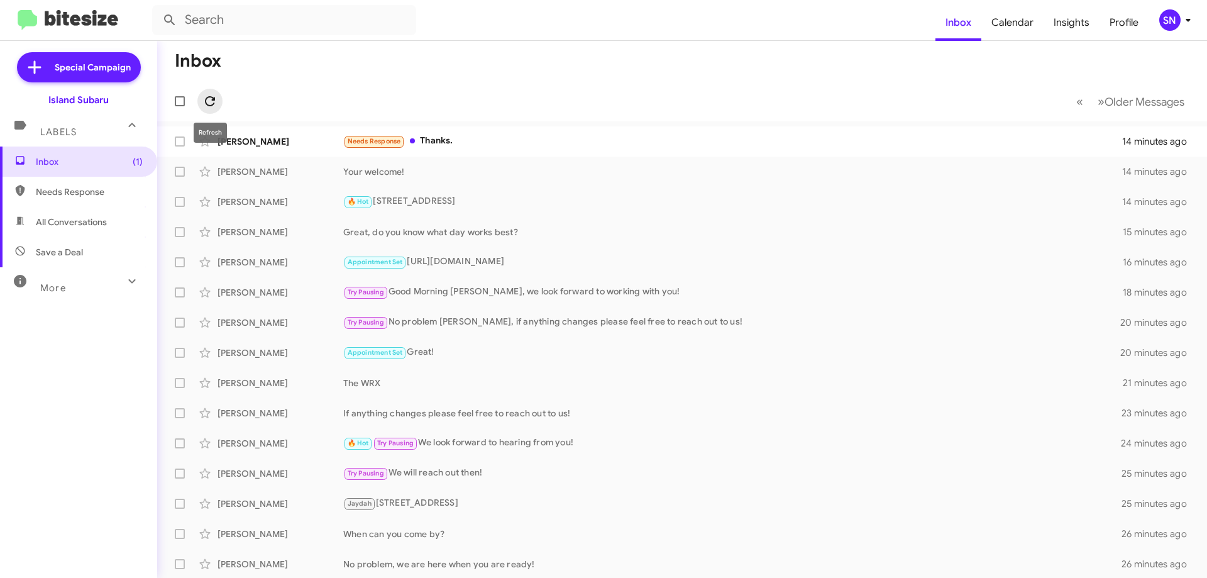
click at [206, 102] on icon at bounding box center [210, 101] width 10 height 10
click at [446, 132] on div "[PERSON_NAME] Needs Response Thanks. 14 minutes ago" at bounding box center [682, 141] width 1030 height 25
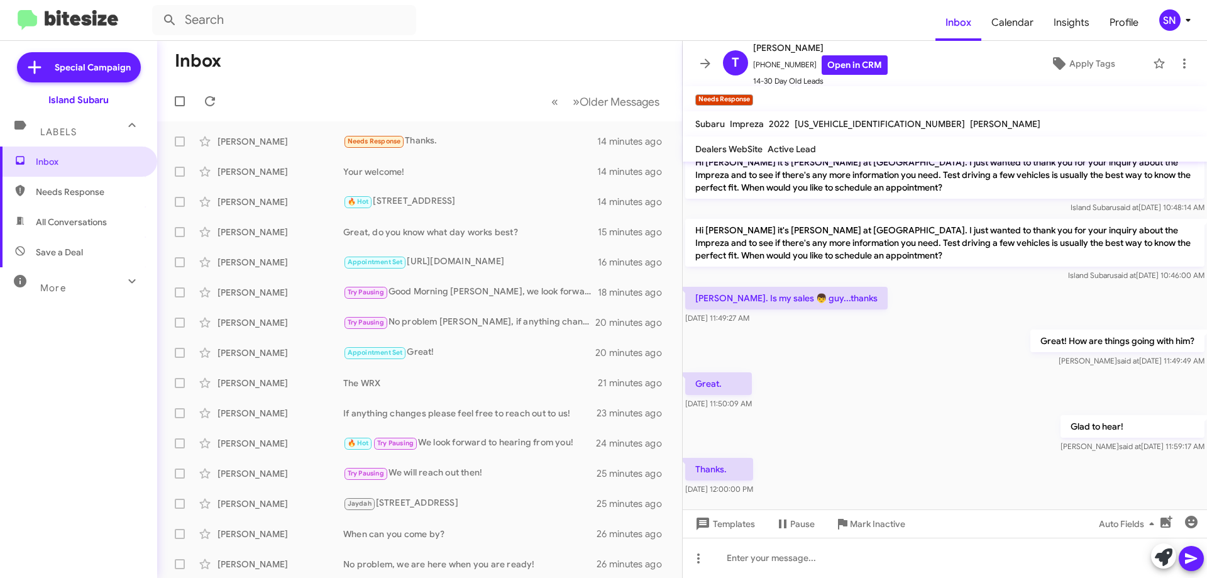
scroll to position [141, 0]
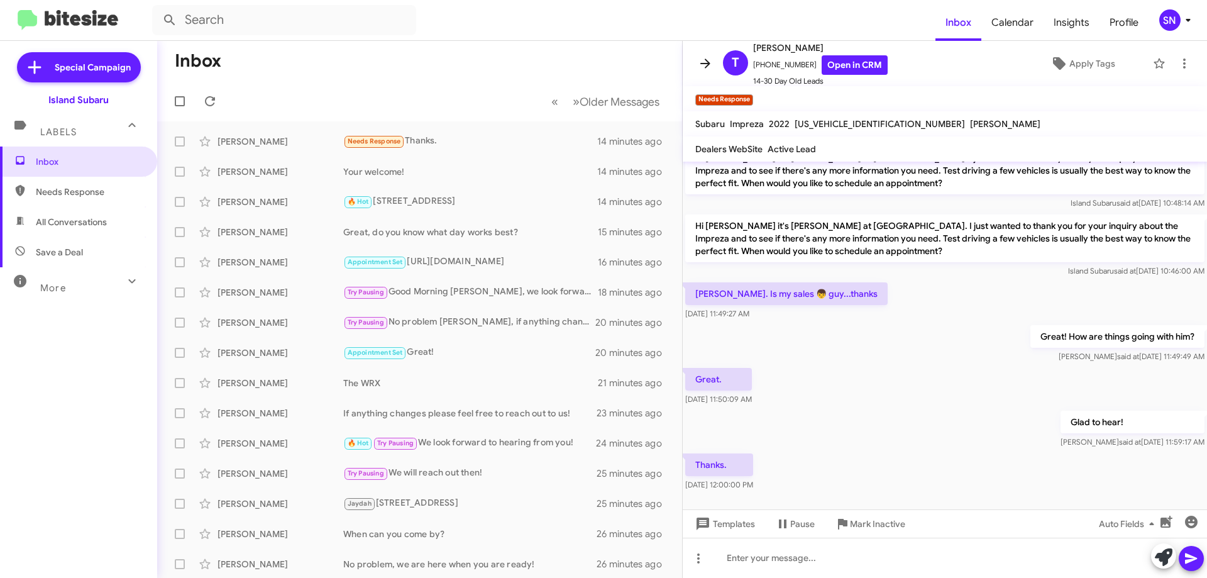
click at [708, 70] on icon at bounding box center [705, 63] width 15 height 15
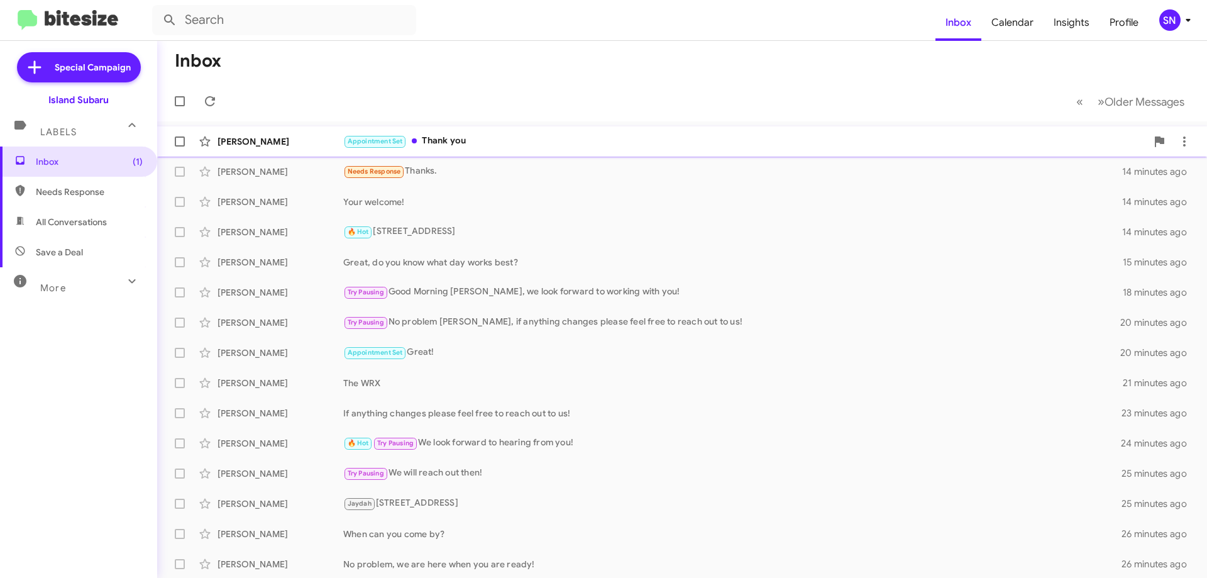
click at [487, 147] on div "Appointment Set Thank you" at bounding box center [745, 141] width 804 height 14
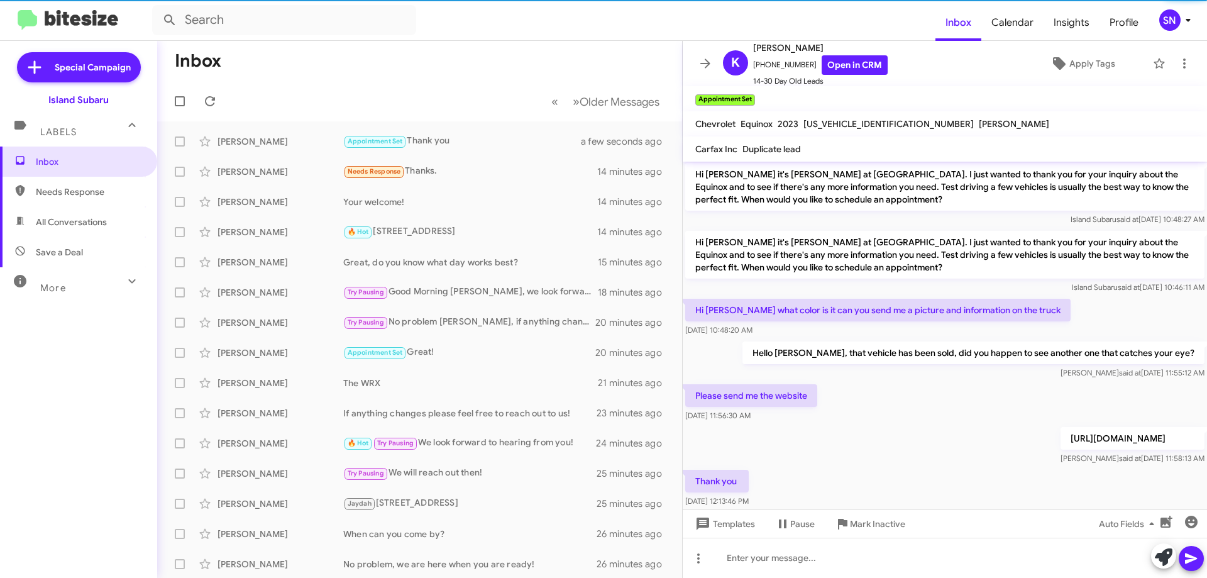
scroll to position [284, 0]
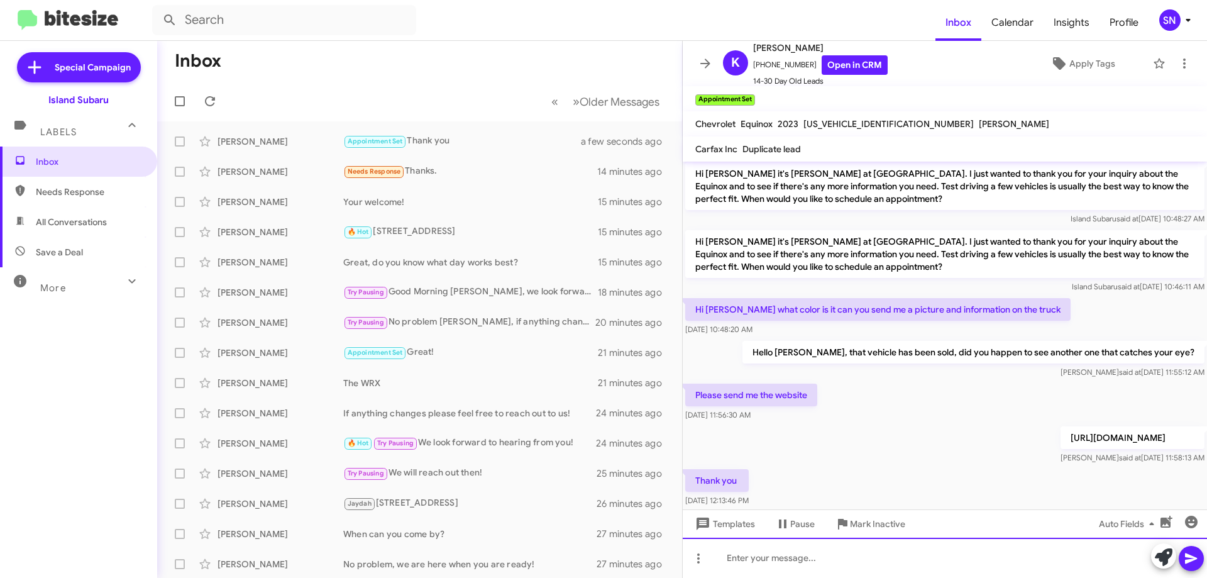
click at [807, 562] on div at bounding box center [945, 558] width 524 height 40
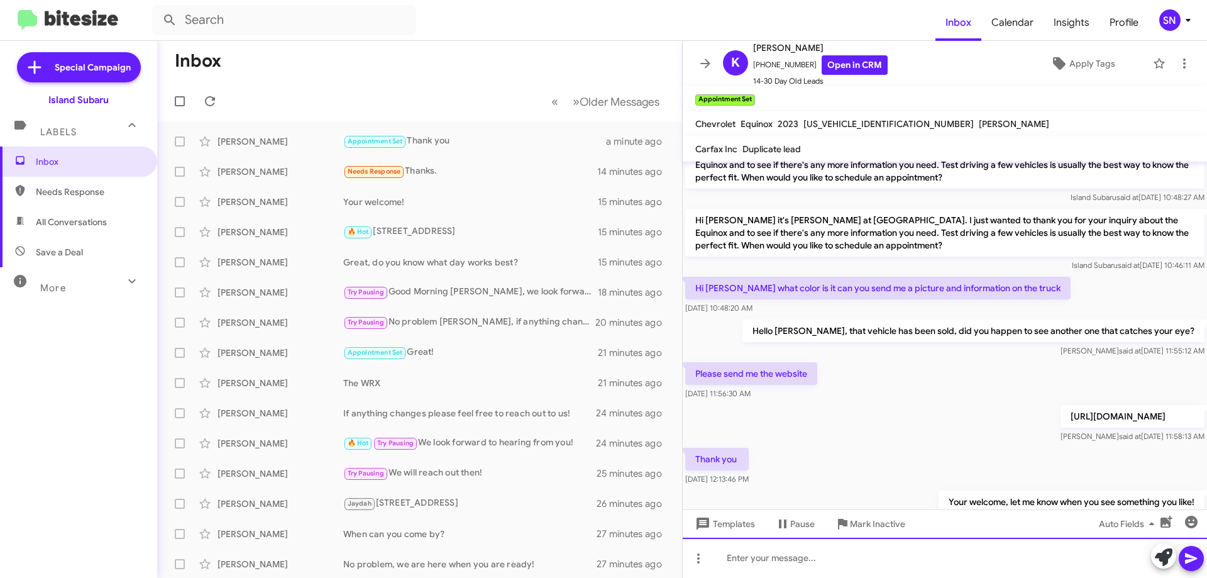
scroll to position [330, 0]
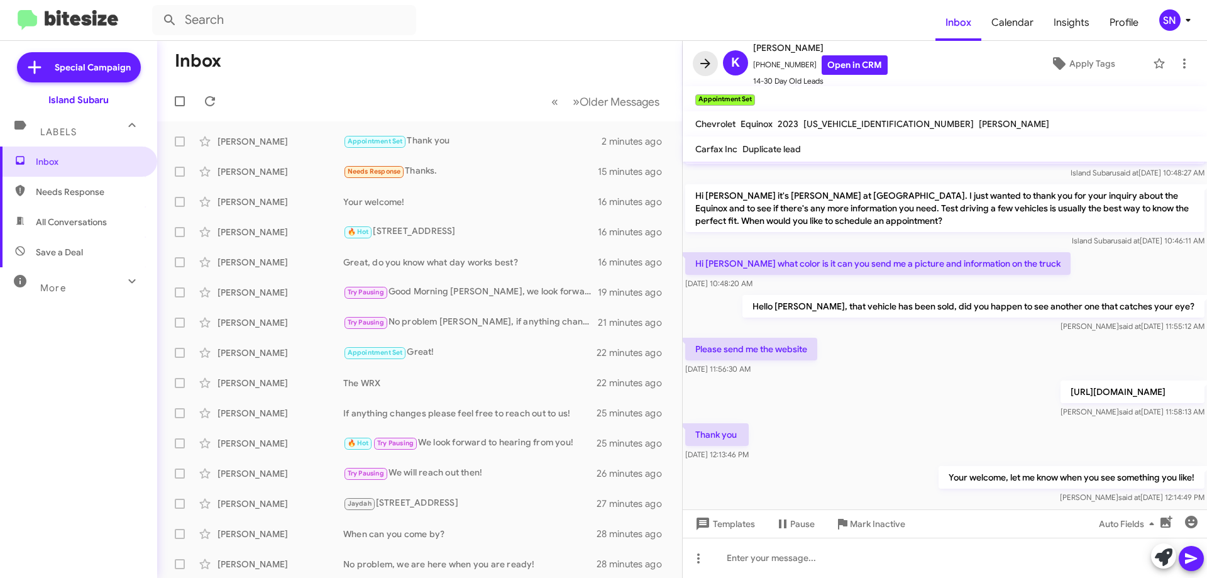
click at [704, 65] on icon at bounding box center [705, 63] width 15 height 15
